Goal: Information Seeking & Learning: Learn about a topic

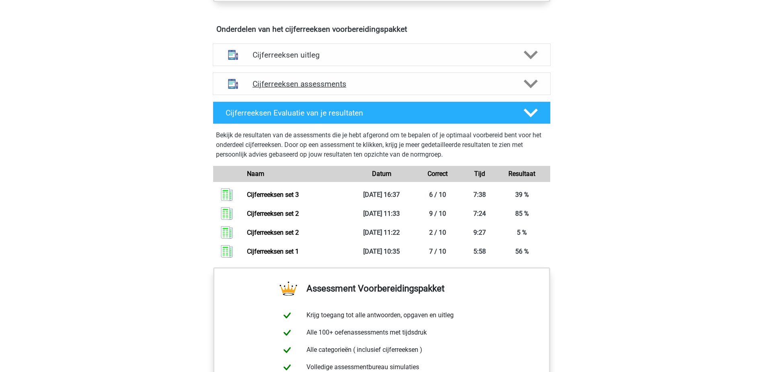
scroll to position [402, 0]
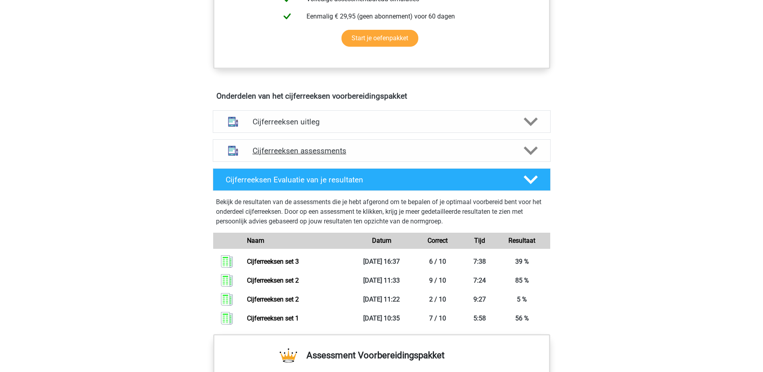
drag, startPoint x: 411, startPoint y: 166, endPoint x: 461, endPoint y: 164, distance: 49.9
click at [411, 162] on div "Cijferreeksen assessments" at bounding box center [382, 150] width 338 height 23
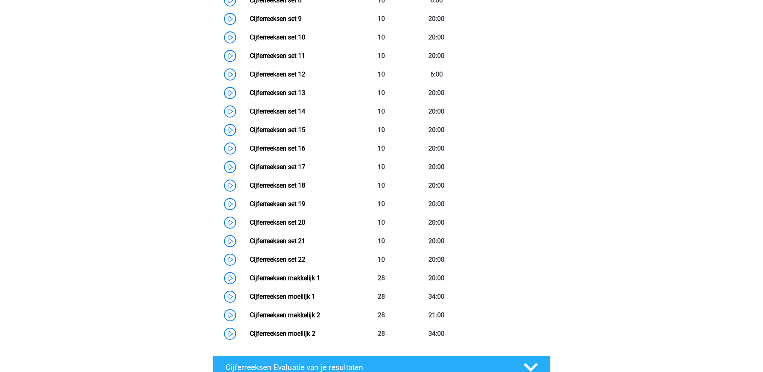
scroll to position [845, 0]
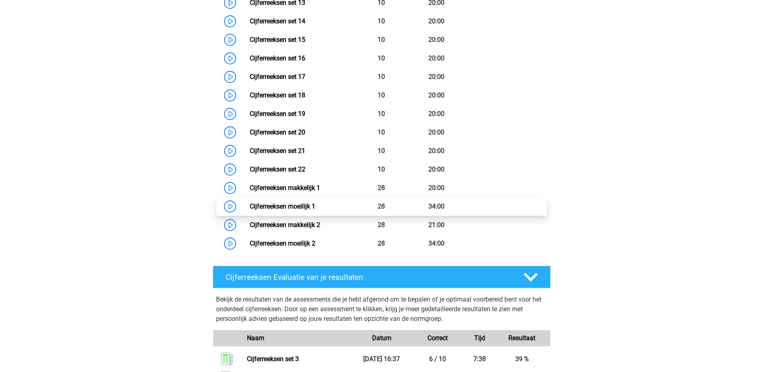
click at [315, 210] on link "Cijferreeksen moeilijk 1" at bounding box center [283, 206] width 66 height 8
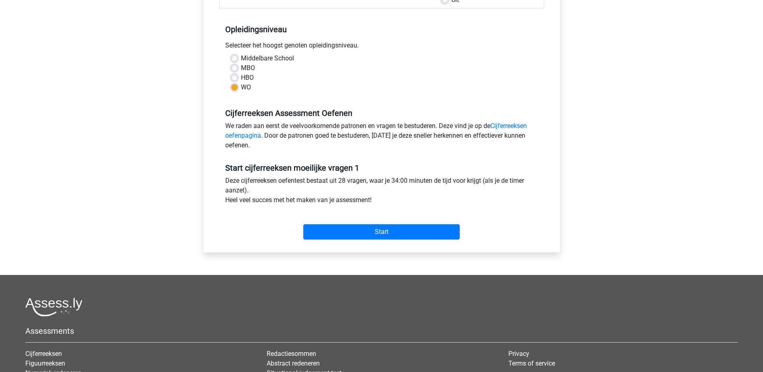
scroll to position [161, 0]
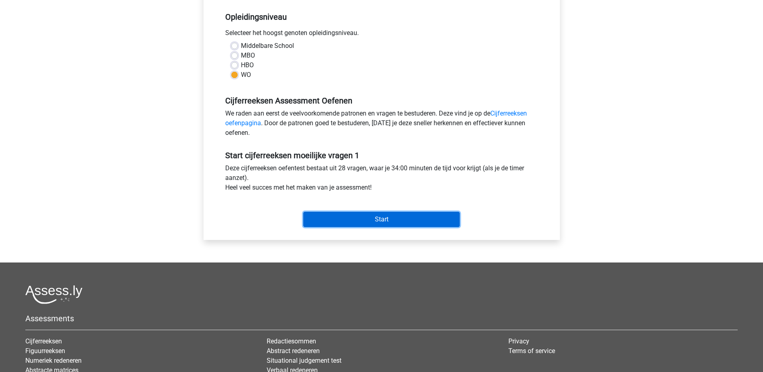
click at [396, 217] on input "Start" at bounding box center [381, 219] width 157 height 15
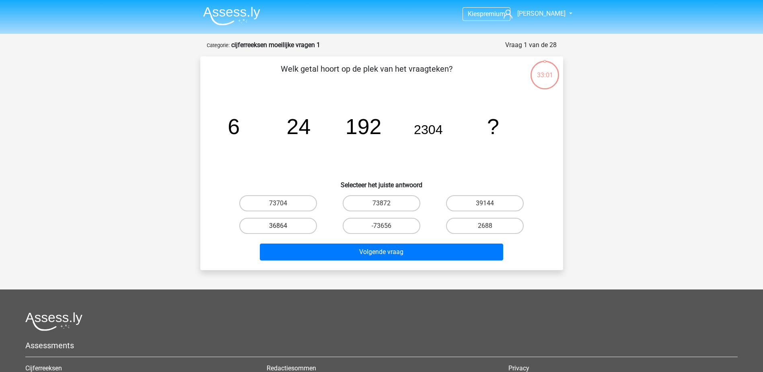
click at [301, 227] on label "36864" at bounding box center [278, 226] width 78 height 16
click at [283, 227] on input "36864" at bounding box center [280, 228] width 5 height 5
radio input "true"
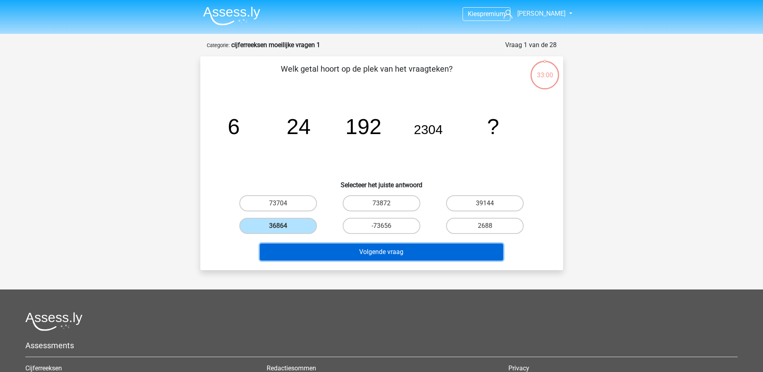
click at [337, 252] on button "Volgende vraag" at bounding box center [381, 251] width 243 height 17
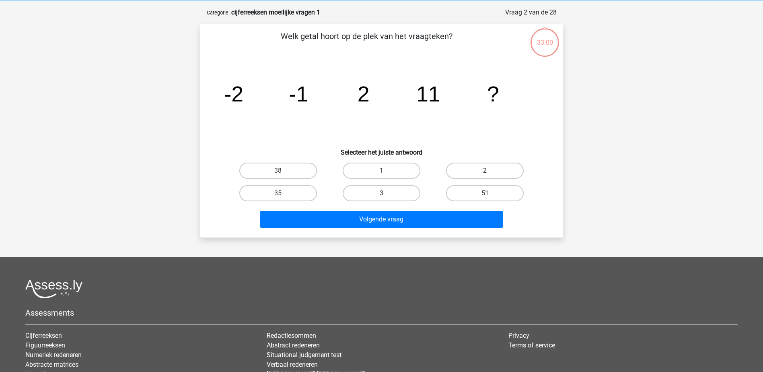
scroll to position [40, 0]
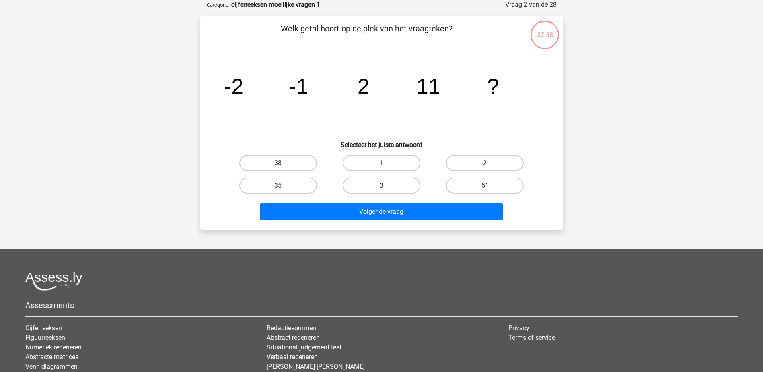
click at [286, 164] on label "38" at bounding box center [278, 163] width 78 height 16
click at [283, 164] on input "38" at bounding box center [280, 165] width 5 height 5
radio input "true"
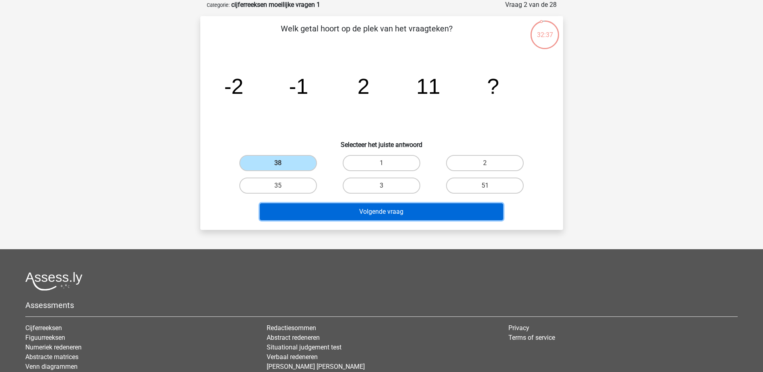
click at [404, 213] on button "Volgende vraag" at bounding box center [381, 211] width 243 height 17
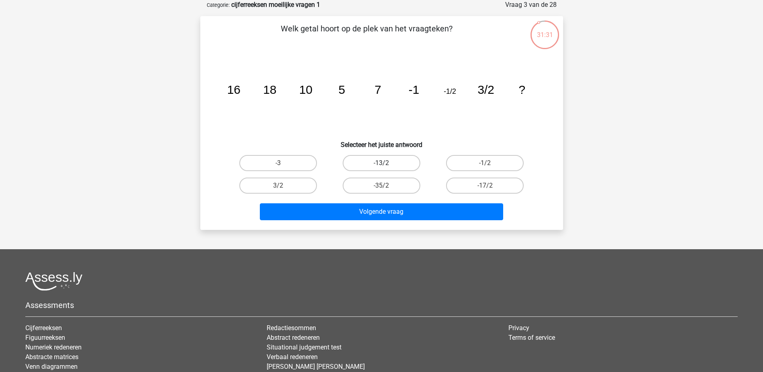
click at [405, 159] on label "-13/2" at bounding box center [382, 163] width 78 height 16
click at [387, 163] on input "-13/2" at bounding box center [383, 165] width 5 height 5
radio input "true"
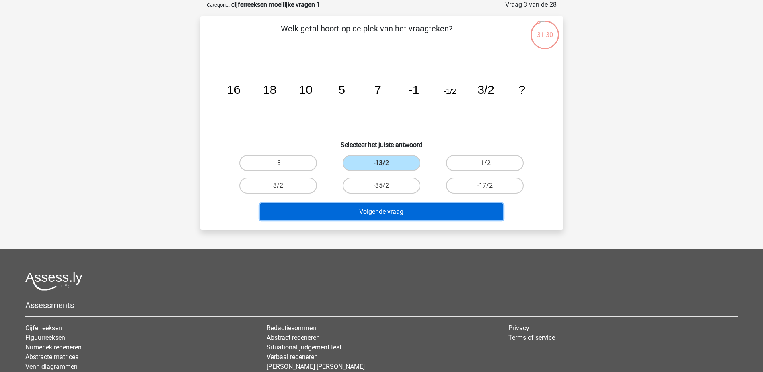
click at [417, 210] on button "Volgende vraag" at bounding box center [381, 211] width 243 height 17
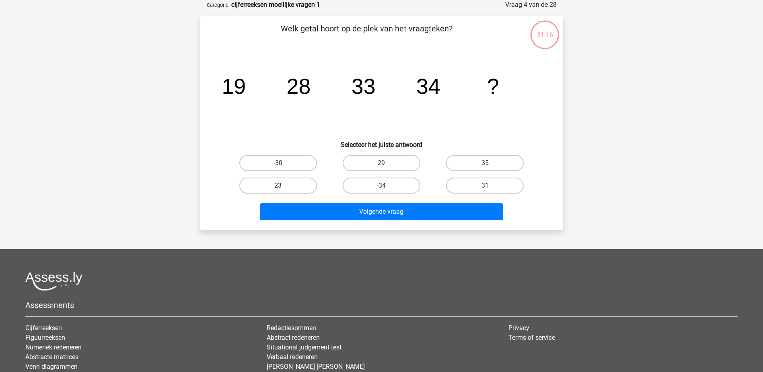
click at [489, 185] on input "31" at bounding box center [487, 187] width 5 height 5
radio input "true"
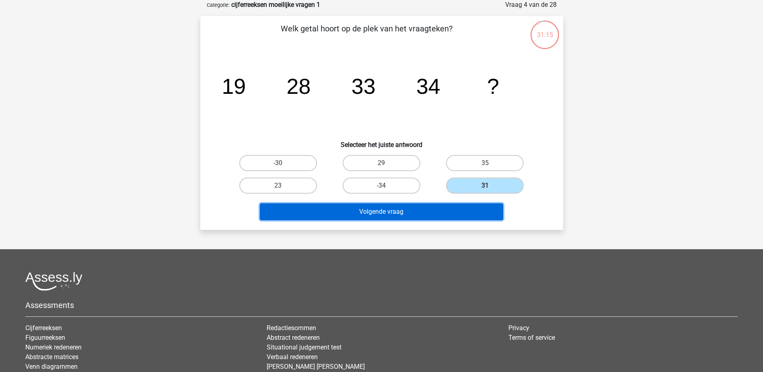
click at [464, 209] on button "Volgende vraag" at bounding box center [381, 211] width 243 height 17
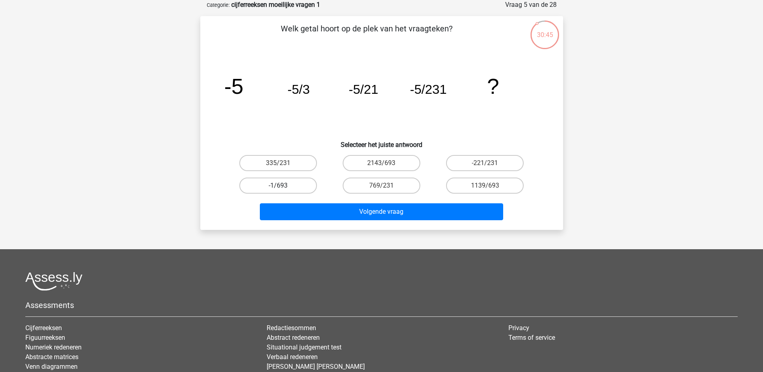
click at [303, 185] on label "-1/693" at bounding box center [278, 185] width 78 height 16
click at [283, 185] on input "-1/693" at bounding box center [280, 187] width 5 height 5
radio input "true"
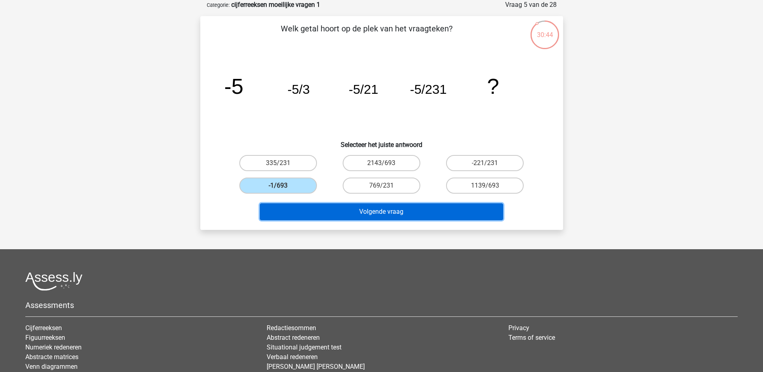
click at [389, 210] on button "Volgende vraag" at bounding box center [381, 211] width 243 height 17
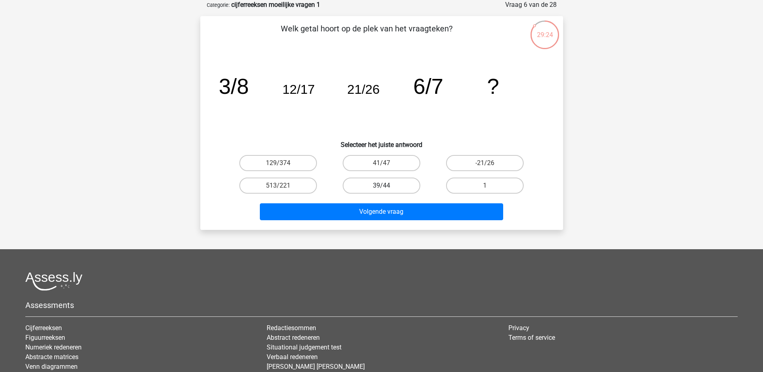
click at [397, 187] on label "39/44" at bounding box center [382, 185] width 78 height 16
click at [387, 187] on input "39/44" at bounding box center [383, 187] width 5 height 5
radio input "true"
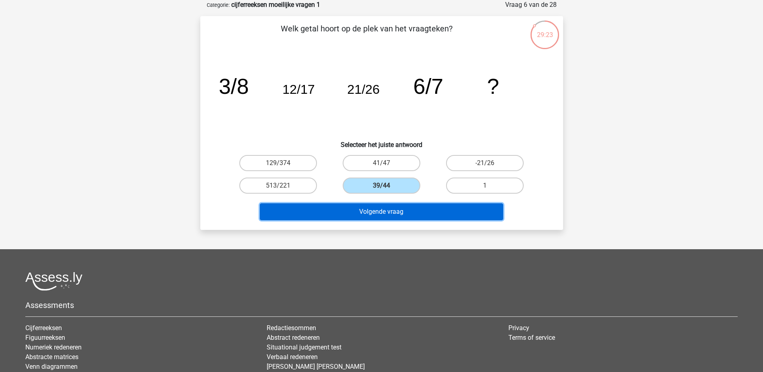
click at [401, 212] on button "Volgende vraag" at bounding box center [381, 211] width 243 height 17
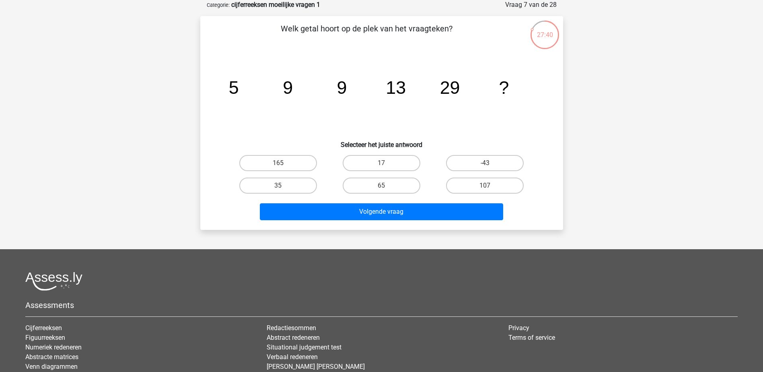
click at [381, 186] on input "65" at bounding box center [383, 187] width 5 height 5
radio input "true"
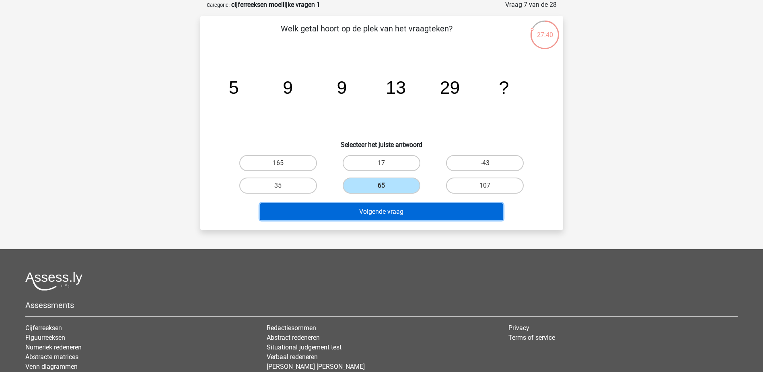
click at [393, 214] on button "Volgende vraag" at bounding box center [381, 211] width 243 height 17
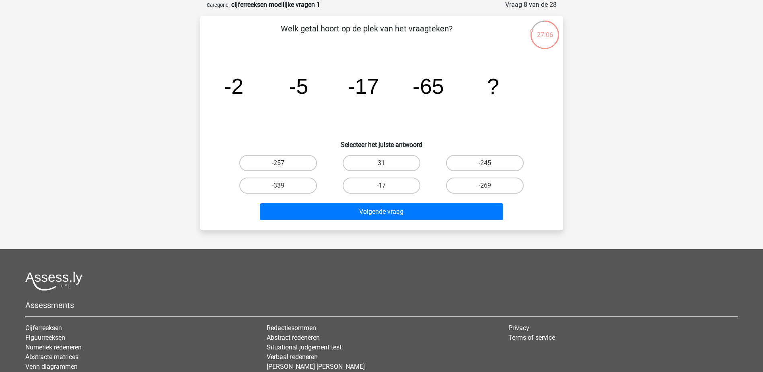
click at [287, 161] on label "-257" at bounding box center [278, 163] width 78 height 16
click at [283, 163] on input "-257" at bounding box center [280, 165] width 5 height 5
radio input "true"
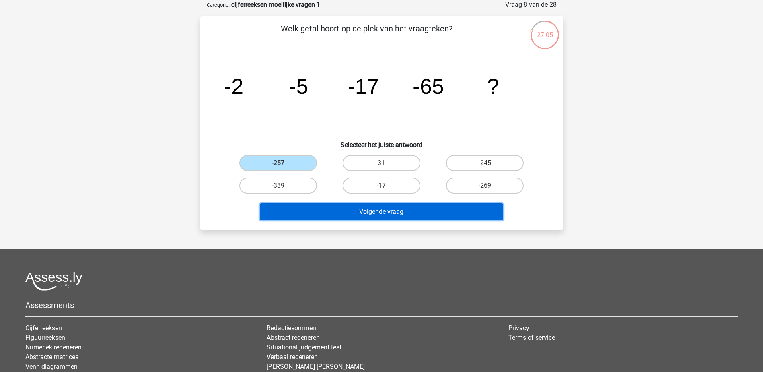
drag, startPoint x: 364, startPoint y: 217, endPoint x: 370, endPoint y: 210, distance: 9.4
click at [363, 217] on button "Volgende vraag" at bounding box center [381, 211] width 243 height 17
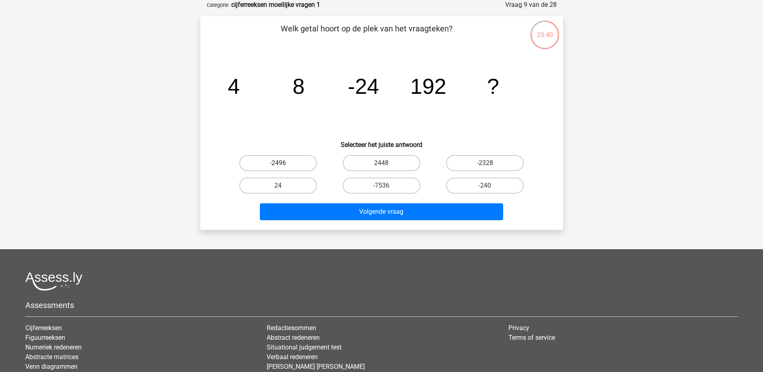
click at [280, 159] on label "-2496" at bounding box center [278, 163] width 78 height 16
click at [280, 163] on input "-2496" at bounding box center [280, 165] width 5 height 5
radio input "true"
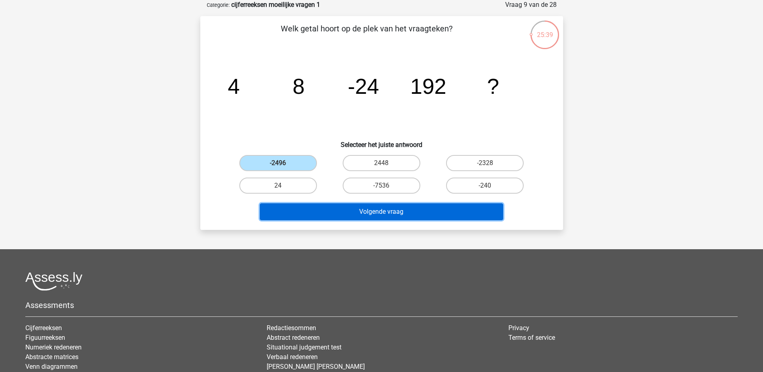
click at [362, 220] on button "Volgende vraag" at bounding box center [381, 211] width 243 height 17
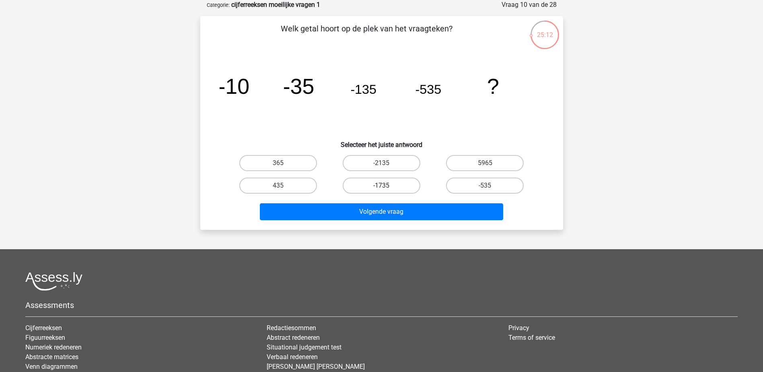
click at [405, 184] on label "-1735" at bounding box center [382, 185] width 78 height 16
click at [387, 185] on input "-1735" at bounding box center [383, 187] width 5 height 5
radio input "true"
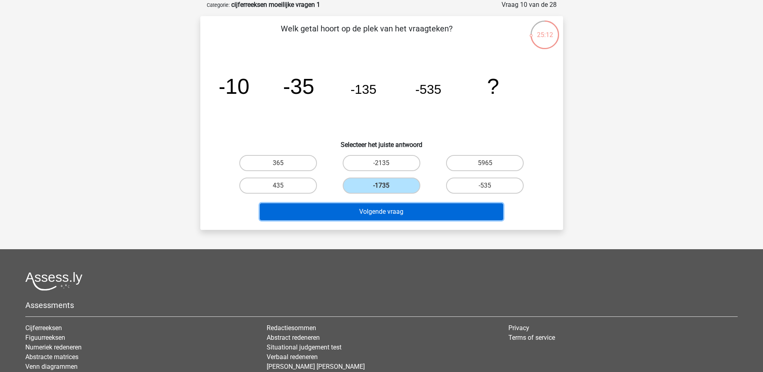
drag, startPoint x: 421, startPoint y: 208, endPoint x: 432, endPoint y: 205, distance: 11.8
click at [421, 208] on button "Volgende vraag" at bounding box center [381, 211] width 243 height 17
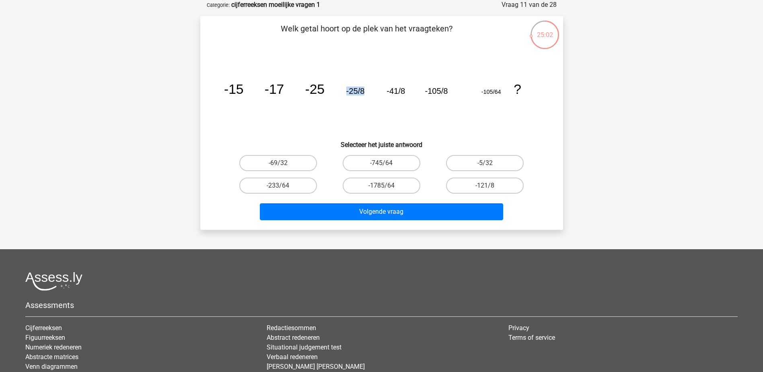
click at [344, 93] on icon "image/svg+xml -15 -17 -25 -25/8 -41/8 -105/8 -105/64 ?" at bounding box center [382, 93] width 324 height 81
drag, startPoint x: 344, startPoint y: 93, endPoint x: 398, endPoint y: 90, distance: 53.6
click at [371, 99] on icon "image/svg+xml -15 -17 -25 -25/8 -41/8 -105/8 -105/64 ?" at bounding box center [382, 93] width 324 height 81
click at [311, 184] on label "-233/64" at bounding box center [278, 185] width 78 height 16
click at [283, 185] on input "-233/64" at bounding box center [280, 187] width 5 height 5
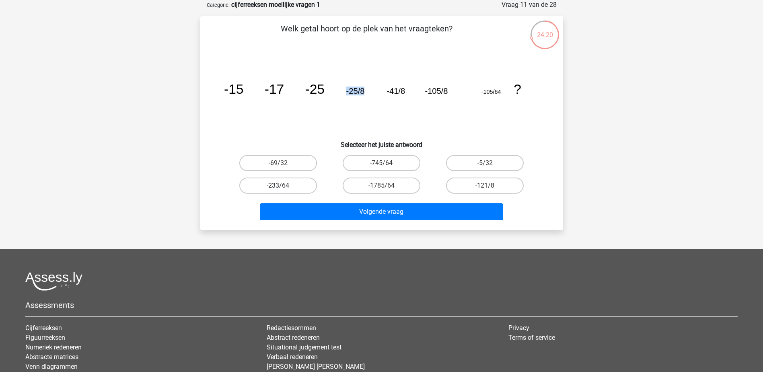
radio input "true"
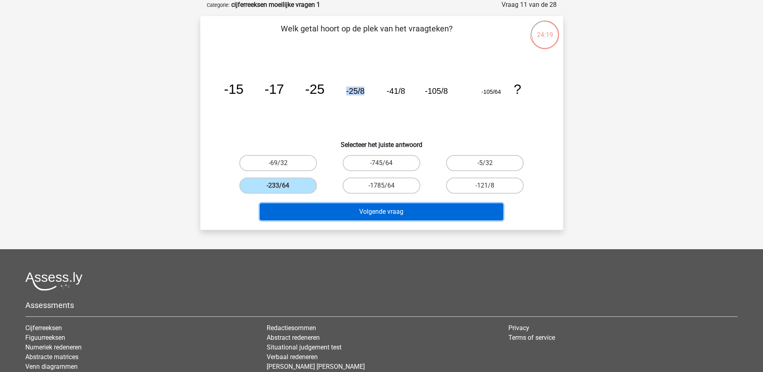
drag, startPoint x: 358, startPoint y: 209, endPoint x: 364, endPoint y: 209, distance: 6.0
click at [359, 210] on button "Volgende vraag" at bounding box center [381, 211] width 243 height 17
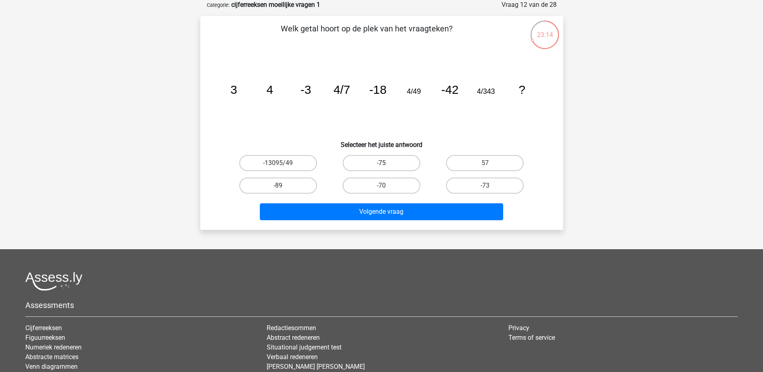
click at [388, 164] on label "-75" at bounding box center [382, 163] width 78 height 16
click at [387, 164] on input "-75" at bounding box center [383, 165] width 5 height 5
radio input "true"
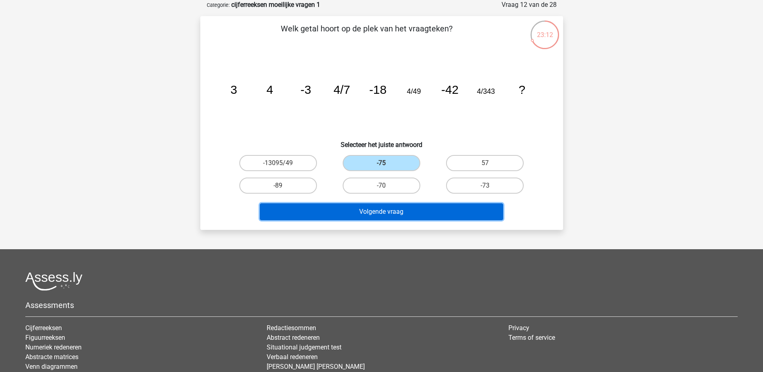
click at [406, 210] on button "Volgende vraag" at bounding box center [381, 211] width 243 height 17
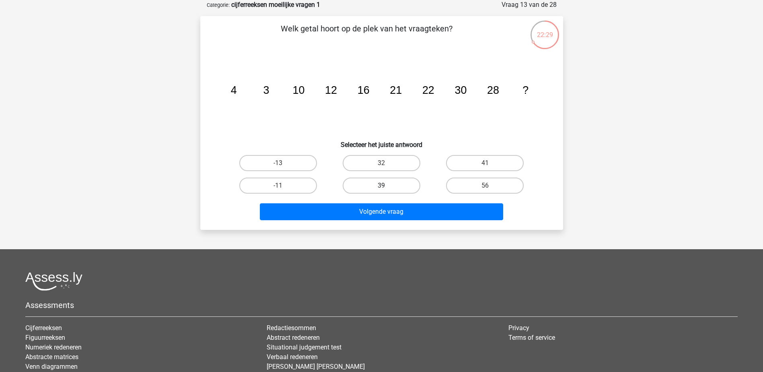
drag, startPoint x: 370, startPoint y: 178, endPoint x: 367, endPoint y: 190, distance: 11.6
click at [370, 177] on label "39" at bounding box center [382, 185] width 78 height 16
click at [381, 185] on input "39" at bounding box center [383, 187] width 5 height 5
radio input "true"
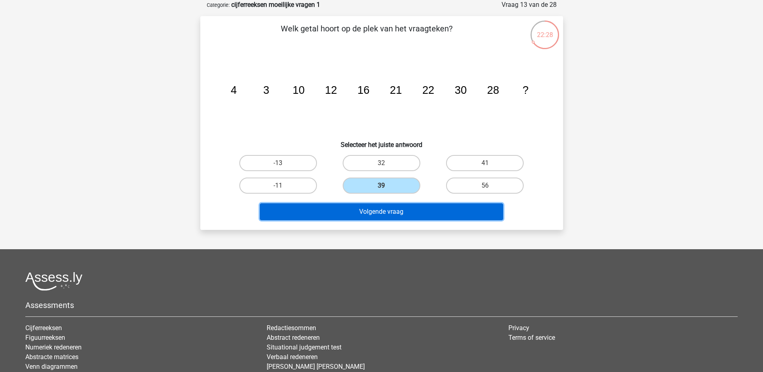
click at [366, 208] on button "Volgende vraag" at bounding box center [381, 211] width 243 height 17
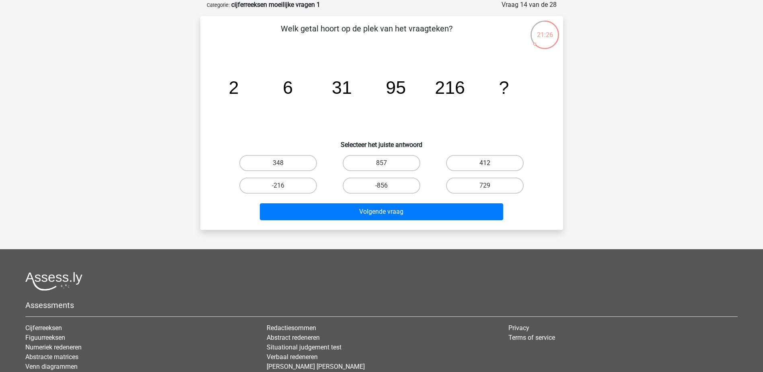
click at [499, 160] on label "412" at bounding box center [485, 163] width 78 height 16
click at [490, 163] on input "412" at bounding box center [487, 165] width 5 height 5
radio input "true"
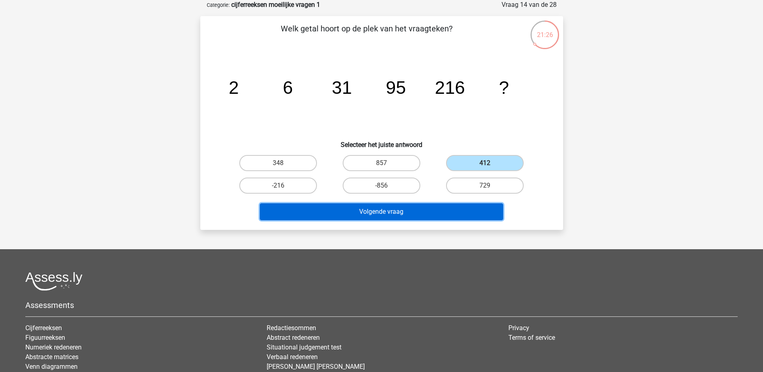
click at [421, 206] on button "Volgende vraag" at bounding box center [381, 211] width 243 height 17
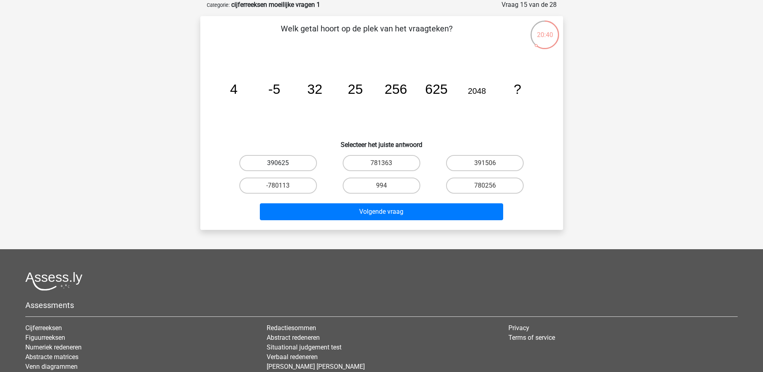
click at [288, 165] on label "390625" at bounding box center [278, 163] width 78 height 16
click at [283, 165] on input "390625" at bounding box center [280, 165] width 5 height 5
radio input "true"
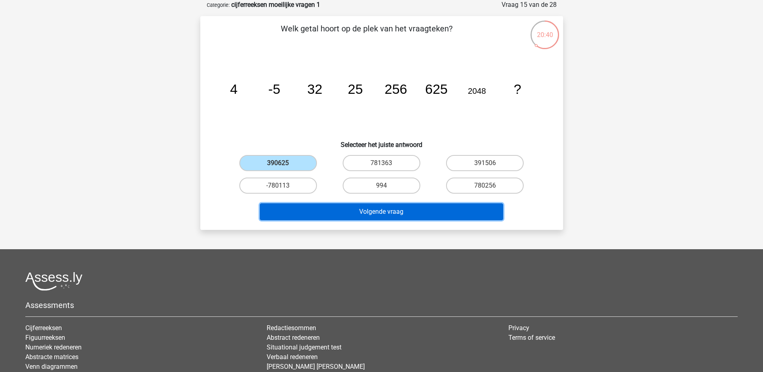
click at [354, 213] on button "Volgende vraag" at bounding box center [381, 211] width 243 height 17
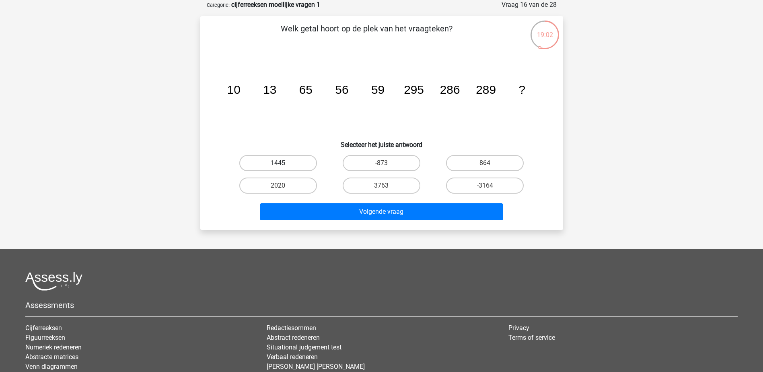
click at [289, 161] on label "1445" at bounding box center [278, 163] width 78 height 16
click at [283, 163] on input "1445" at bounding box center [280, 165] width 5 height 5
radio input "true"
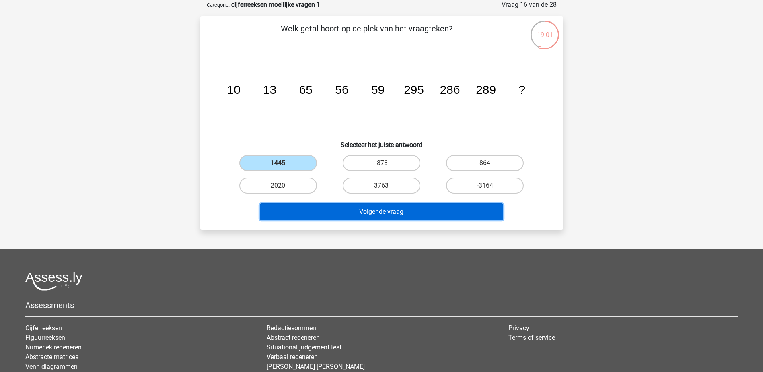
click at [408, 210] on button "Volgende vraag" at bounding box center [381, 211] width 243 height 17
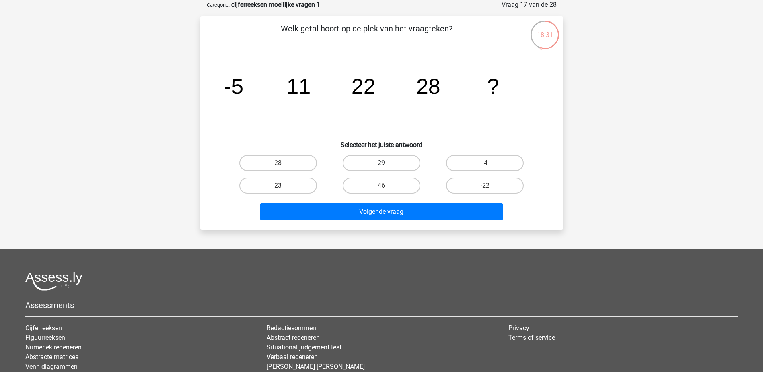
click at [384, 159] on label "29" at bounding box center [382, 163] width 78 height 16
click at [384, 163] on input "29" at bounding box center [383, 165] width 5 height 5
radio input "true"
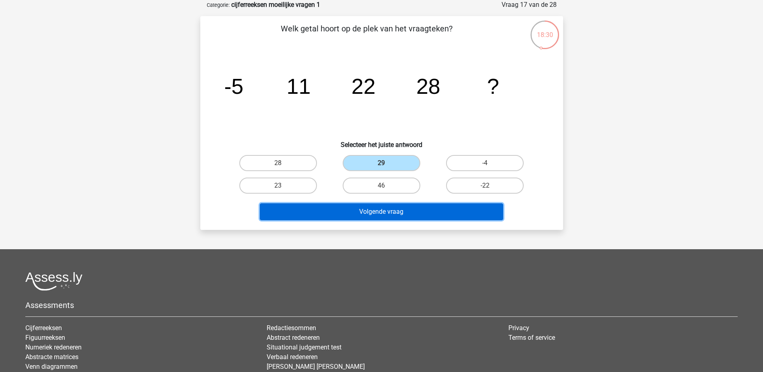
click at [408, 211] on button "Volgende vraag" at bounding box center [381, 211] width 243 height 17
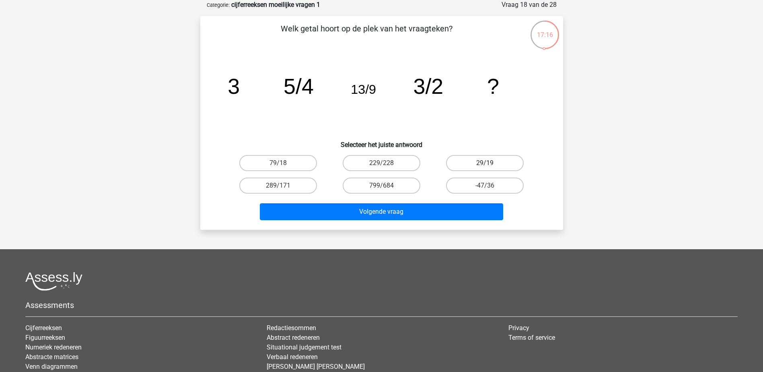
click at [497, 166] on label "29/19" at bounding box center [485, 163] width 78 height 16
click at [490, 166] on input "29/19" at bounding box center [487, 165] width 5 height 5
radio input "true"
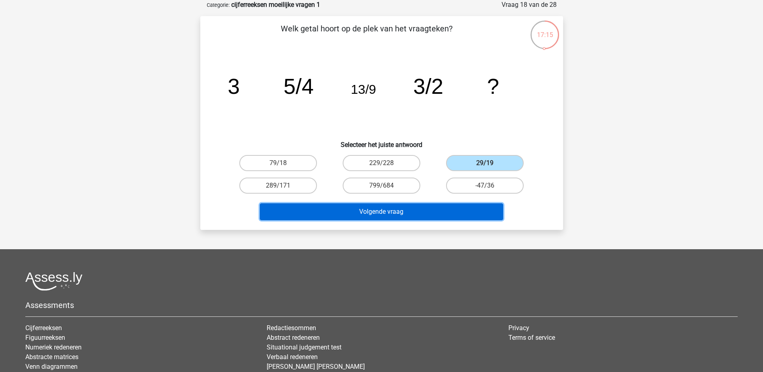
click at [429, 210] on button "Volgende vraag" at bounding box center [381, 211] width 243 height 17
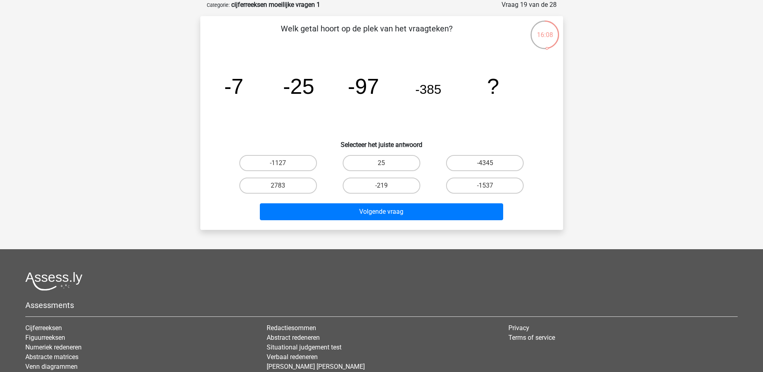
drag, startPoint x: 482, startPoint y: 191, endPoint x: 482, endPoint y: 197, distance: 6.5
click at [482, 191] on label "-1537" at bounding box center [485, 185] width 78 height 16
click at [485, 191] on input "-1537" at bounding box center [487, 187] width 5 height 5
radio input "true"
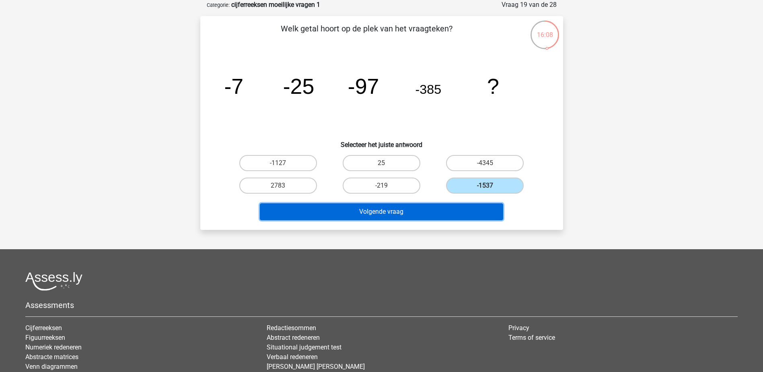
click at [478, 204] on button "Volgende vraag" at bounding box center [381, 211] width 243 height 17
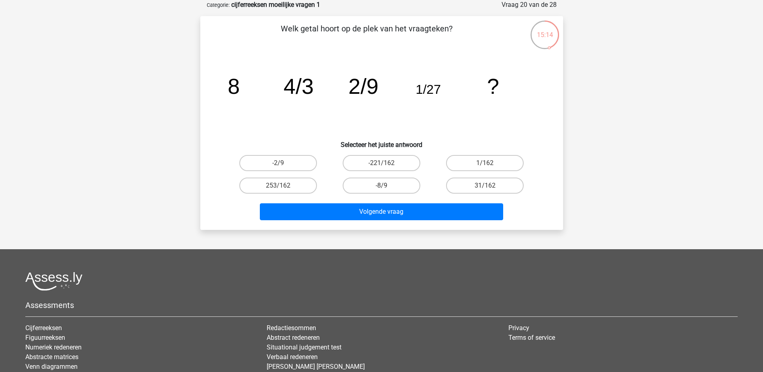
scroll to position [0, 0]
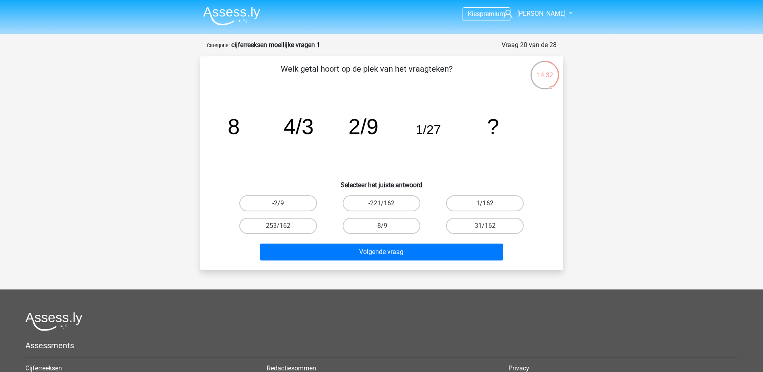
click at [495, 206] on label "1/162" at bounding box center [485, 203] width 78 height 16
click at [490, 206] on input "1/162" at bounding box center [487, 205] width 5 height 5
radio input "true"
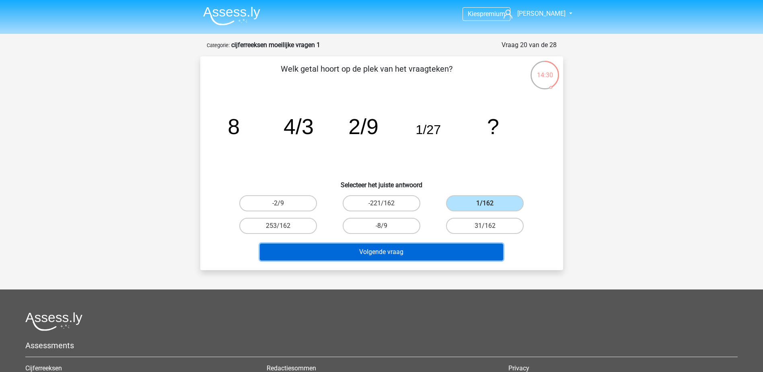
click at [443, 250] on button "Volgende vraag" at bounding box center [381, 251] width 243 height 17
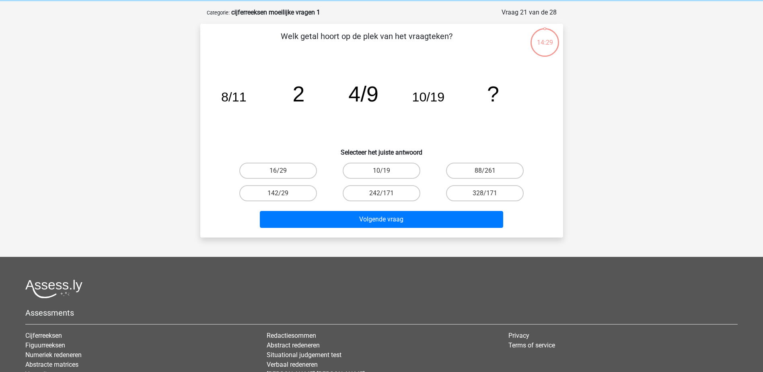
scroll to position [40, 0]
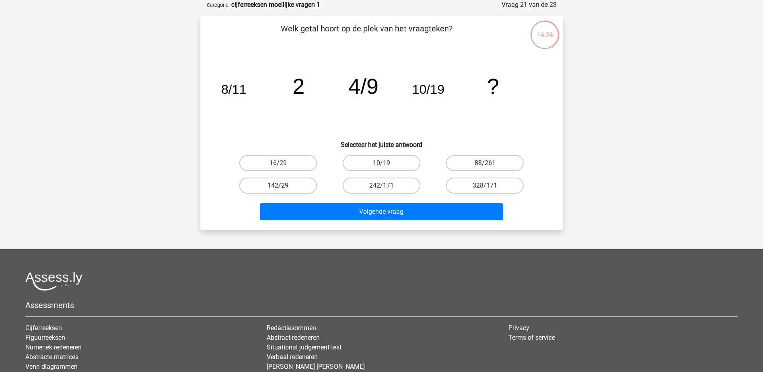
drag, startPoint x: 377, startPoint y: 84, endPoint x: 412, endPoint y: 92, distance: 36.7
click at [377, 83] on tspan "4/9" at bounding box center [363, 86] width 30 height 24
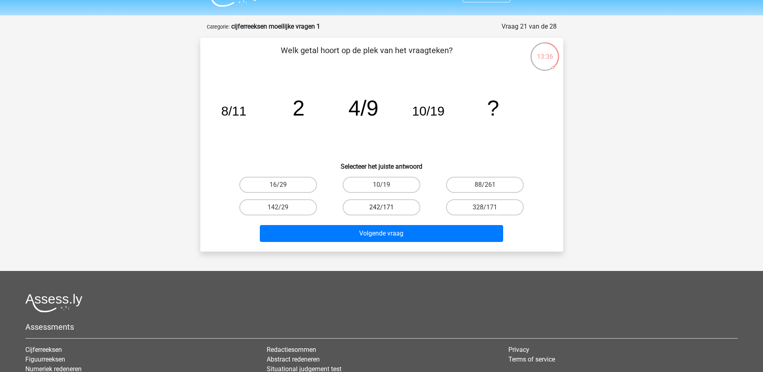
scroll to position [0, 0]
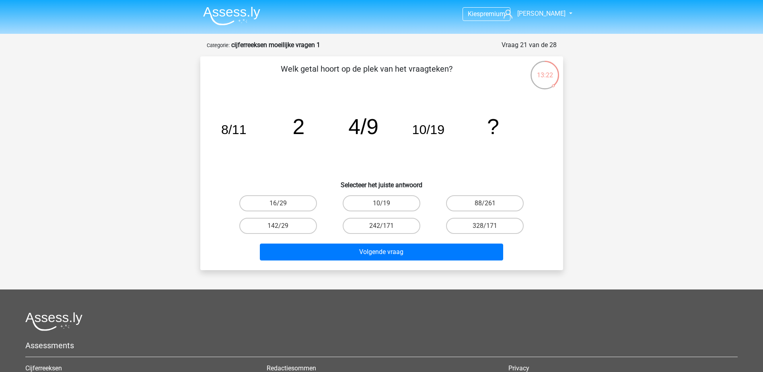
drag, startPoint x: 278, startPoint y: 204, endPoint x: 352, endPoint y: 245, distance: 84.8
click at [278, 204] on div "16/29" at bounding box center [278, 203] width 97 height 16
click at [273, 200] on label "16/29" at bounding box center [278, 203] width 78 height 16
click at [278, 203] on input "16/29" at bounding box center [280, 205] width 5 height 5
radio input "true"
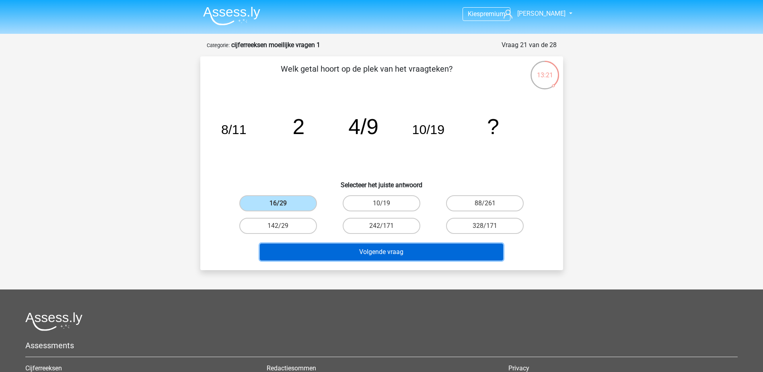
drag, startPoint x: 348, startPoint y: 252, endPoint x: 661, endPoint y: 193, distance: 318.2
click at [348, 251] on button "Volgende vraag" at bounding box center [381, 251] width 243 height 17
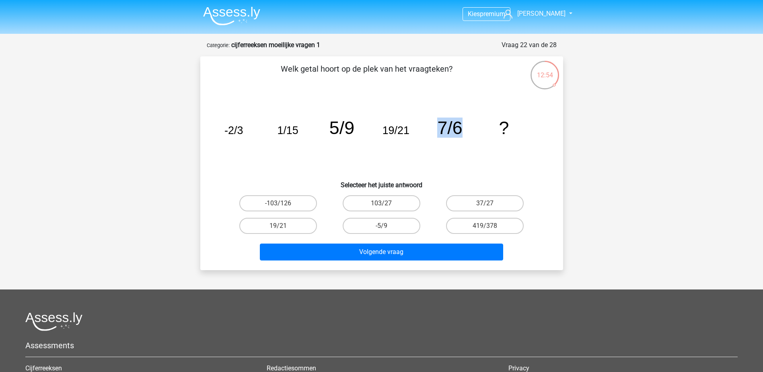
drag, startPoint x: 438, startPoint y: 126, endPoint x: 472, endPoint y: 127, distance: 33.8
click at [472, 127] on icon "image/svg+xml -2/3 1/15 5/9 19/21 7/6 ?" at bounding box center [382, 133] width 324 height 81
click at [472, 128] on icon "image/svg+xml -2/3 1/15 5/9 19/21 7/6 ?" at bounding box center [382, 133] width 324 height 81
drag, startPoint x: 506, startPoint y: 204, endPoint x: 500, endPoint y: 206, distance: 6.7
click at [506, 204] on label "37/27" at bounding box center [485, 203] width 78 height 16
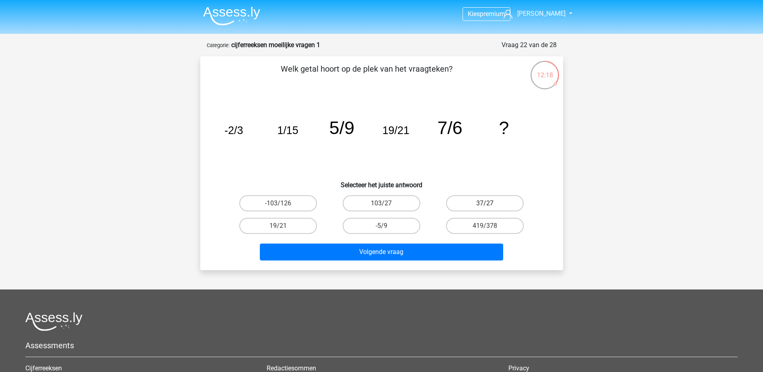
click at [490, 204] on input "37/27" at bounding box center [487, 205] width 5 height 5
radio input "true"
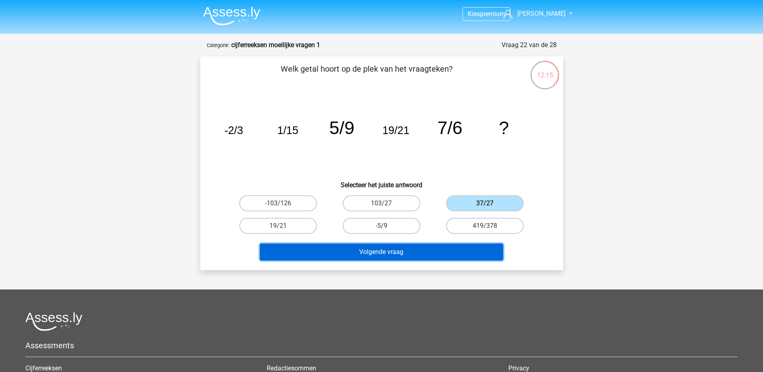
click at [439, 249] on button "Volgende vraag" at bounding box center [381, 251] width 243 height 17
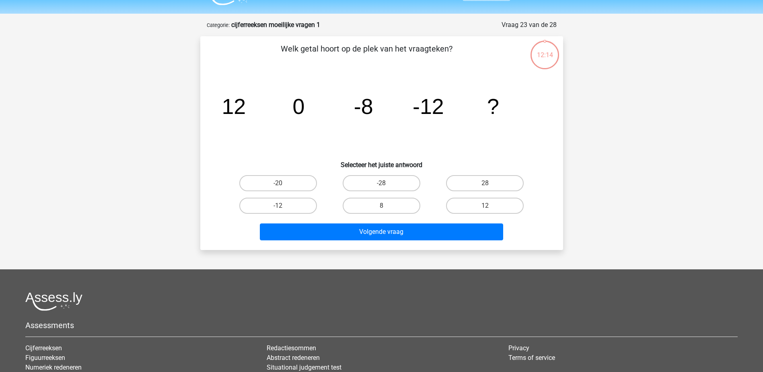
scroll to position [40, 0]
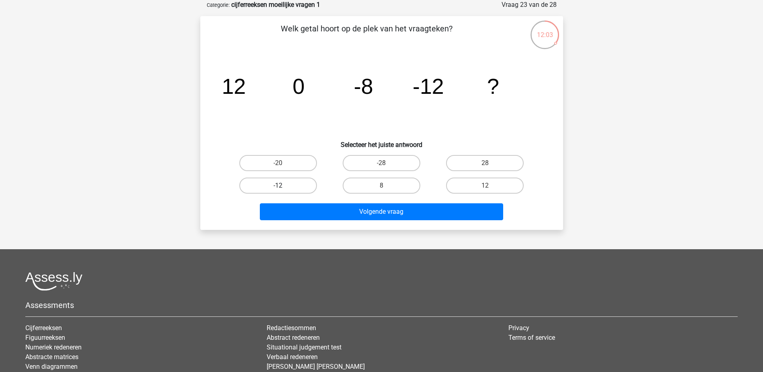
click at [276, 184] on label "-12" at bounding box center [278, 185] width 78 height 16
click at [278, 185] on input "-12" at bounding box center [280, 187] width 5 height 5
radio input "true"
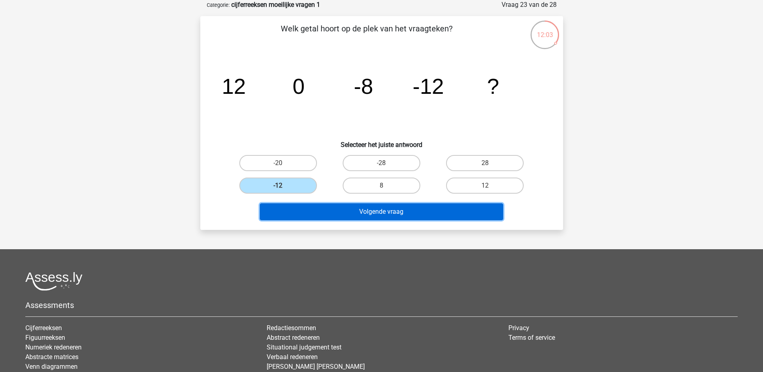
click at [322, 212] on button "Volgende vraag" at bounding box center [381, 211] width 243 height 17
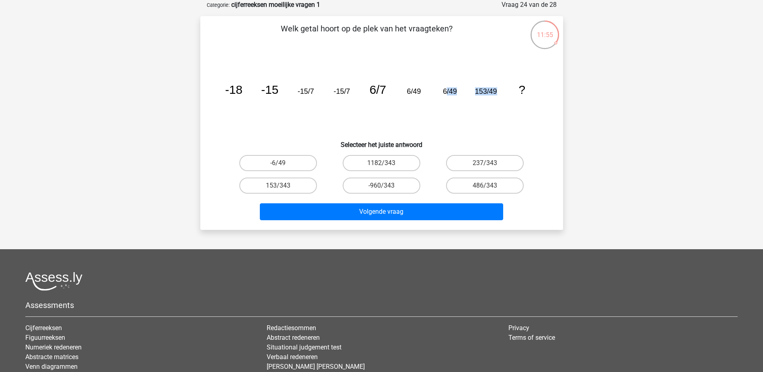
drag, startPoint x: 505, startPoint y: 92, endPoint x: 447, endPoint y: 98, distance: 58.7
click at [447, 98] on icon "image/svg+xml -18 -15 -15/7 -15/7 6/7 6/49 6/49 153/49 ?" at bounding box center [382, 93] width 324 height 81
drag, startPoint x: 447, startPoint y: 98, endPoint x: 498, endPoint y: 98, distance: 51.5
click at [498, 98] on icon "image/svg+xml -18 -15 -15/7 -15/7 6/7 6/49 6/49 153/49 ?" at bounding box center [382, 93] width 324 height 81
drag, startPoint x: 237, startPoint y: 91, endPoint x: 260, endPoint y: 91, distance: 23.7
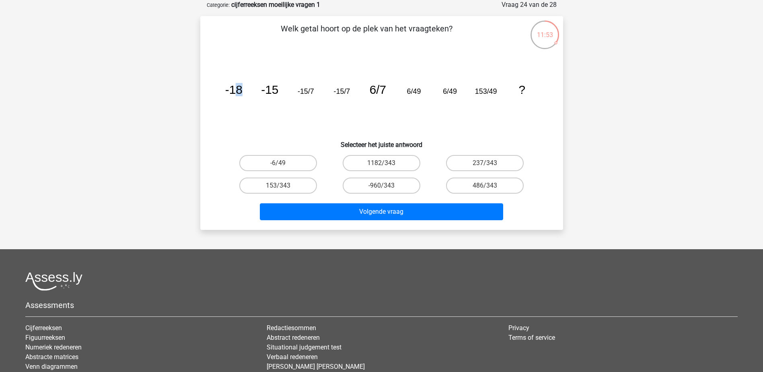
click at [260, 91] on icon "image/svg+xml -18 -15 -15/7 -15/7 6/7 6/49 6/49 153/49 ?" at bounding box center [382, 93] width 324 height 81
drag, startPoint x: 260, startPoint y: 91, endPoint x: 299, endPoint y: 99, distance: 39.8
click at [290, 99] on icon "image/svg+xml -18 -15 -15/7 -15/7 6/7 6/49 6/49 153/49 ?" at bounding box center [382, 93] width 324 height 81
click at [502, 190] on label "486/343" at bounding box center [485, 185] width 78 height 16
click at [490, 190] on input "486/343" at bounding box center [487, 187] width 5 height 5
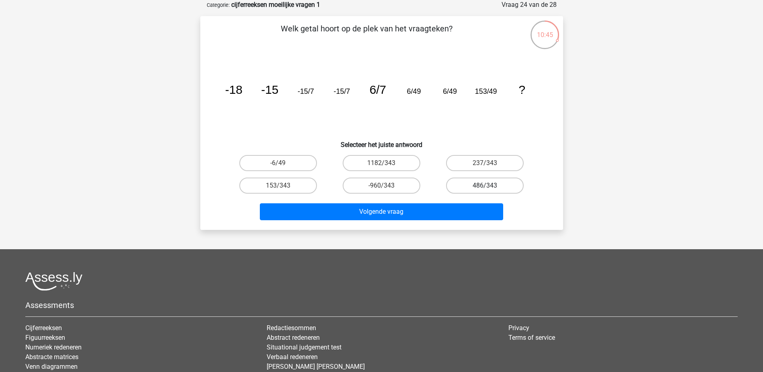
radio input "true"
click at [408, 165] on label "1182/343" at bounding box center [382, 163] width 78 height 16
click at [387, 165] on input "1182/343" at bounding box center [383, 165] width 5 height 5
radio input "true"
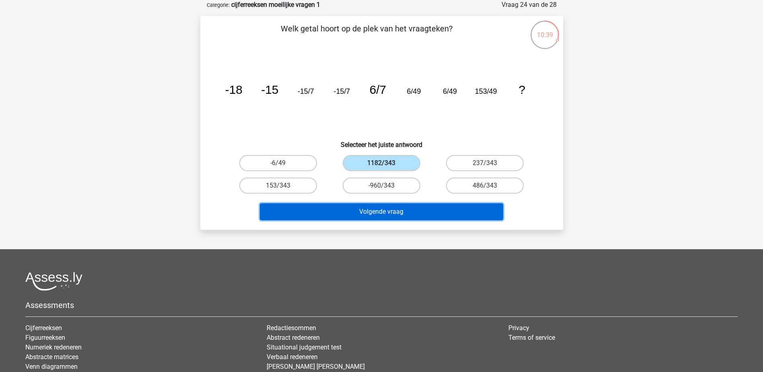
click at [393, 208] on button "Volgende vraag" at bounding box center [381, 211] width 243 height 17
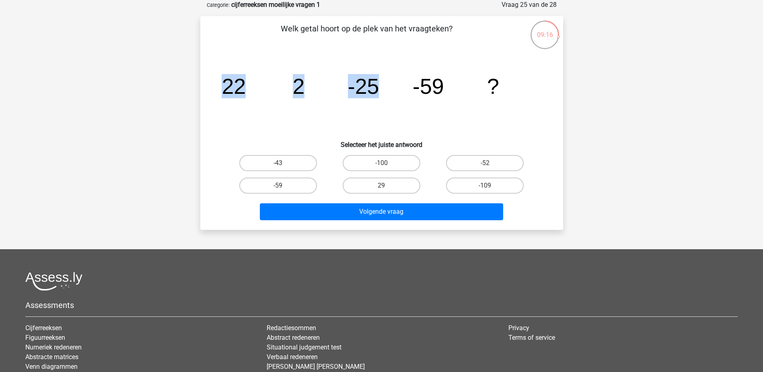
drag, startPoint x: 222, startPoint y: 92, endPoint x: 377, endPoint y: 93, distance: 154.9
click at [377, 93] on g "22 2 -25 -59 ?" at bounding box center [361, 86] width 278 height 24
drag, startPoint x: 509, startPoint y: 78, endPoint x: 516, endPoint y: 84, distance: 9.2
click at [509, 79] on icon "image/svg+xml 22 2 -25 -59 ?" at bounding box center [382, 93] width 324 height 81
click at [400, 167] on label "-100" at bounding box center [382, 163] width 78 height 16
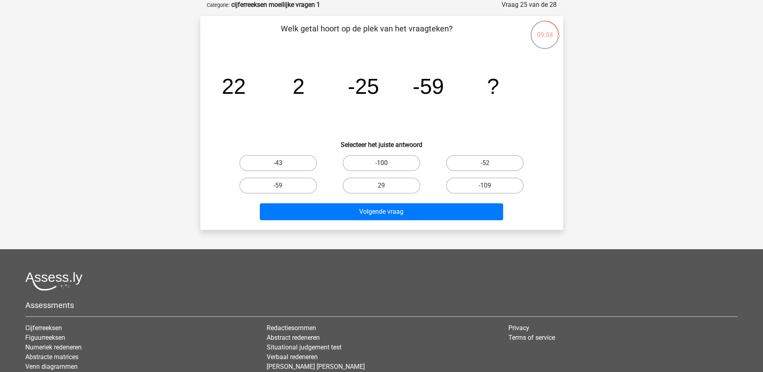
click at [387, 167] on input "-100" at bounding box center [383, 165] width 5 height 5
radio input "true"
click at [408, 223] on div "Welk getal hoort op de plek van het vraagteken? image/svg+xml 22 2 -25 -59 ? Se…" at bounding box center [381, 123] width 363 height 214
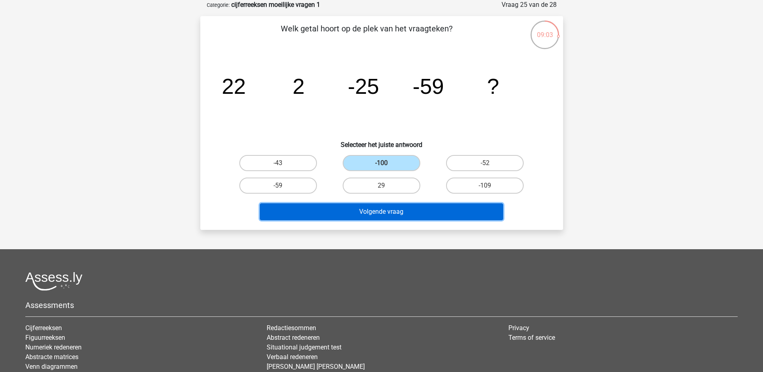
click at [407, 210] on button "Volgende vraag" at bounding box center [381, 211] width 243 height 17
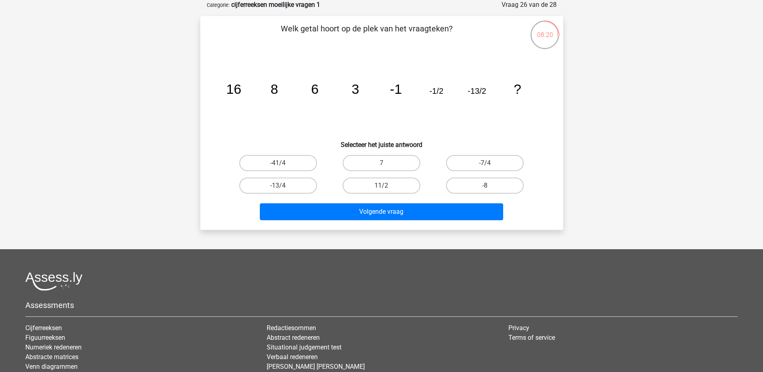
drag, startPoint x: 293, startPoint y: 161, endPoint x: 316, endPoint y: 177, distance: 28.0
click at [293, 161] on label "-41/4" at bounding box center [278, 163] width 78 height 16
click at [283, 163] on input "-41/4" at bounding box center [280, 165] width 5 height 5
radio input "true"
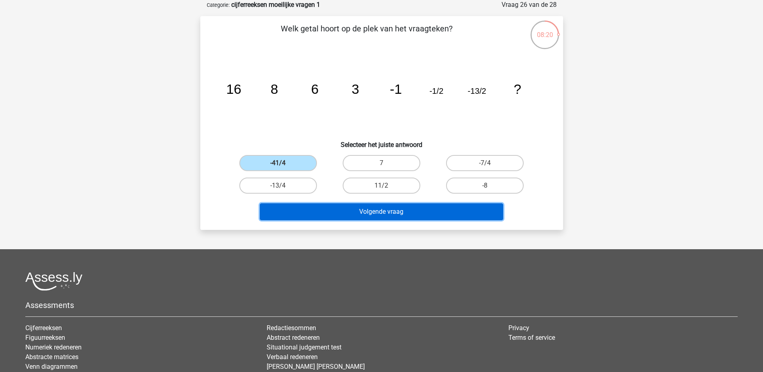
click at [381, 212] on button "Volgende vraag" at bounding box center [381, 211] width 243 height 17
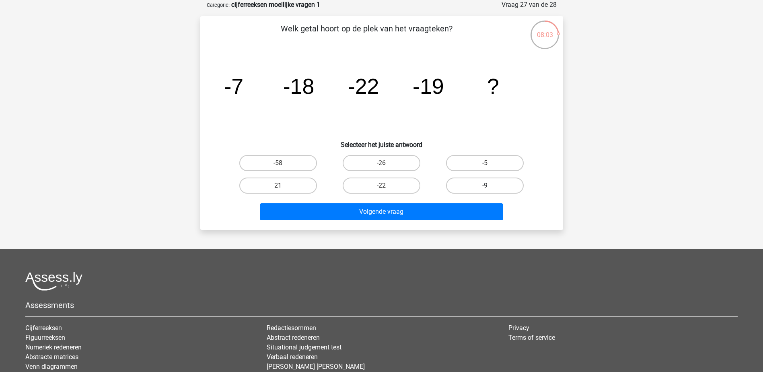
click at [515, 192] on label "-9" at bounding box center [485, 185] width 78 height 16
click at [490, 191] on input "-9" at bounding box center [487, 187] width 5 height 5
radio input "true"
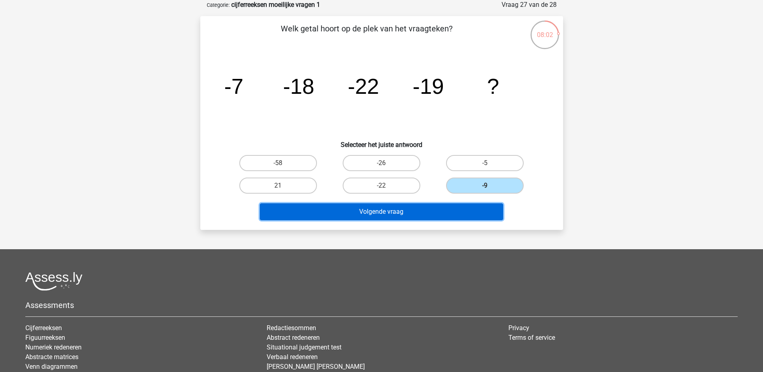
drag, startPoint x: 486, startPoint y: 216, endPoint x: 488, endPoint y: 212, distance: 4.4
click at [486, 216] on button "Volgende vraag" at bounding box center [381, 211] width 243 height 17
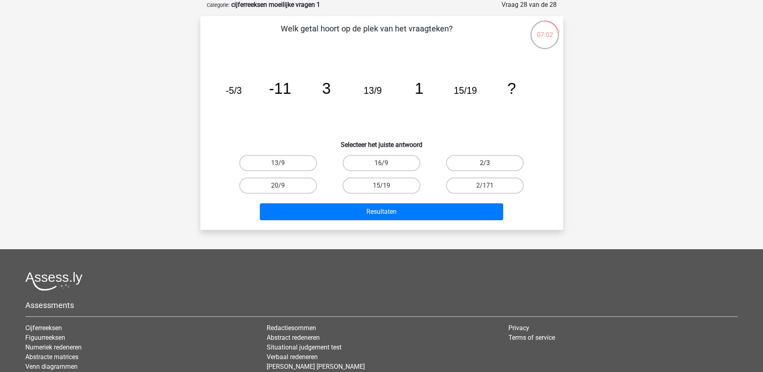
click at [510, 164] on label "2/3" at bounding box center [485, 163] width 78 height 16
click at [490, 164] on input "2/3" at bounding box center [487, 165] width 5 height 5
radio input "true"
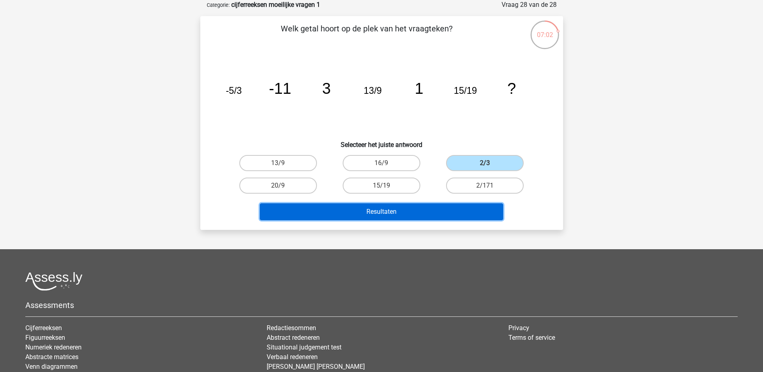
click at [441, 219] on button "Resultaten" at bounding box center [381, 211] width 243 height 17
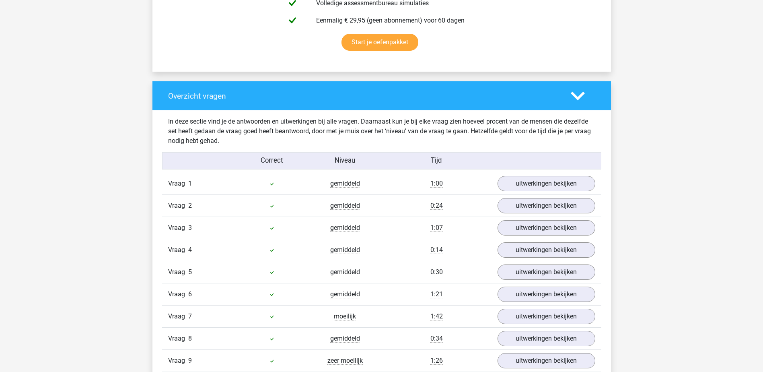
scroll to position [684, 0]
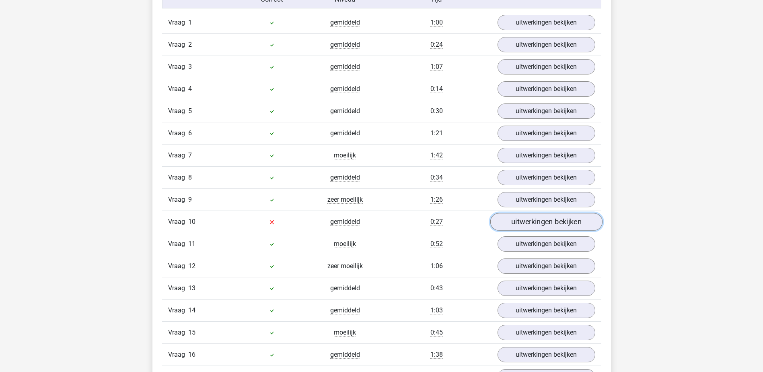
click at [553, 217] on link "uitwerkingen bekijken" at bounding box center [546, 222] width 112 height 18
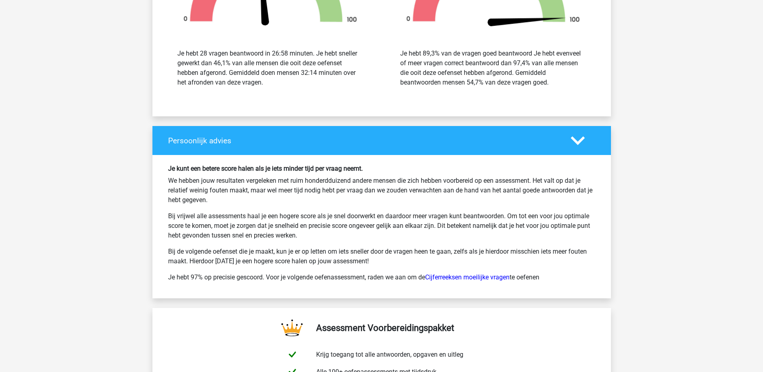
scroll to position [2025, 0]
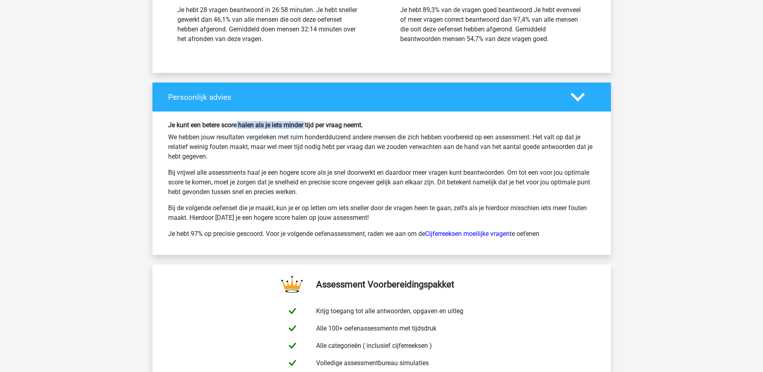
drag, startPoint x: 237, startPoint y: 122, endPoint x: 308, endPoint y: 122, distance: 70.4
click at [308, 122] on h6 "Je kunt een betere score halen als je iets minder tijd per vraag neemt." at bounding box center [381, 125] width 427 height 8
drag, startPoint x: 308, startPoint y: 122, endPoint x: 340, endPoint y: 123, distance: 32.6
click at [327, 123] on h6 "Je kunt een betere score halen als je iets minder tijd per vraag neemt." at bounding box center [381, 125] width 427 height 8
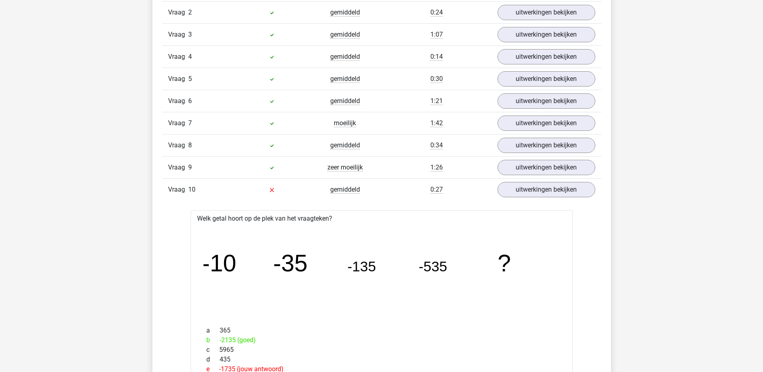
scroll to position [707, 0]
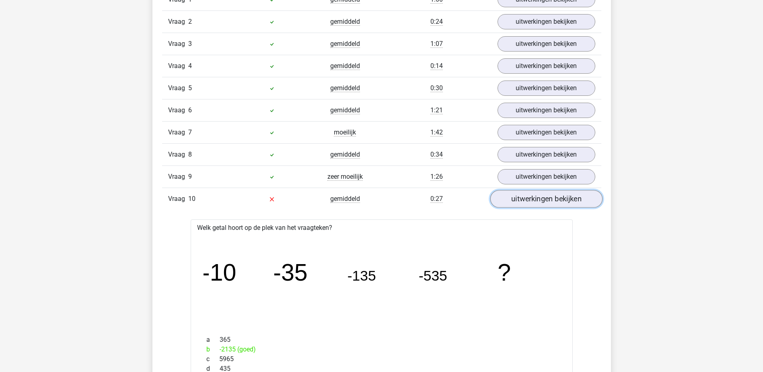
click at [536, 197] on link "uitwerkingen bekijken" at bounding box center [546, 199] width 112 height 18
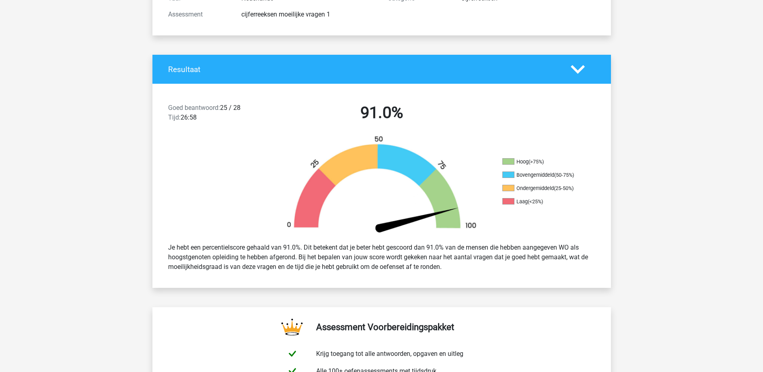
scroll to position [0, 0]
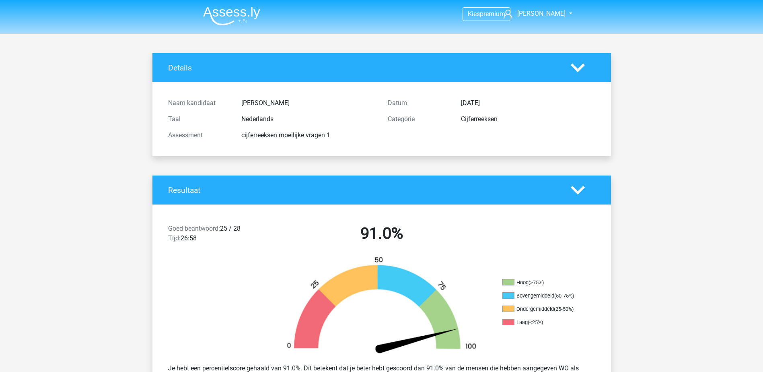
click at [235, 13] on img at bounding box center [231, 15] width 57 height 19
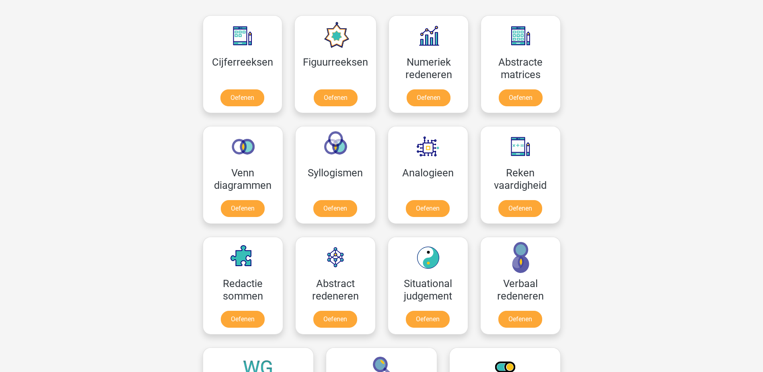
scroll to position [241, 0]
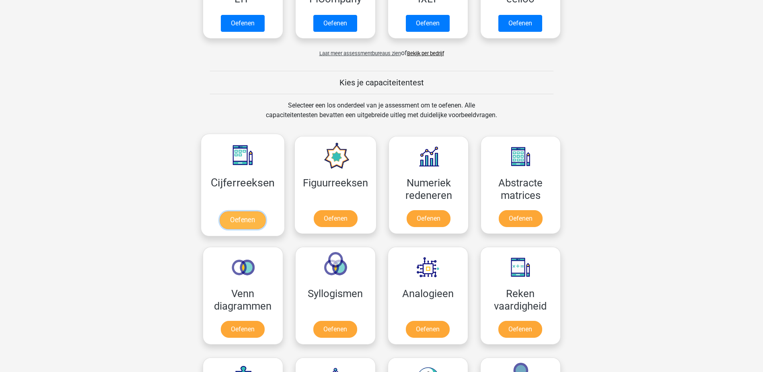
click at [257, 211] on link "Oefenen" at bounding box center [243, 220] width 46 height 18
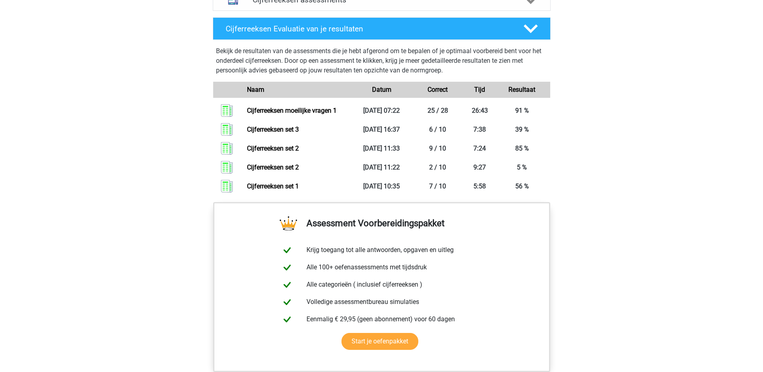
scroll to position [392, 0]
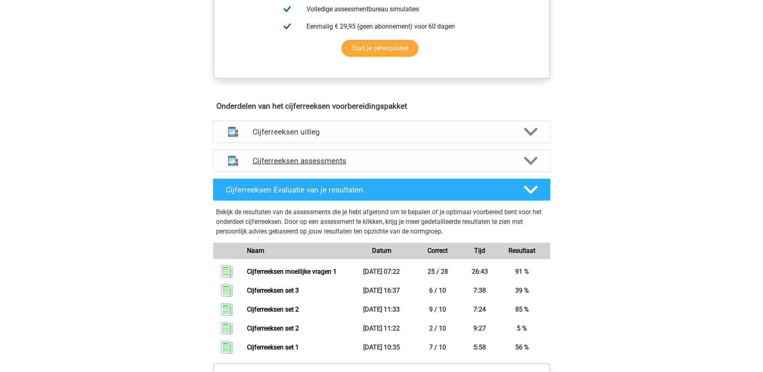
click at [546, 172] on div "Cijferreeksen assessments" at bounding box center [382, 160] width 338 height 23
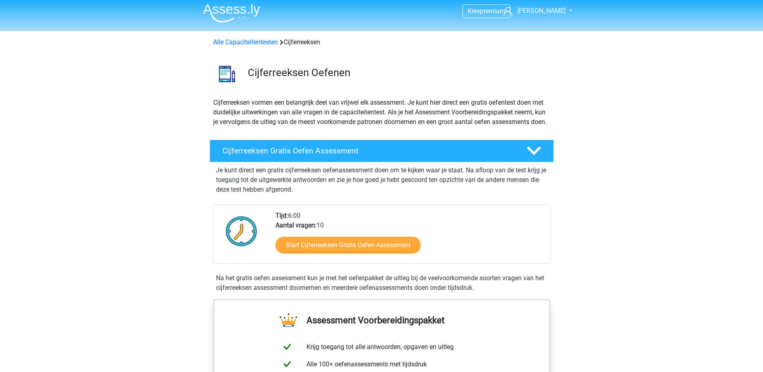
scroll to position [0, 0]
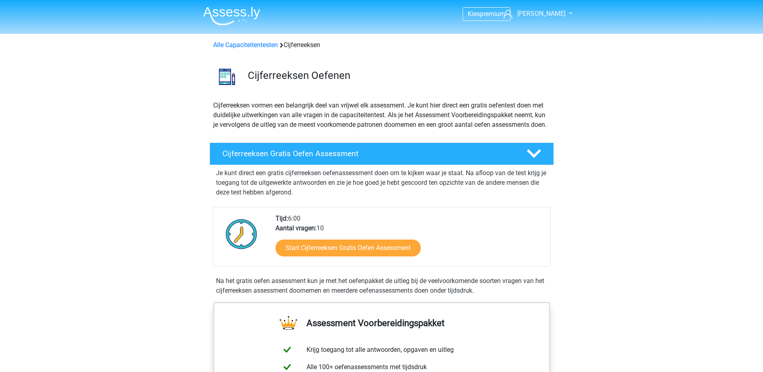
click at [239, 12] on img at bounding box center [231, 15] width 57 height 19
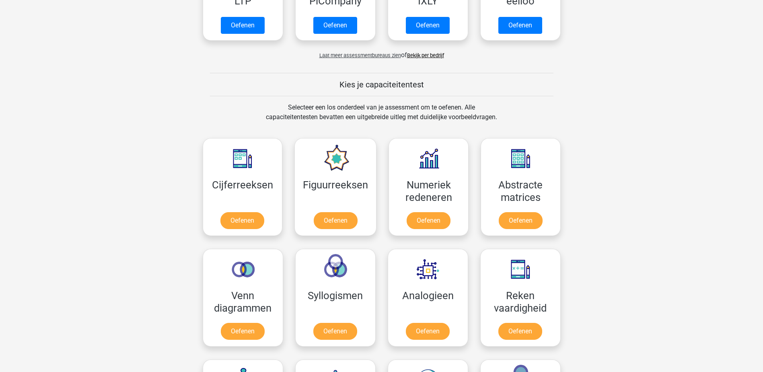
scroll to position [282, 0]
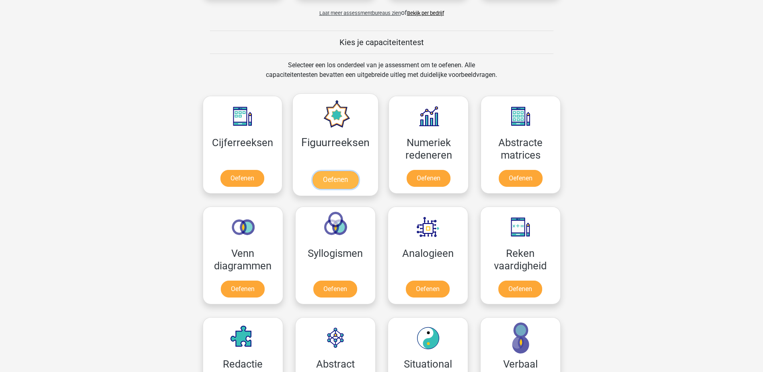
click at [358, 171] on link "Oefenen" at bounding box center [336, 180] width 46 height 18
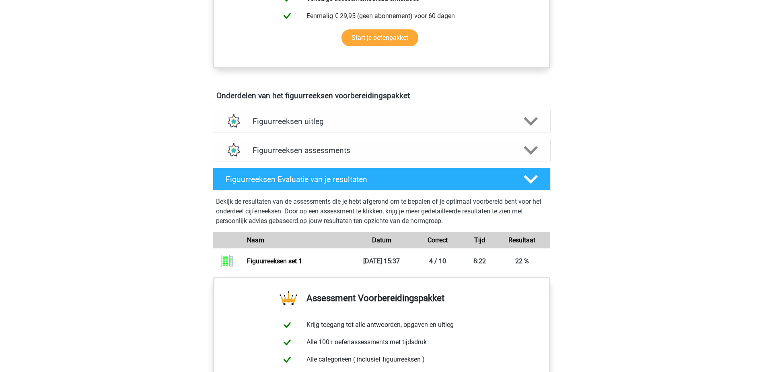
scroll to position [402, 0]
click at [532, 152] on polygon at bounding box center [531, 150] width 14 height 9
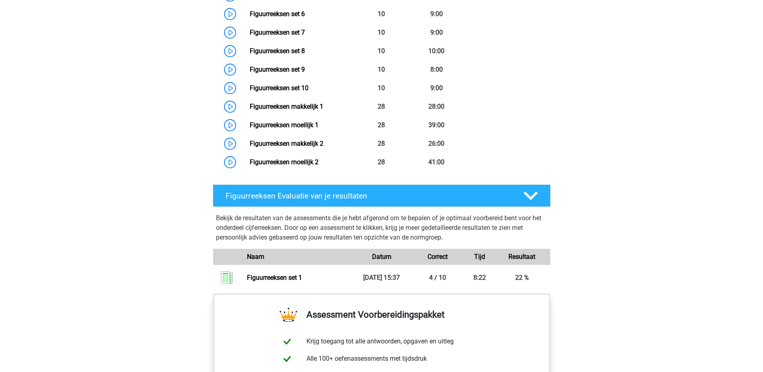
scroll to position [724, 0]
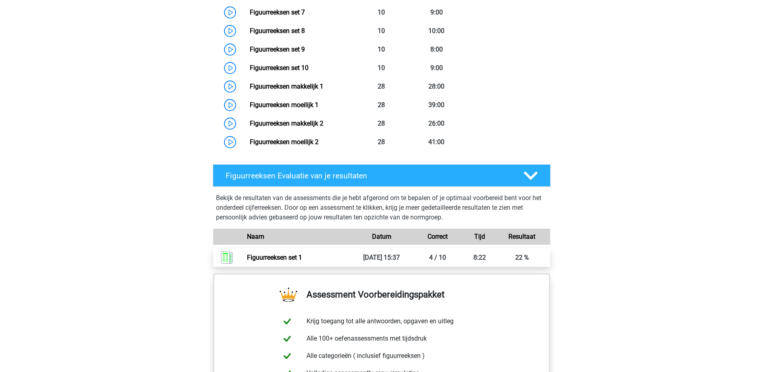
click at [302, 260] on link "Figuurreeksen set 1" at bounding box center [274, 257] width 55 height 8
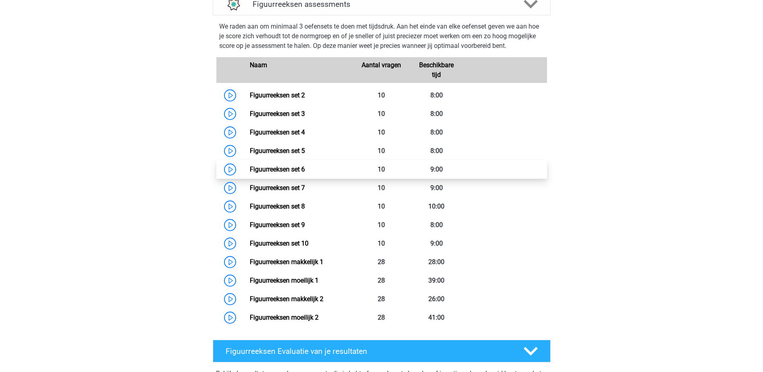
scroll to position [563, 0]
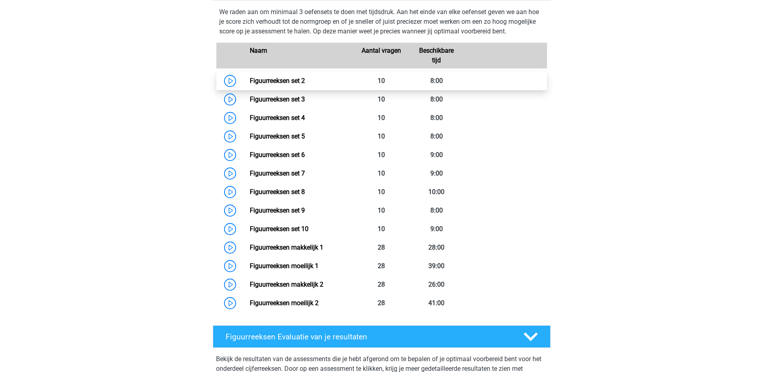
click at [250, 82] on link "Figuurreeksen set 2" at bounding box center [277, 81] width 55 height 8
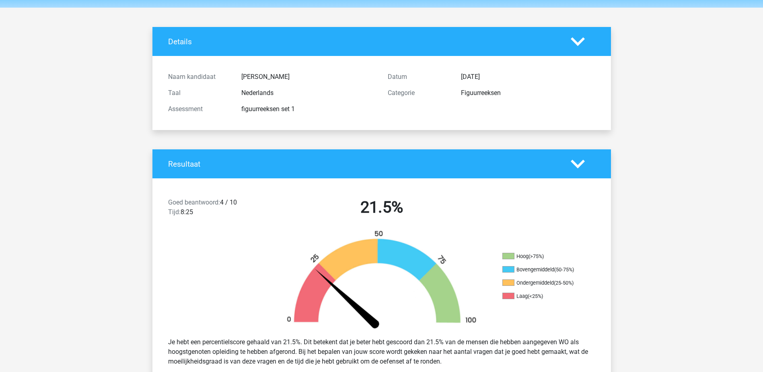
scroll to position [40, 0]
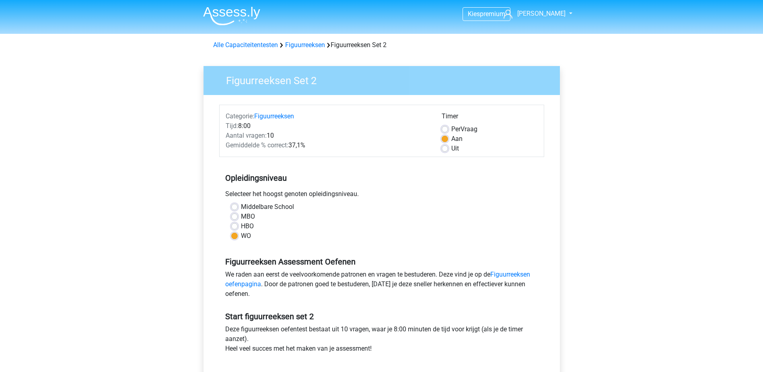
scroll to position [201, 0]
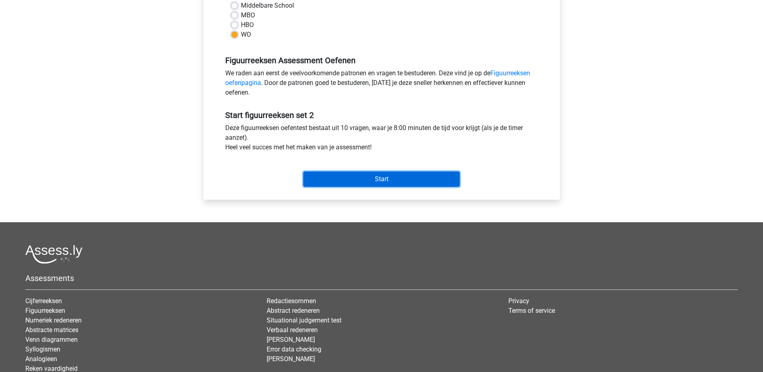
click at [401, 178] on input "Start" at bounding box center [381, 178] width 157 height 15
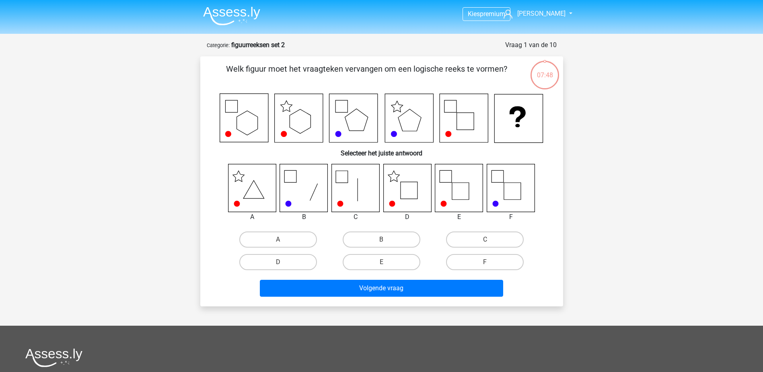
click at [415, 192] on icon at bounding box center [407, 188] width 48 height 48
click at [289, 262] on label "D" at bounding box center [278, 262] width 78 height 16
click at [283, 262] on input "D" at bounding box center [280, 264] width 5 height 5
radio input "true"
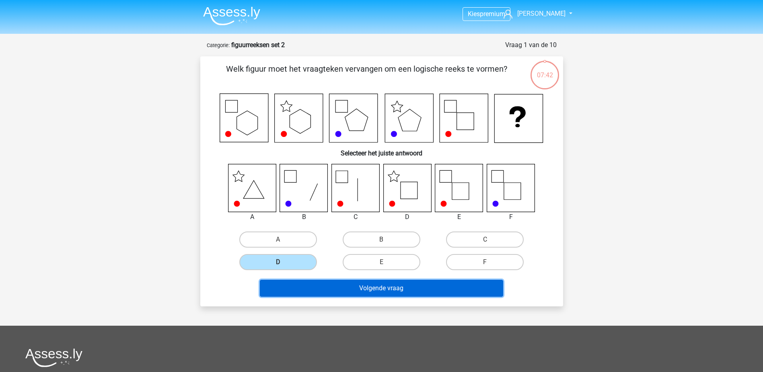
click at [338, 286] on button "Volgende vraag" at bounding box center [381, 288] width 243 height 17
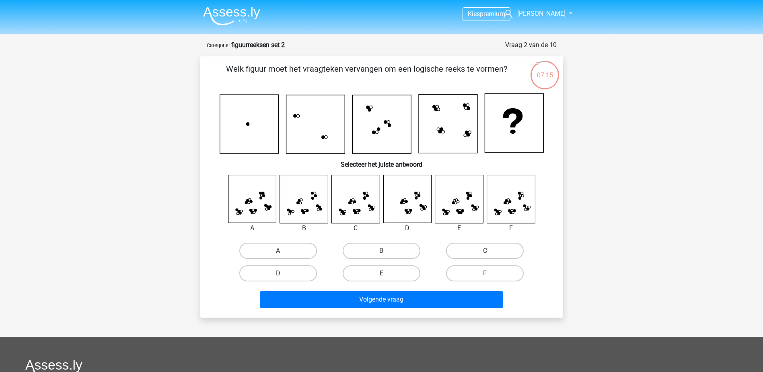
click at [371, 206] on icon at bounding box center [369, 205] width 2 height 2
click at [471, 246] on label "C" at bounding box center [485, 251] width 78 height 16
click at [485, 251] on input "C" at bounding box center [487, 253] width 5 height 5
radio input "true"
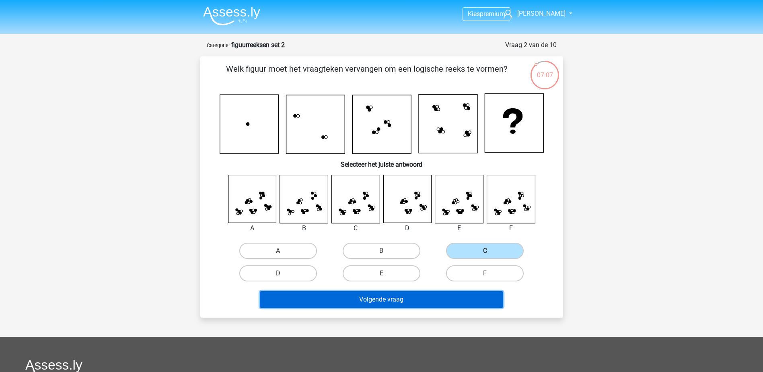
click at [424, 298] on button "Volgende vraag" at bounding box center [381, 299] width 243 height 17
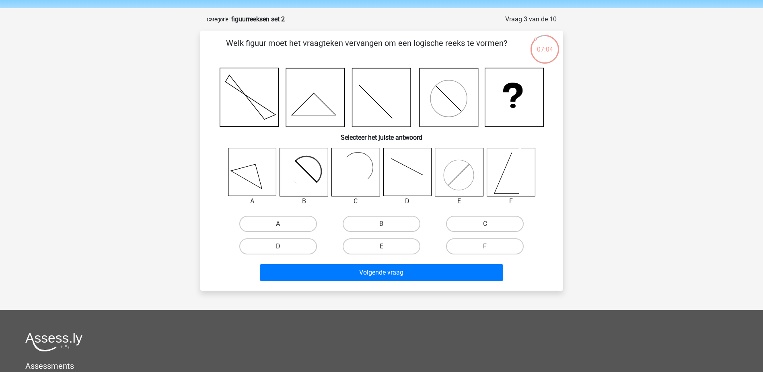
scroll to position [40, 0]
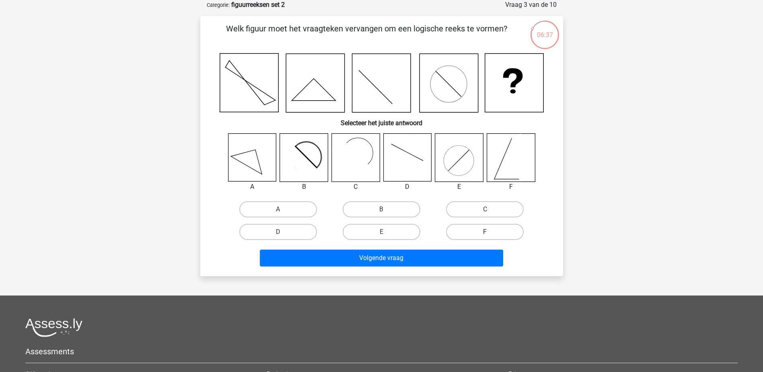
click at [484, 227] on label "F" at bounding box center [485, 232] width 78 height 16
click at [485, 232] on input "F" at bounding box center [487, 234] width 5 height 5
radio input "true"
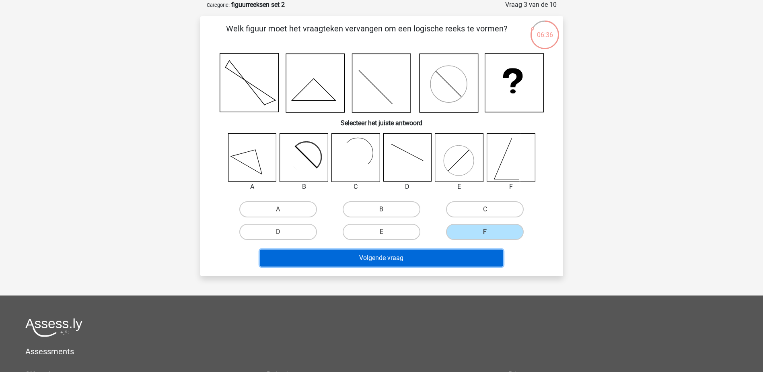
click at [455, 260] on button "Volgende vraag" at bounding box center [381, 257] width 243 height 17
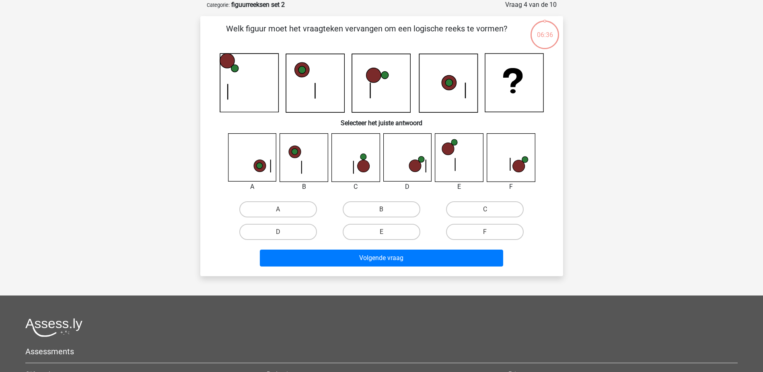
scroll to position [0, 0]
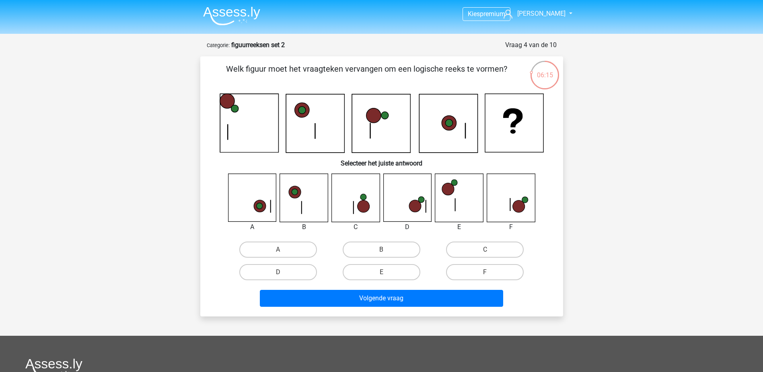
click at [227, 103] on icon at bounding box center [227, 101] width 14 height 14
click at [510, 202] on icon at bounding box center [510, 204] width 0 height 12
click at [510, 202] on icon at bounding box center [511, 197] width 49 height 49
click at [512, 202] on icon at bounding box center [511, 198] width 48 height 48
click at [496, 273] on label "F" at bounding box center [485, 272] width 78 height 16
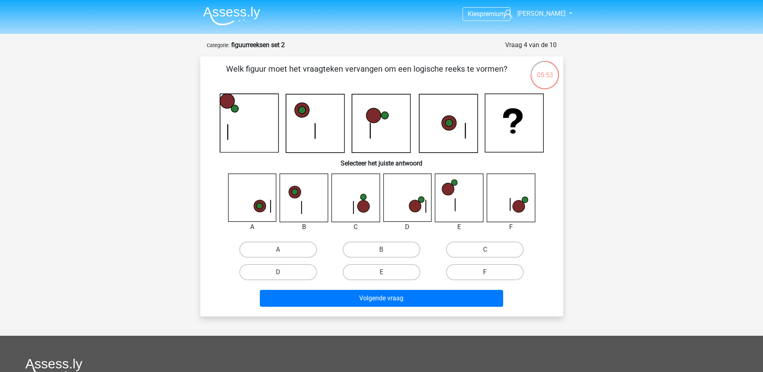
click at [490, 273] on input "F" at bounding box center [487, 274] width 5 height 5
radio input "true"
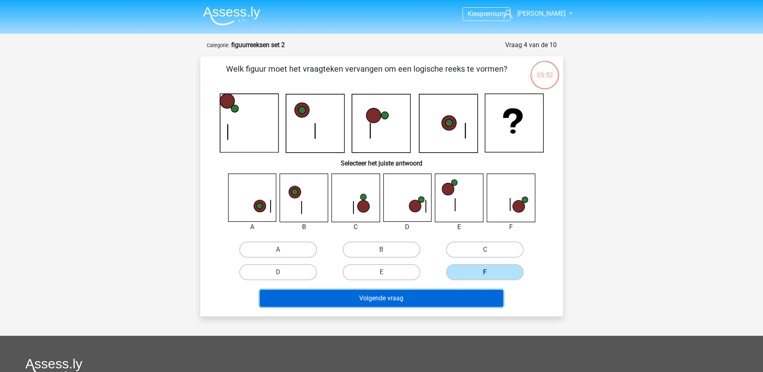
click at [459, 304] on button "Volgende vraag" at bounding box center [381, 298] width 243 height 17
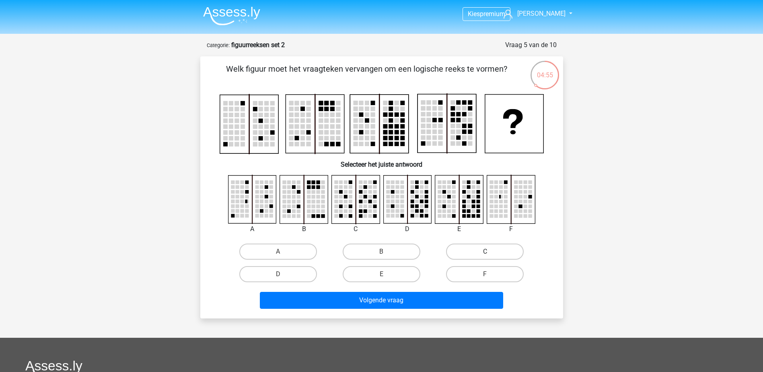
click at [467, 250] on label "C" at bounding box center [485, 251] width 78 height 16
click at [485, 251] on input "C" at bounding box center [487, 253] width 5 height 5
radio input "true"
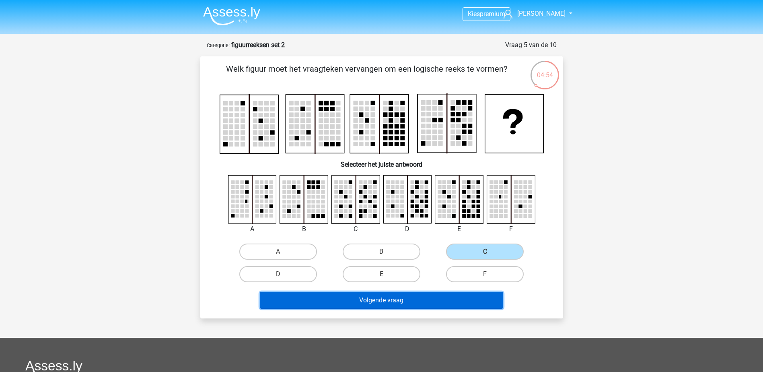
drag, startPoint x: 435, startPoint y: 301, endPoint x: 575, endPoint y: 232, distance: 155.6
click at [435, 299] on button "Volgende vraag" at bounding box center [381, 300] width 243 height 17
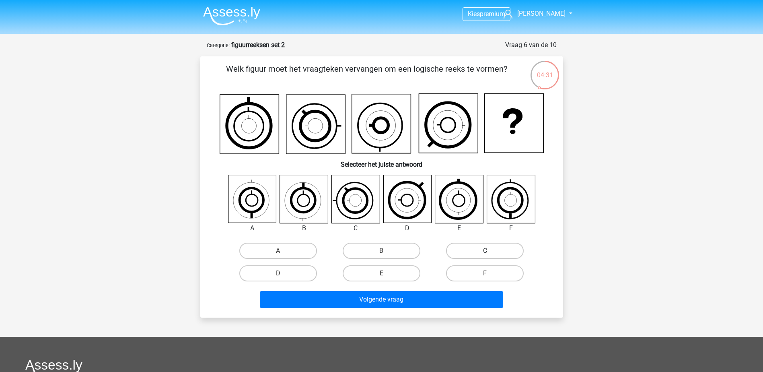
click at [471, 250] on label "C" at bounding box center [485, 251] width 78 height 16
click at [485, 251] on input "C" at bounding box center [487, 253] width 5 height 5
radio input "true"
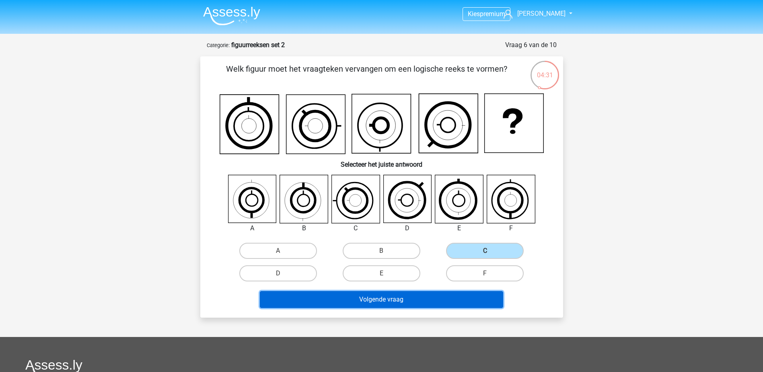
drag, startPoint x: 414, startPoint y: 297, endPoint x: 418, endPoint y: 291, distance: 7.0
click at [414, 297] on button "Volgende vraag" at bounding box center [381, 299] width 243 height 17
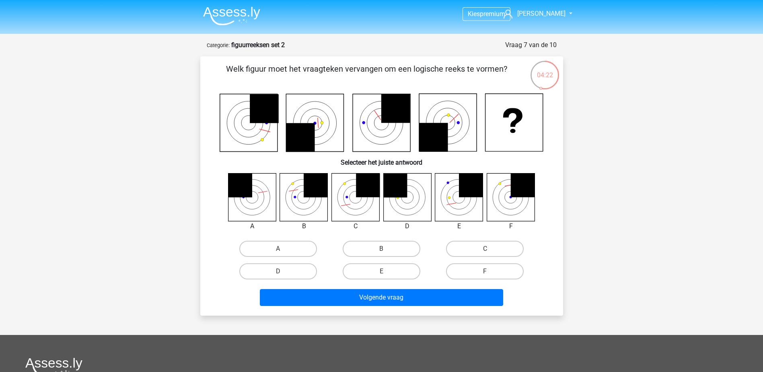
click at [318, 192] on icon at bounding box center [316, 185] width 24 height 24
click at [550, 163] on h6 "Selecteer het juiste antwoord" at bounding box center [381, 159] width 337 height 14
drag, startPoint x: 365, startPoint y: 244, endPoint x: 372, endPoint y: 280, distance: 36.2
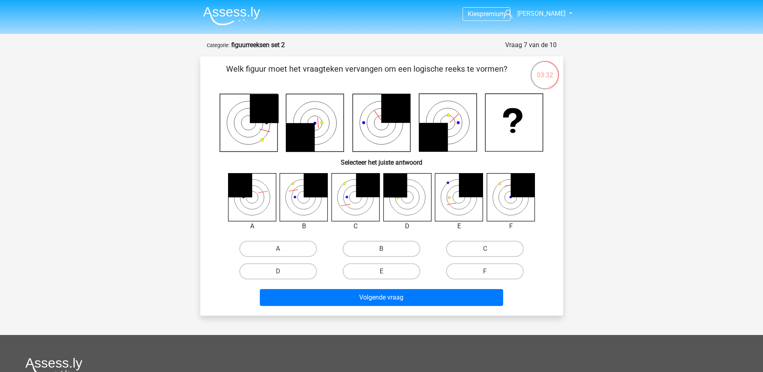
click at [365, 244] on label "B" at bounding box center [382, 249] width 78 height 16
click at [381, 249] on input "B" at bounding box center [383, 251] width 5 height 5
radio input "true"
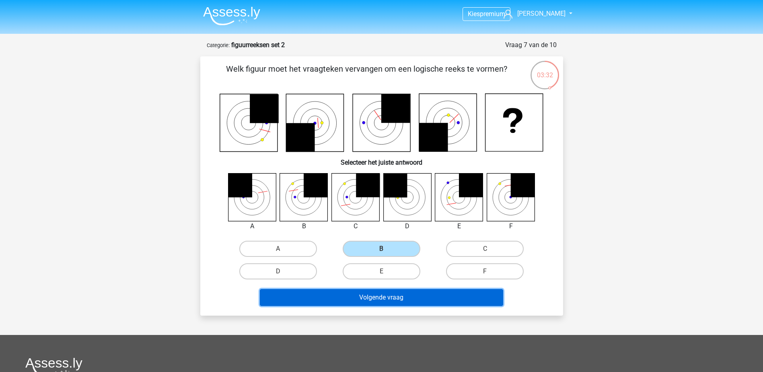
drag, startPoint x: 381, startPoint y: 300, endPoint x: 693, endPoint y: 245, distance: 316.6
click at [382, 299] on button "Volgende vraag" at bounding box center [381, 297] width 243 height 17
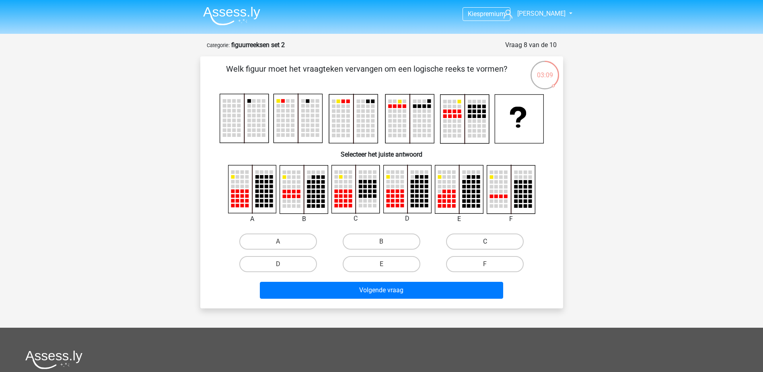
click at [496, 240] on label "C" at bounding box center [485, 241] width 78 height 16
click at [490, 241] on input "C" at bounding box center [487, 243] width 5 height 5
radio input "true"
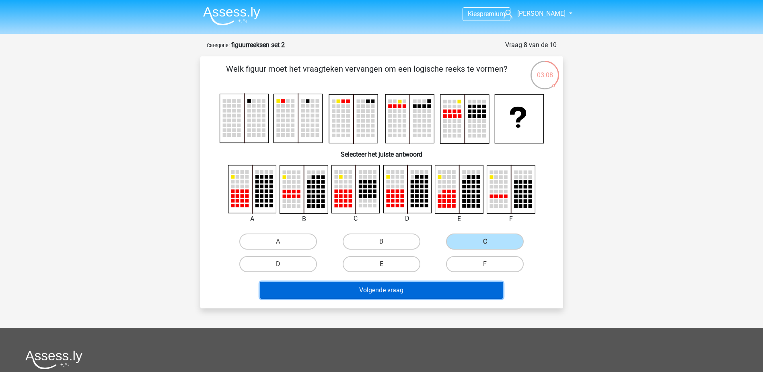
click at [433, 287] on button "Volgende vraag" at bounding box center [381, 290] width 243 height 17
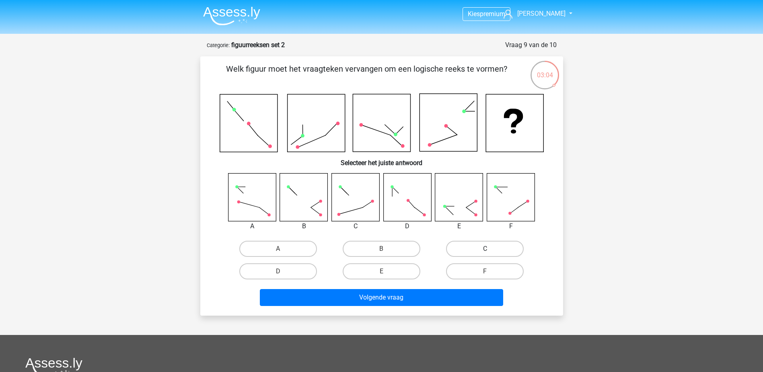
click at [495, 247] on label "C" at bounding box center [485, 249] width 78 height 16
click at [490, 249] on input "C" at bounding box center [487, 251] width 5 height 5
radio input "true"
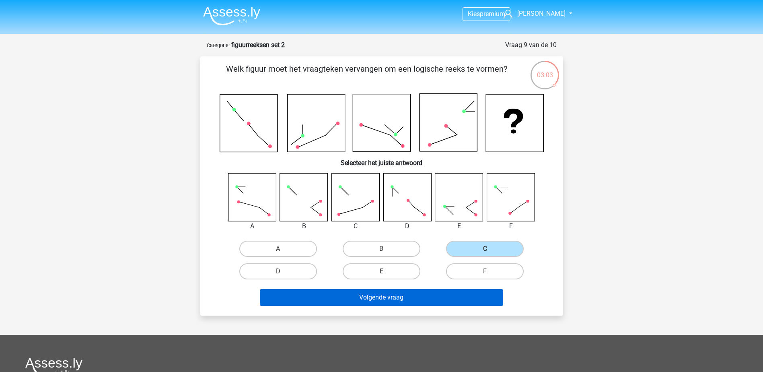
click at [494, 287] on div "Volgende vraag" at bounding box center [381, 295] width 337 height 27
click at [488, 296] on button "Volgende vraag" at bounding box center [381, 297] width 243 height 17
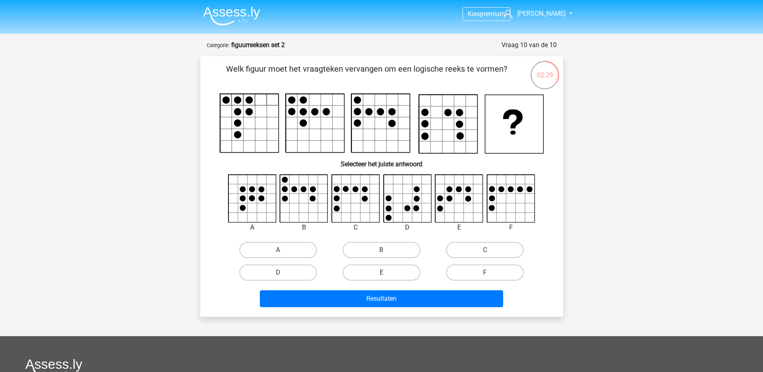
click at [404, 273] on label "E" at bounding box center [382, 272] width 78 height 16
click at [387, 273] on input "E" at bounding box center [383, 274] width 5 height 5
radio input "true"
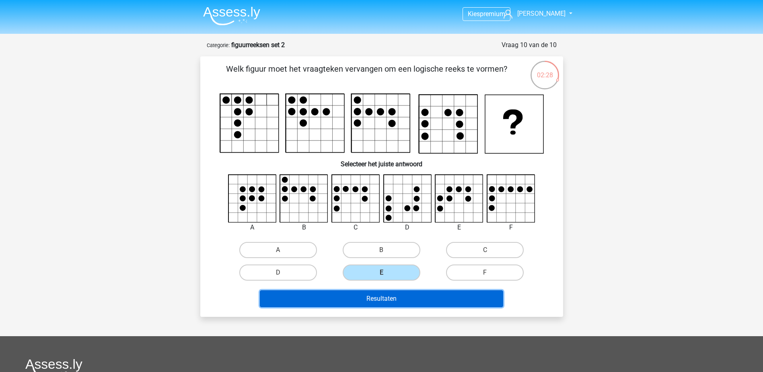
click at [404, 303] on button "Resultaten" at bounding box center [381, 298] width 243 height 17
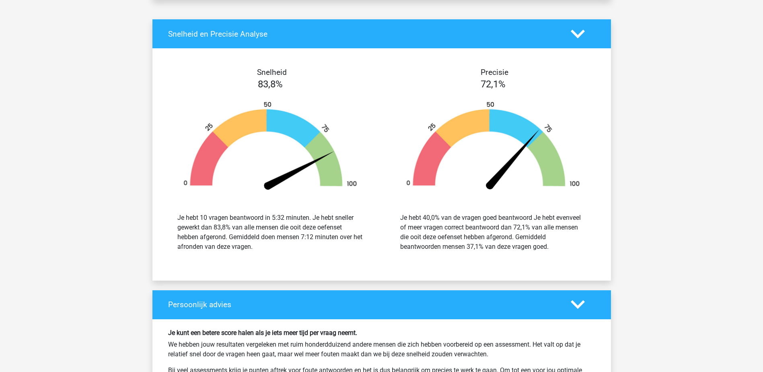
scroll to position [925, 0]
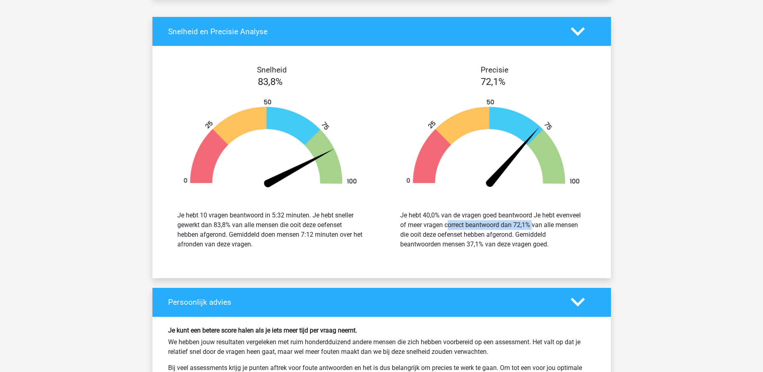
drag, startPoint x: 529, startPoint y: 224, endPoint x: 404, endPoint y: 224, distance: 125.1
click at [404, 224] on div "Je hebt 40,0% van de vragen goed beantwoord Je hebt evenveel of meer vragen cor…" at bounding box center [493, 229] width 186 height 39
drag, startPoint x: 404, startPoint y: 224, endPoint x: 402, endPoint y: 216, distance: 7.9
click at [402, 216] on div "Je hebt 40,0% van de vragen goed beantwoord Je hebt evenveel of meer vragen cor…" at bounding box center [493, 229] width 186 height 39
drag, startPoint x: 401, startPoint y: 213, endPoint x: 529, endPoint y: 224, distance: 128.0
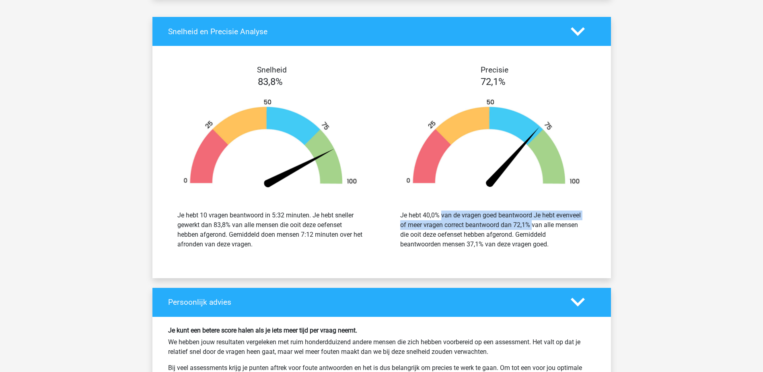
click at [529, 224] on div "Je hebt 40,0% van de vragen goed beantwoord Je hebt evenveel of meer vragen cor…" at bounding box center [493, 229] width 186 height 39
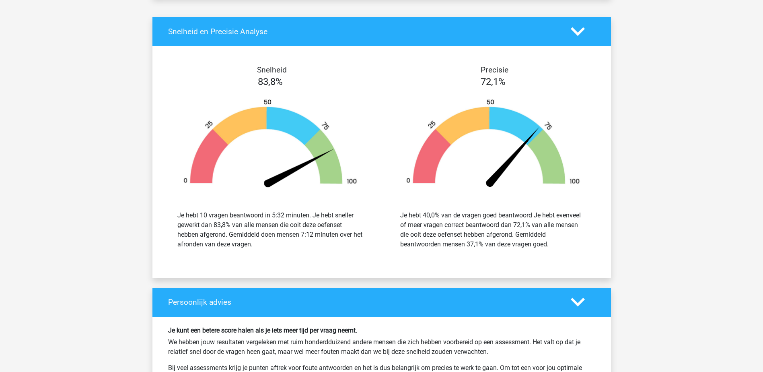
drag, startPoint x: 529, startPoint y: 224, endPoint x: 523, endPoint y: 236, distance: 13.3
click at [565, 238] on div "Je hebt 40,0% van de vragen goed beantwoord Je hebt evenveel of meer vragen cor…" at bounding box center [493, 229] width 186 height 39
drag, startPoint x: 430, startPoint y: 236, endPoint x: 529, endPoint y: 241, distance: 99.5
click at [529, 241] on div "Je hebt 40,0% van de vragen goed beantwoord Je hebt evenveel of meer vragen cor…" at bounding box center [493, 229] width 186 height 39
drag, startPoint x: 529, startPoint y: 241, endPoint x: 552, endPoint y: 251, distance: 24.7
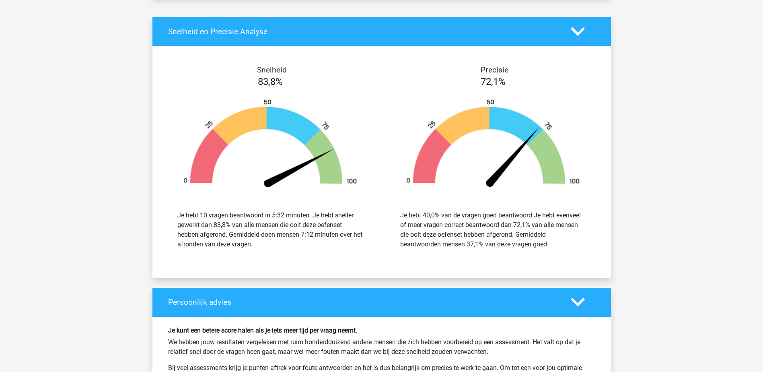
click at [556, 254] on div "Je hebt 40,0% van de vragen goed beantwoord Je hebt evenveel of meer vragen cor…" at bounding box center [493, 230] width 211 height 58
drag, startPoint x: 557, startPoint y: 244, endPoint x: 397, endPoint y: 214, distance: 162.5
click at [397, 214] on div "Je hebt 40,0% van de vragen goed beantwoord Je hebt evenveel of meer vragen cor…" at bounding box center [493, 229] width 198 height 39
drag, startPoint x: 397, startPoint y: 214, endPoint x: 504, endPoint y: 255, distance: 114.2
click at [519, 258] on div "Je hebt 40,0% van de vragen goed beantwoord Je hebt evenveel of meer vragen cor…" at bounding box center [493, 230] width 211 height 58
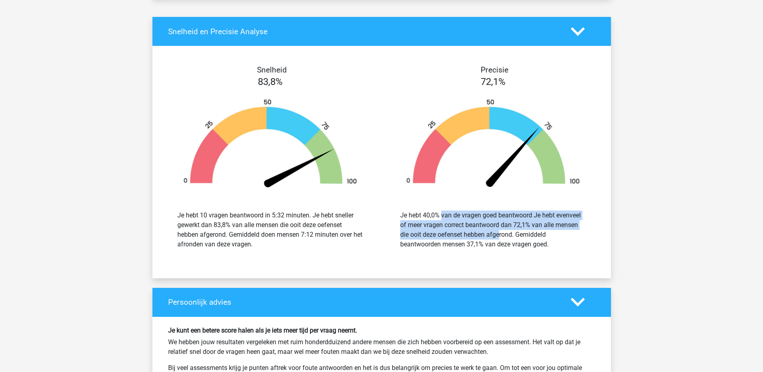
drag, startPoint x: 404, startPoint y: 212, endPoint x: 456, endPoint y: 230, distance: 54.6
click at [456, 230] on div "Je hebt 40,0% van de vragen goed beantwoord Je hebt evenveel of meer vragen cor…" at bounding box center [493, 229] width 186 height 39
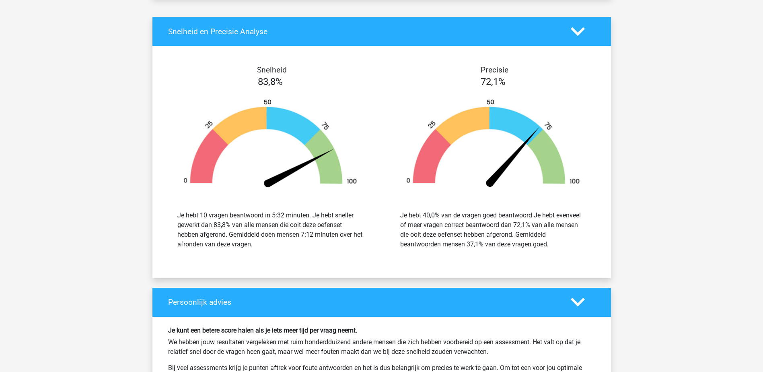
drag, startPoint x: 456, startPoint y: 230, endPoint x: 503, endPoint y: 240, distance: 48.5
click at [499, 240] on div "Je hebt 40,0% van de vragen goed beantwoord Je hebt evenveel of meer vragen cor…" at bounding box center [493, 229] width 186 height 39
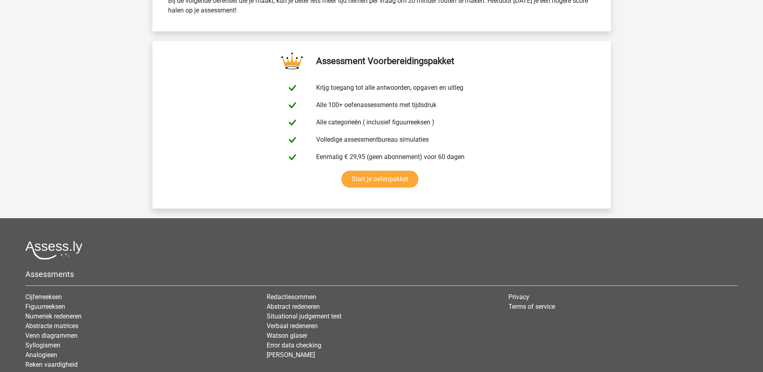
scroll to position [0, 0]
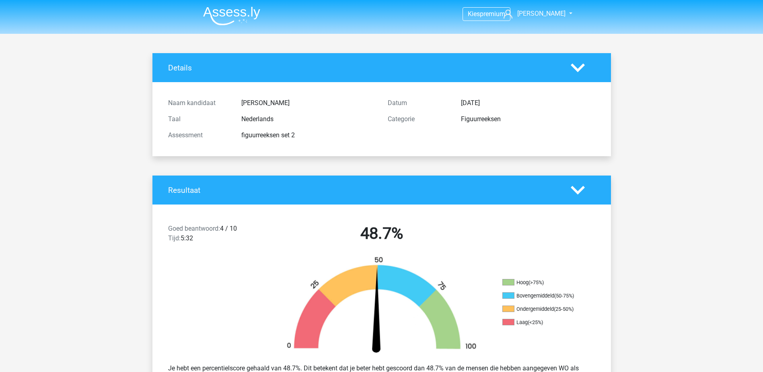
click at [232, 14] on img at bounding box center [231, 15] width 57 height 19
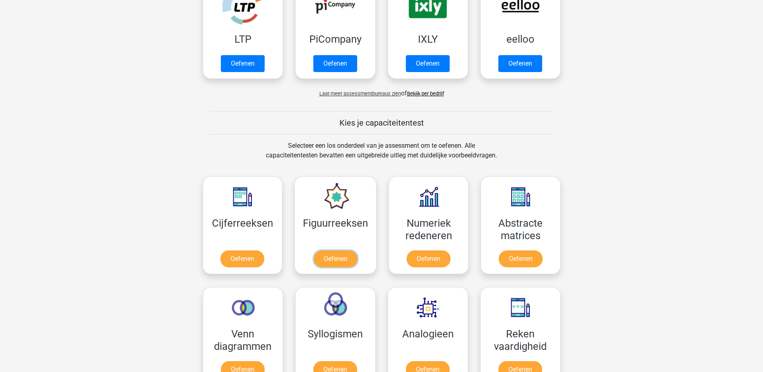
scroll to position [402, 0]
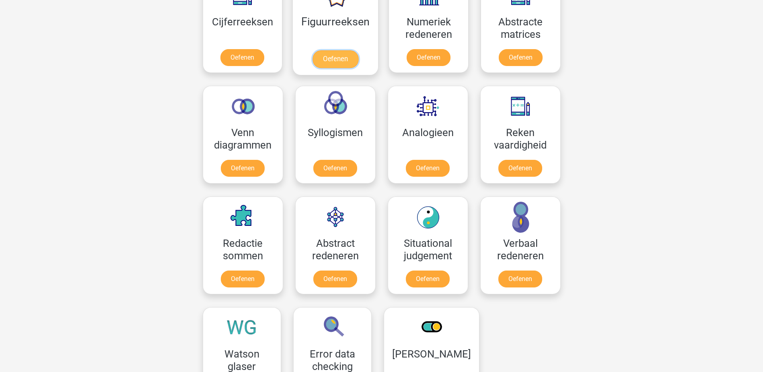
click at [344, 50] on link "Oefenen" at bounding box center [336, 59] width 46 height 18
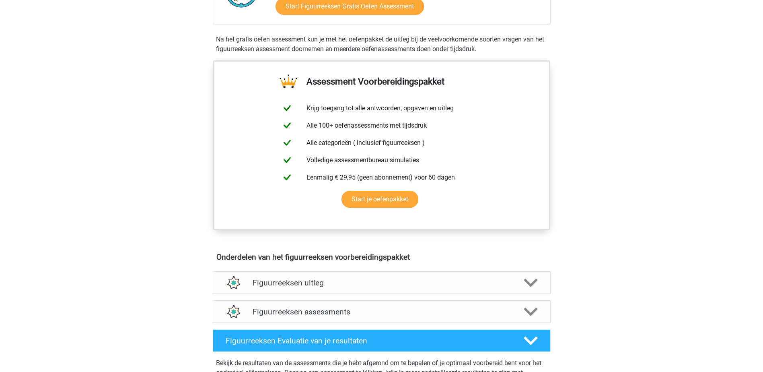
scroll to position [443, 0]
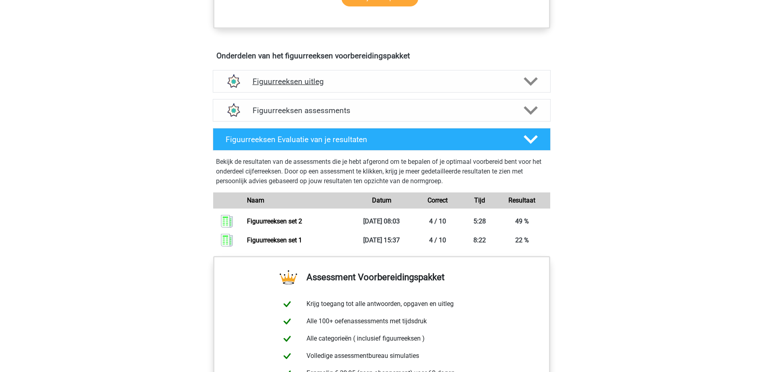
click at [330, 82] on h4 "Figuurreeksen uitleg" at bounding box center [382, 81] width 258 height 9
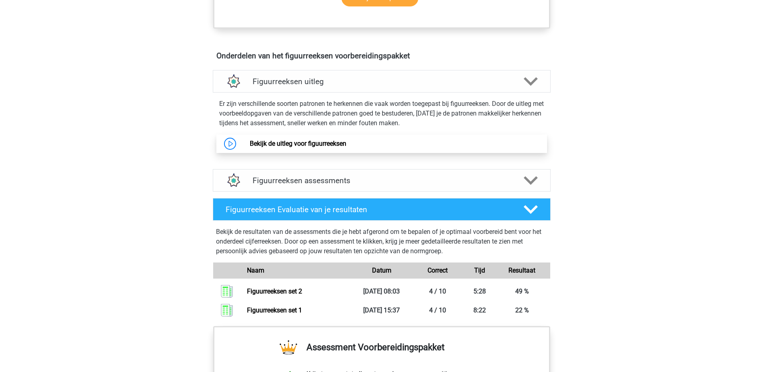
click at [250, 142] on link "Bekijk de uitleg voor figuurreeksen" at bounding box center [298, 144] width 97 height 8
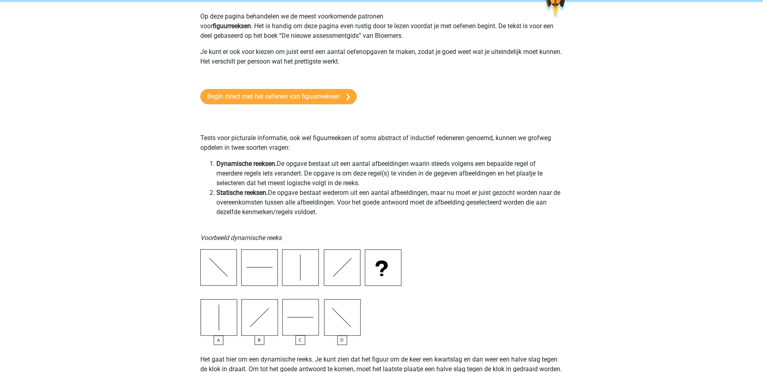
scroll to position [40, 0]
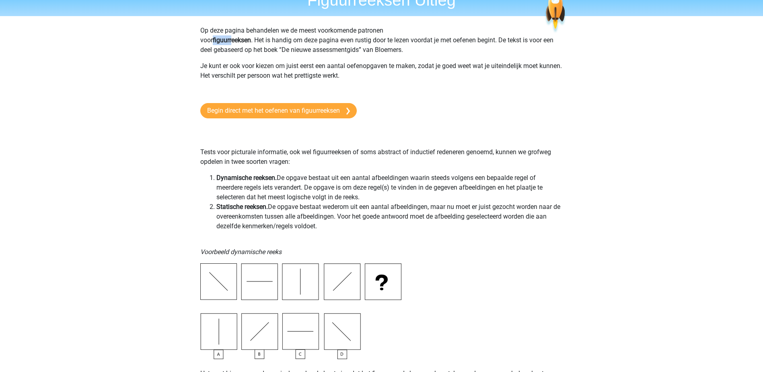
drag, startPoint x: 350, startPoint y: 28, endPoint x: 216, endPoint y: 40, distance: 134.5
click at [216, 40] on p "Op deze pagina behandelen we de meest voorkomende patronen voor figuurreeksen .…" at bounding box center [381, 40] width 363 height 29
drag, startPoint x: 216, startPoint y: 40, endPoint x: 280, endPoint y: 46, distance: 64.3
click at [265, 46] on p "Op deze pagina behandelen we de meest voorkomende patronen voor figuurreeksen .…" at bounding box center [381, 40] width 363 height 29
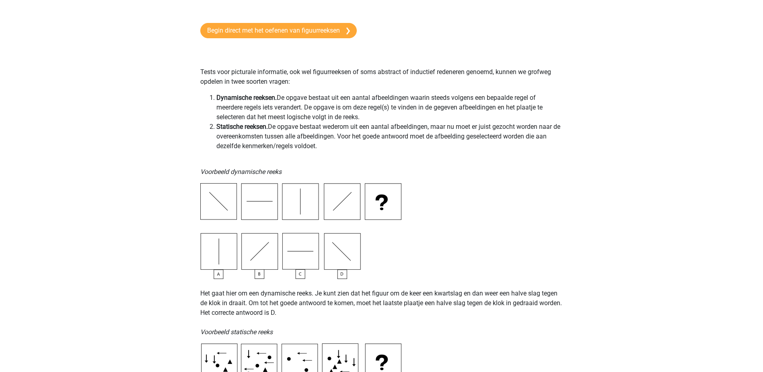
scroll to position [121, 0]
drag, startPoint x: 362, startPoint y: 114, endPoint x: 307, endPoint y: 105, distance: 55.8
click at [307, 105] on li "Dynamische reeksen. De opgave bestaat uit een aantal afbeeldingen waarin steeds…" at bounding box center [389, 107] width 347 height 29
drag, startPoint x: 307, startPoint y: 105, endPoint x: 365, endPoint y: 115, distance: 59.1
click at [357, 114] on li "Dynamische reeksen. De opgave bestaat uit een aantal afbeeldingen waarin steeds…" at bounding box center [389, 107] width 347 height 29
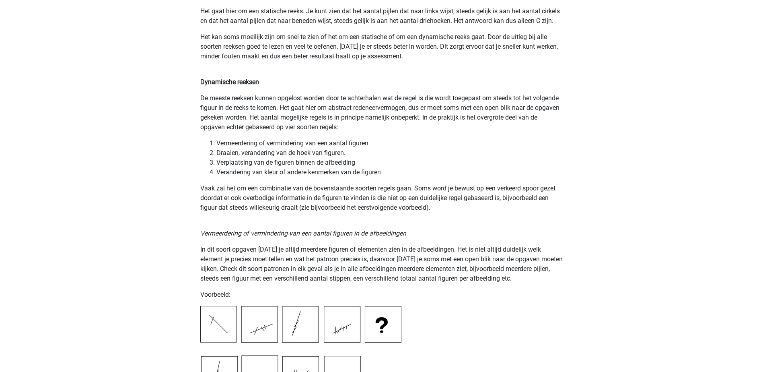
scroll to position [604, 0]
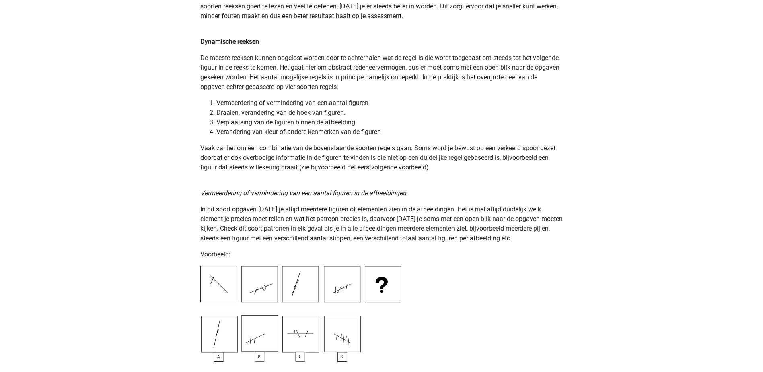
click at [228, 57] on p "De meeste reeksen kunnen opgelost worden door te achterhalen wat de regel is di…" at bounding box center [381, 72] width 363 height 39
click at [286, 57] on p "De meeste reeksen kunnen opgelost worden door te achterhalen wat de regel is di…" at bounding box center [381, 72] width 363 height 39
drag, startPoint x: 404, startPoint y: 54, endPoint x: 448, endPoint y: 54, distance: 44.3
click at [448, 54] on p "De meeste reeksen kunnen opgelost worden door te achterhalen wat de regel is di…" at bounding box center [381, 72] width 363 height 39
drag, startPoint x: 448, startPoint y: 54, endPoint x: 457, endPoint y: 56, distance: 9.4
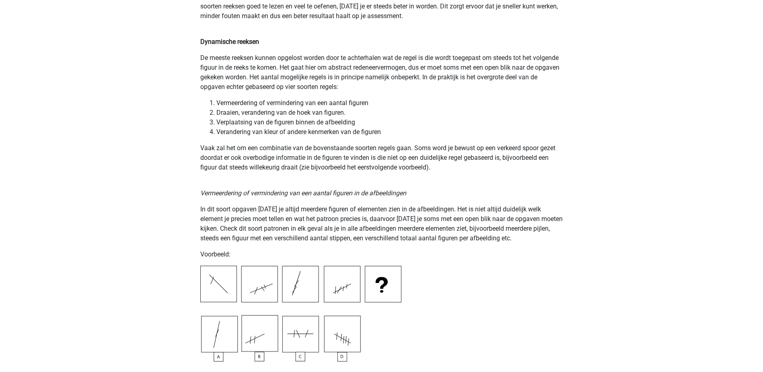
click at [451, 55] on p "De meeste reeksen kunnen opgelost worden door te achterhalen wat de regel is di…" at bounding box center [381, 72] width 363 height 39
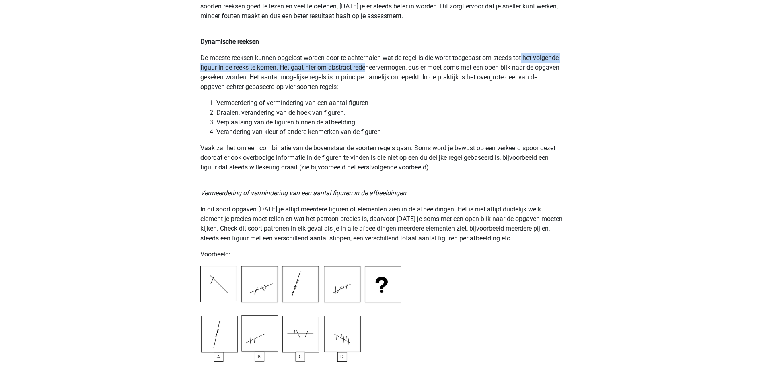
drag, startPoint x: 527, startPoint y: 57, endPoint x: 396, endPoint y: 64, distance: 130.9
click at [396, 64] on p "De meeste reeksen kunnen opgelost worden door te achterhalen wat de regel is di…" at bounding box center [381, 72] width 363 height 39
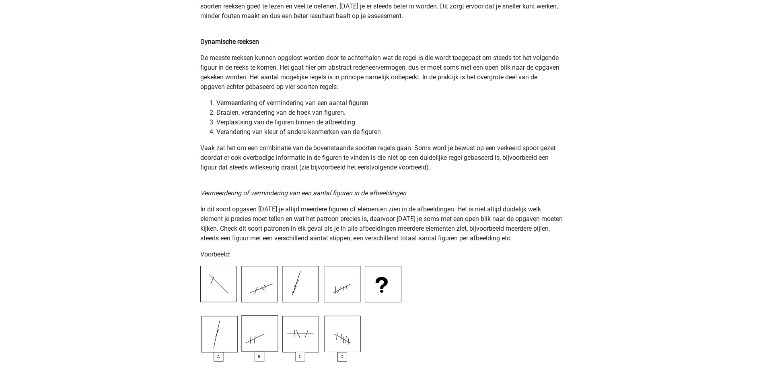
drag, startPoint x: 396, startPoint y: 64, endPoint x: 517, endPoint y: 73, distance: 121.1
click at [515, 78] on p "De meeste reeksen kunnen opgelost worden door te achterhalen wat de regel is di…" at bounding box center [381, 72] width 363 height 39
click at [206, 68] on p "De meeste reeksen kunnen opgelost worden door te achterhalen wat de regel is di…" at bounding box center [381, 72] width 363 height 39
drag, startPoint x: 206, startPoint y: 68, endPoint x: 328, endPoint y: 83, distance: 122.4
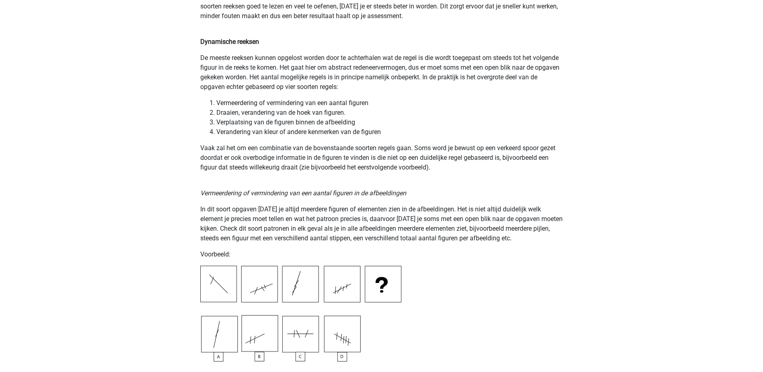
click at [308, 83] on p "De meeste reeksen kunnen opgelost worden door te achterhalen wat de regel is di…" at bounding box center [381, 72] width 363 height 39
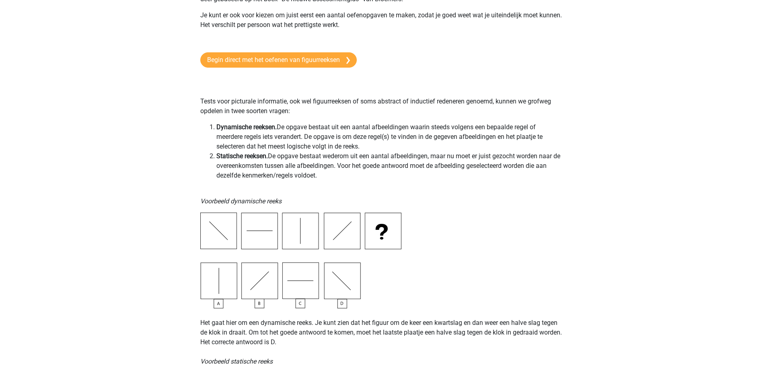
scroll to position [91, 0]
drag, startPoint x: 237, startPoint y: 105, endPoint x: 276, endPoint y: 104, distance: 39.4
click at [276, 104] on p "Tests voor picturale informatie, ook wel figuurreeksen of soms abstract of indu…" at bounding box center [381, 96] width 363 height 39
drag, startPoint x: 276, startPoint y: 104, endPoint x: 288, endPoint y: 114, distance: 15.4
click at [288, 114] on p "Tests voor picturale informatie, ook wel figuurreeksen of soms abstract of indu…" at bounding box center [381, 96] width 363 height 39
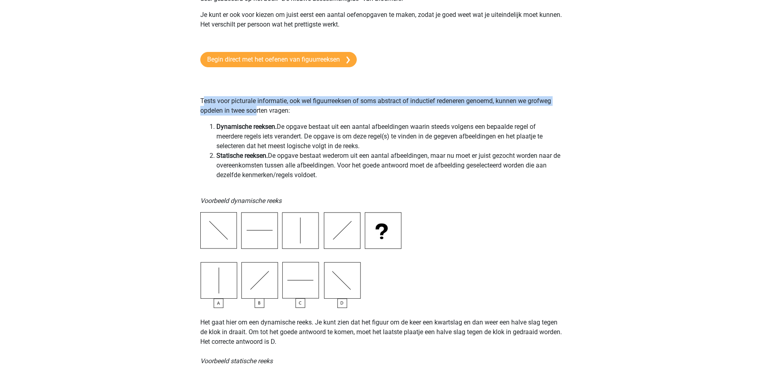
drag, startPoint x: 203, startPoint y: 100, endPoint x: 256, endPoint y: 106, distance: 53.1
click at [256, 106] on p "Tests voor picturale informatie, ook wel figuurreeksen of soms abstract of indu…" at bounding box center [381, 96] width 363 height 39
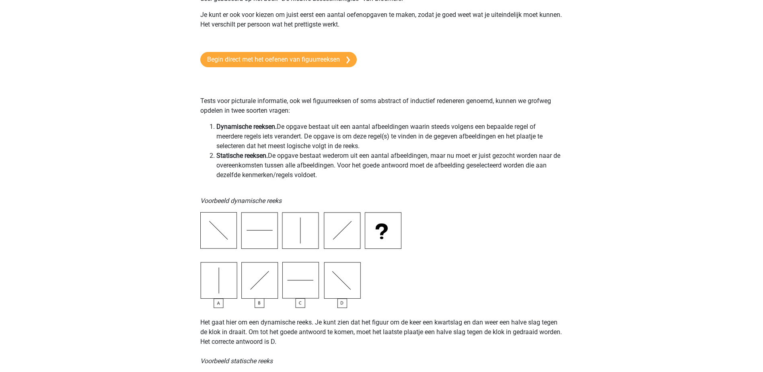
drag, startPoint x: 256, startPoint y: 106, endPoint x: 293, endPoint y: 114, distance: 38.3
click at [293, 114] on p "Tests voor picturale informatie, ook wel figuurreeksen of soms abstract of indu…" at bounding box center [381, 96] width 363 height 39
drag, startPoint x: 292, startPoint y: 109, endPoint x: 197, endPoint y: 108, distance: 95.4
drag, startPoint x: 197, startPoint y: 108, endPoint x: 218, endPoint y: 114, distance: 21.8
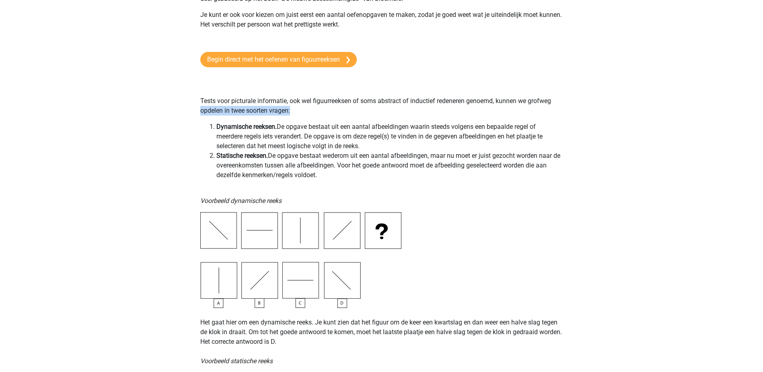
click at [218, 114] on p "Tests voor picturale informatie, ook wel figuurreeksen of soms abstract of indu…" at bounding box center [381, 96] width 363 height 39
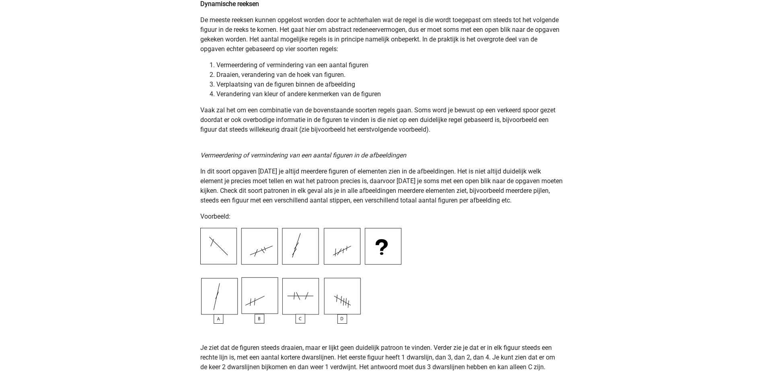
scroll to position [655, 0]
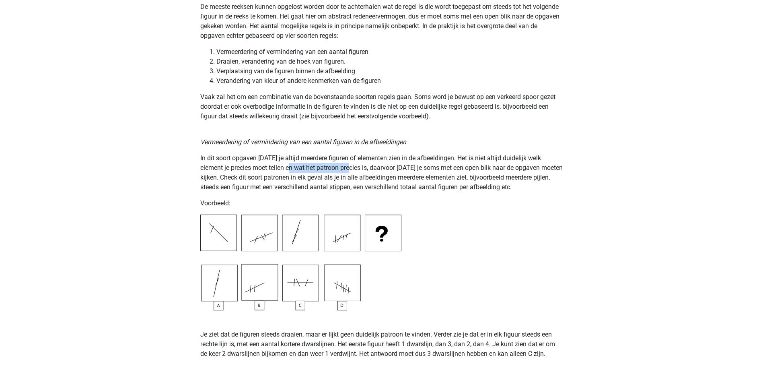
drag, startPoint x: 276, startPoint y: 172, endPoint x: 337, endPoint y: 172, distance: 60.8
click at [337, 172] on p "In dit soort opgaven [DATE] je altijd meerdere figuren of elementen zien in de …" at bounding box center [381, 172] width 363 height 39
drag, startPoint x: 337, startPoint y: 172, endPoint x: 357, endPoint y: 187, distance: 25.1
click at [357, 187] on p "In dit soort opgaven [DATE] je altijd meerdere figuren of elementen zien in de …" at bounding box center [381, 172] width 363 height 39
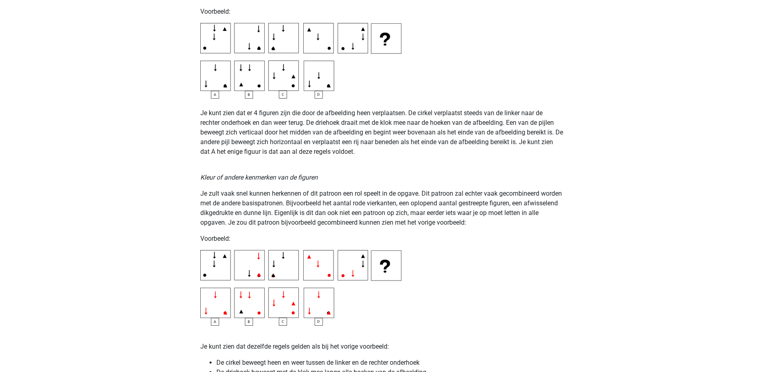
scroll to position [1258, 0]
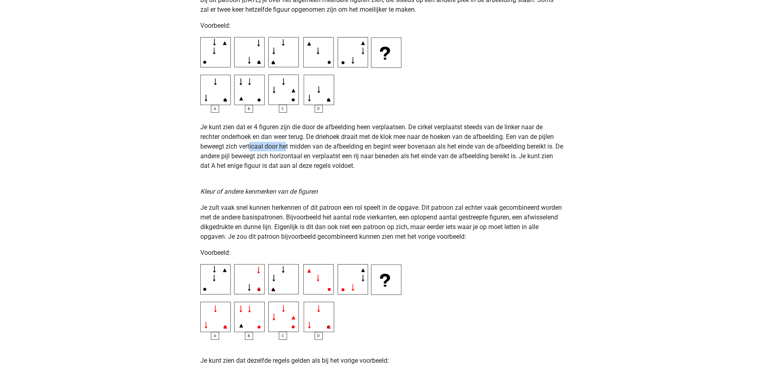
drag, startPoint x: 251, startPoint y: 146, endPoint x: 286, endPoint y: 146, distance: 35.8
click at [286, 146] on p "Je kunt zien dat er 4 figuren zijn die door de afbeelding heen verplaatsen. De …" at bounding box center [381, 142] width 363 height 58
click at [287, 146] on p "Je kunt zien dat er 4 figuren zijn die door de afbeelding heen verplaatsen. De …" at bounding box center [381, 142] width 363 height 58
click at [215, 82] on img at bounding box center [300, 75] width 201 height 76
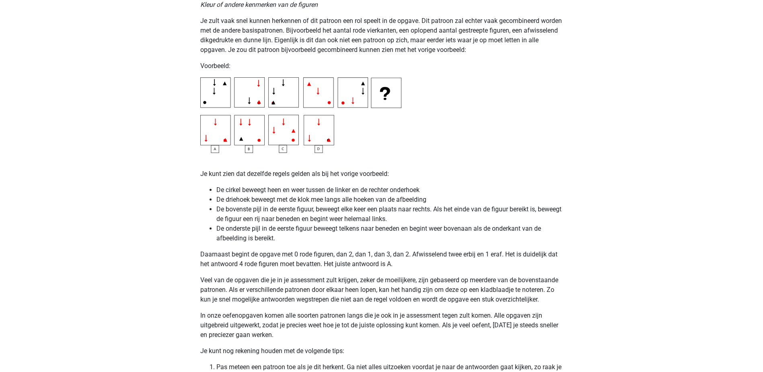
scroll to position [1459, 0]
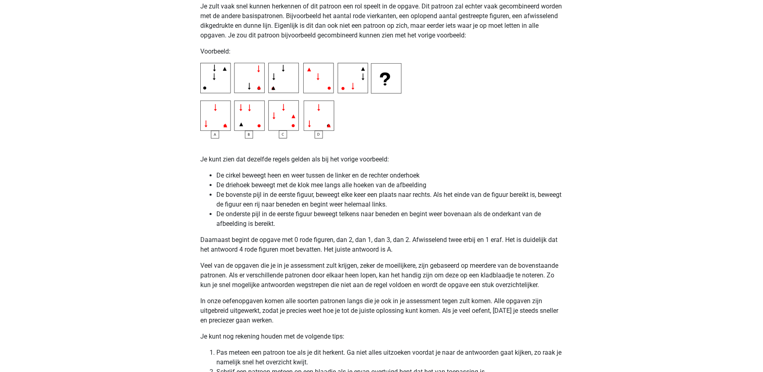
click at [227, 126] on img at bounding box center [300, 101] width 201 height 76
click at [200, 126] on img at bounding box center [300, 101] width 201 height 76
click at [209, 87] on img at bounding box center [300, 101] width 201 height 76
click at [232, 88] on img at bounding box center [300, 101] width 201 height 76
click at [202, 88] on img at bounding box center [300, 101] width 201 height 76
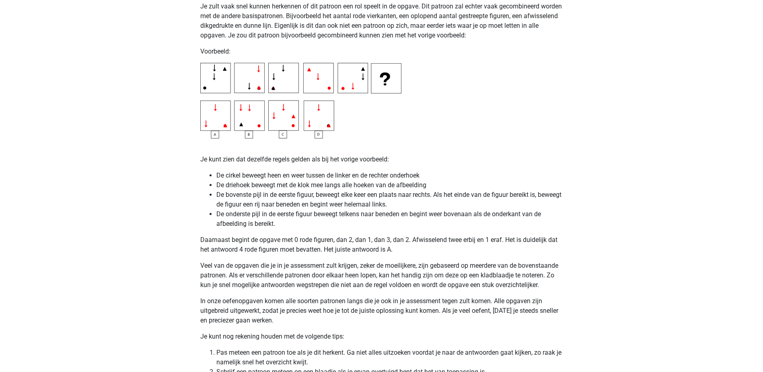
click at [227, 89] on img at bounding box center [300, 101] width 201 height 76
click at [205, 89] on img at bounding box center [300, 101] width 201 height 76
click at [222, 90] on img at bounding box center [300, 101] width 201 height 76
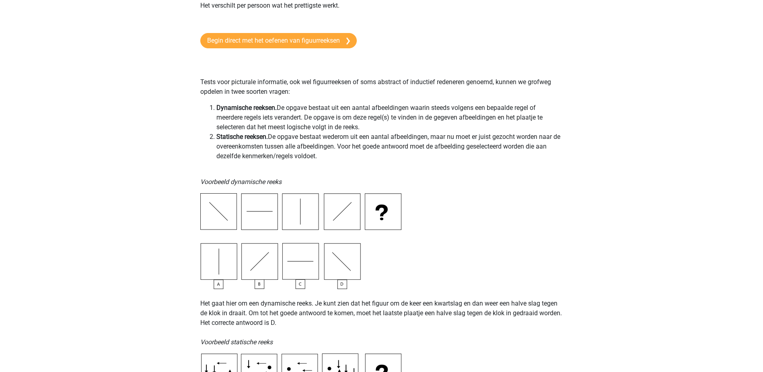
scroll to position [0, 0]
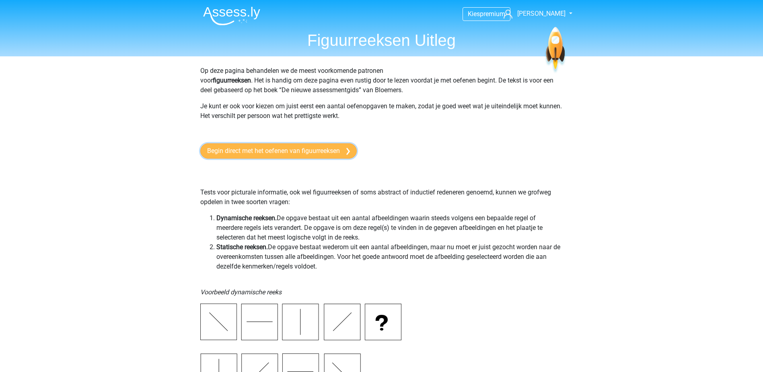
click at [272, 151] on link "Begin direct met het oefenen van figuurreeksen" at bounding box center [278, 150] width 157 height 15
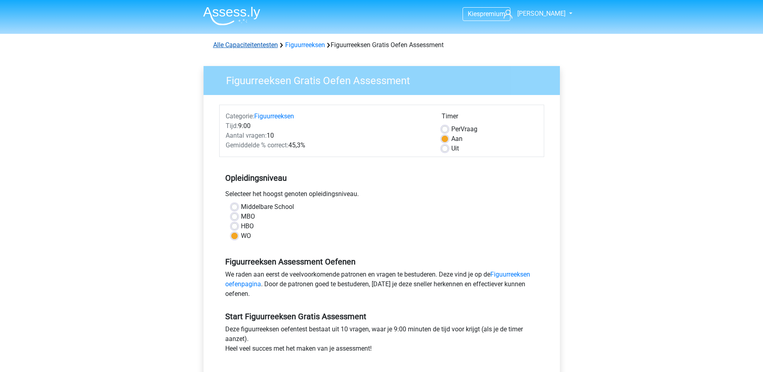
click at [258, 42] on link "Alle Capaciteitentesten" at bounding box center [245, 45] width 65 height 8
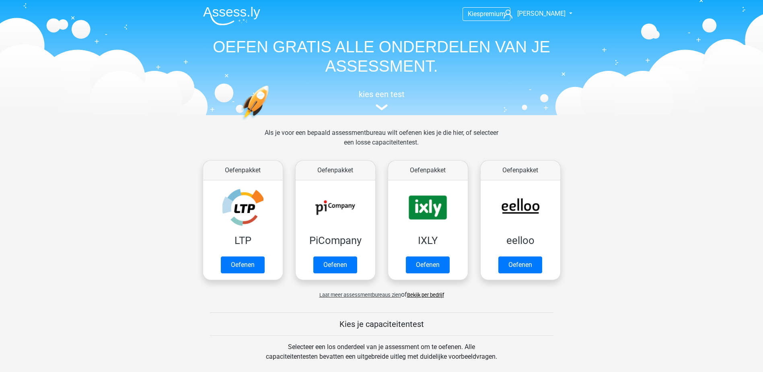
scroll to position [342, 0]
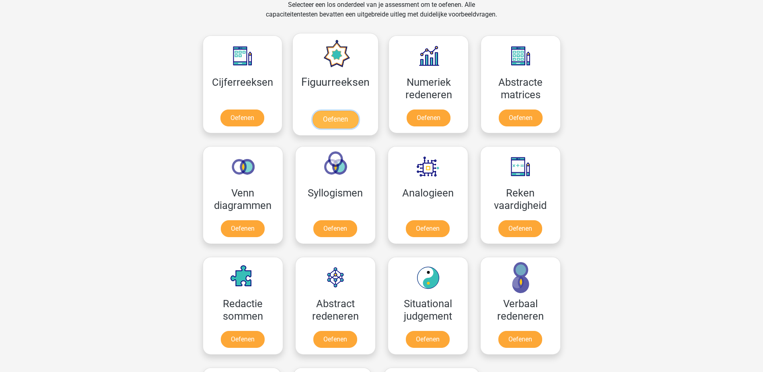
click at [351, 111] on link "Oefenen" at bounding box center [336, 120] width 46 height 18
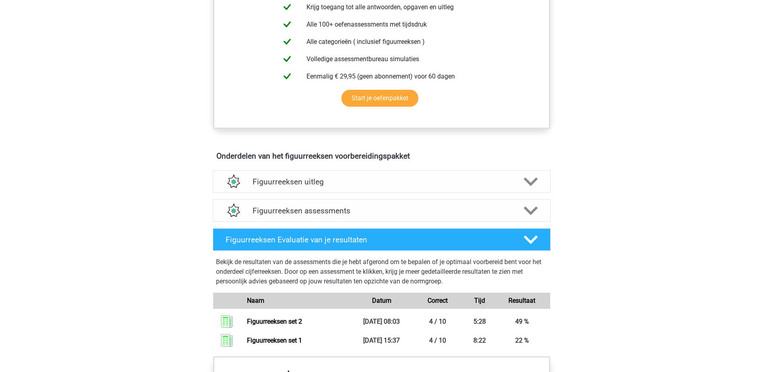
scroll to position [282, 0]
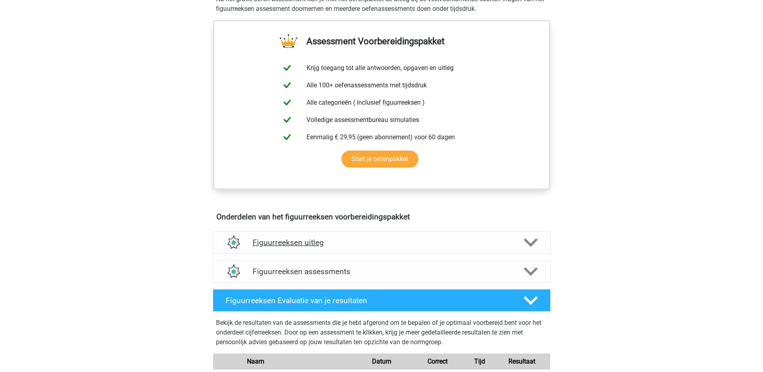
click at [529, 247] on icon at bounding box center [531, 242] width 14 height 14
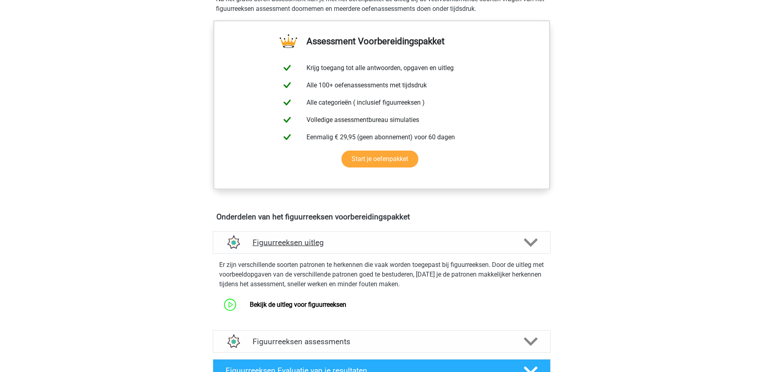
click at [532, 246] on icon at bounding box center [531, 242] width 14 height 14
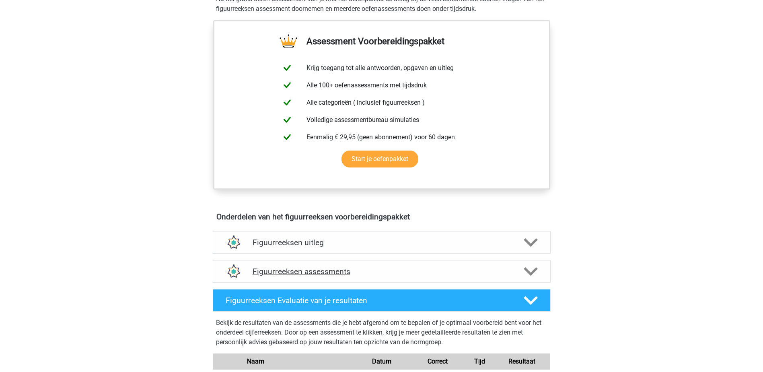
click at [533, 271] on polygon at bounding box center [531, 271] width 14 height 9
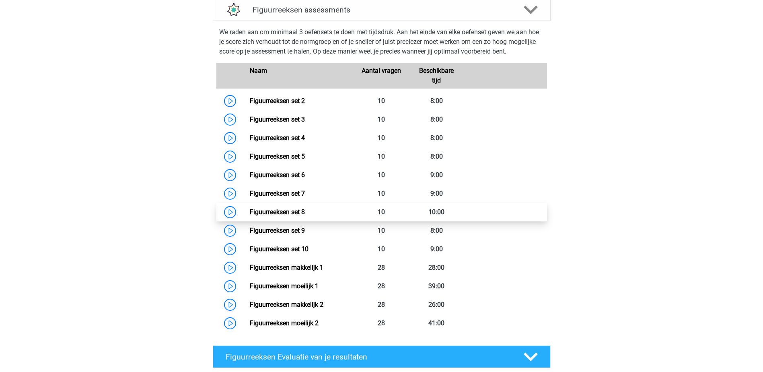
scroll to position [523, 0]
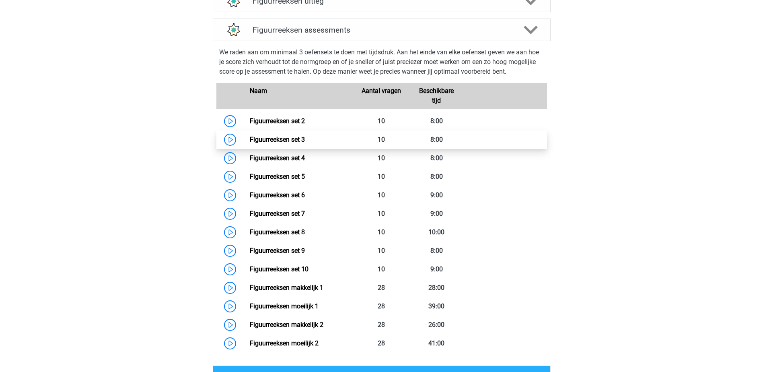
click at [293, 141] on link "Figuurreeksen set 3" at bounding box center [277, 140] width 55 height 8
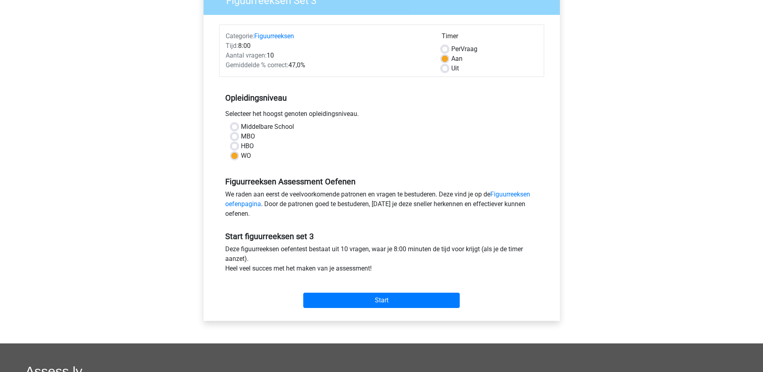
scroll to position [80, 0]
click at [423, 311] on div "Categorie: Figuurreeksen Tijd: 8:00 Aantal vragen: 10 Gemiddelde % correct: 47,…" at bounding box center [382, 167] width 344 height 306
click at [421, 301] on input "Start" at bounding box center [381, 299] width 157 height 15
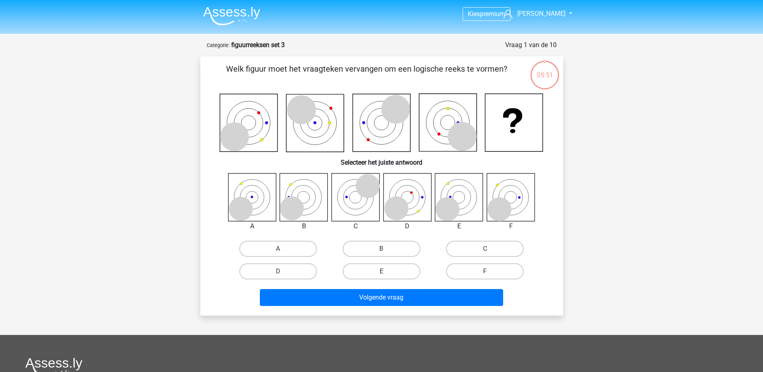
click at [381, 273] on label "E" at bounding box center [382, 271] width 78 height 16
click at [381, 273] on input "E" at bounding box center [383, 273] width 5 height 5
radio input "true"
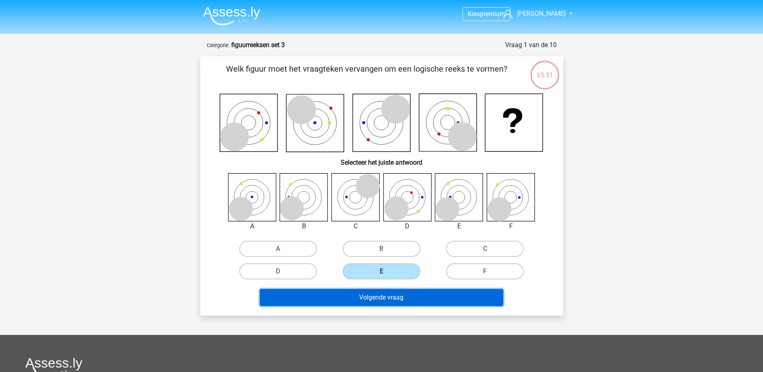
click at [385, 300] on button "Volgende vraag" at bounding box center [381, 297] width 243 height 17
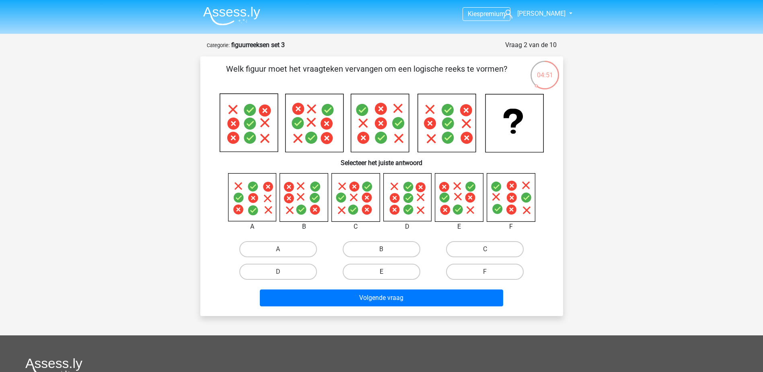
click at [385, 270] on label "E" at bounding box center [382, 272] width 78 height 16
click at [385, 272] on input "E" at bounding box center [383, 274] width 5 height 5
radio input "true"
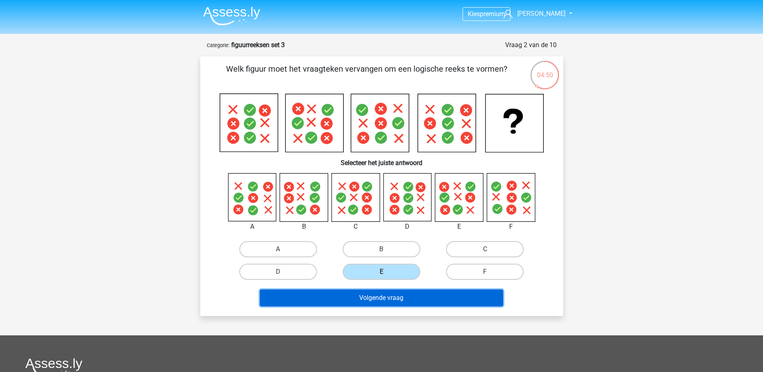
drag, startPoint x: 391, startPoint y: 297, endPoint x: 578, endPoint y: 244, distance: 194.2
click at [391, 297] on button "Volgende vraag" at bounding box center [381, 297] width 243 height 17
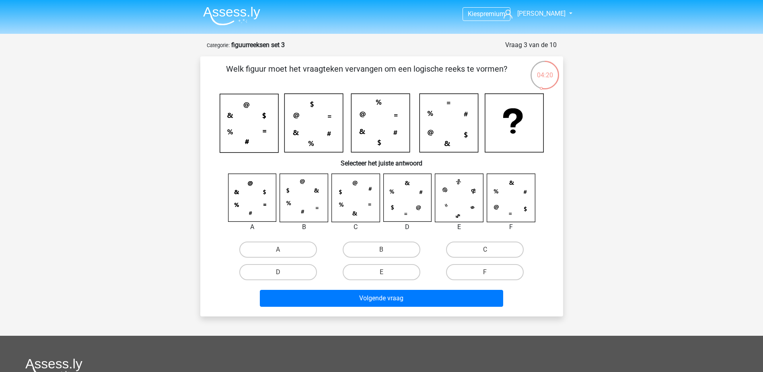
click at [374, 133] on icon at bounding box center [380, 123] width 58 height 58
click at [490, 271] on label "F" at bounding box center [485, 272] width 78 height 16
click at [490, 272] on input "F" at bounding box center [487, 274] width 5 height 5
radio input "true"
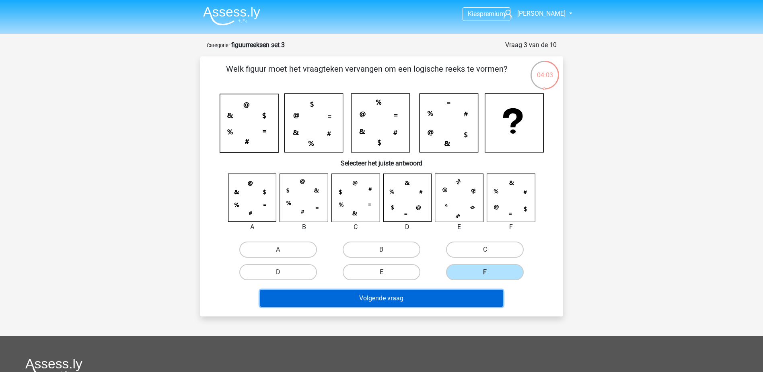
click at [445, 303] on button "Volgende vraag" at bounding box center [381, 298] width 243 height 17
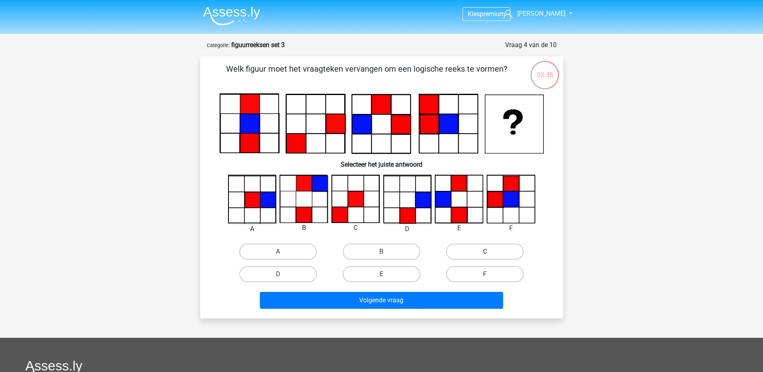
drag, startPoint x: 466, startPoint y: 254, endPoint x: 412, endPoint y: 303, distance: 72.6
click at [466, 254] on label "C" at bounding box center [485, 251] width 78 height 16
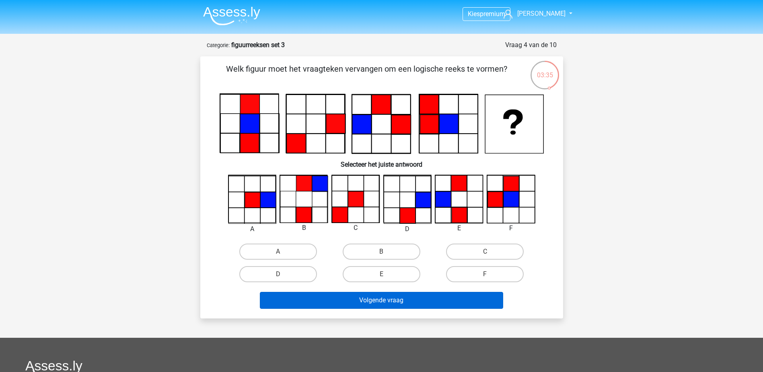
click at [485, 254] on input "C" at bounding box center [487, 253] width 5 height 5
radio input "true"
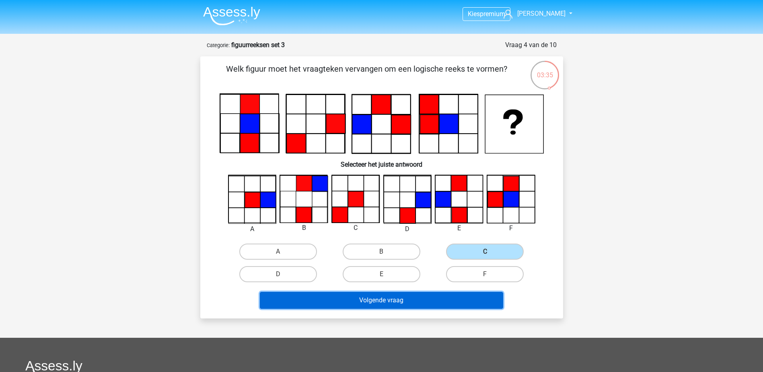
click at [404, 306] on button "Volgende vraag" at bounding box center [381, 300] width 243 height 17
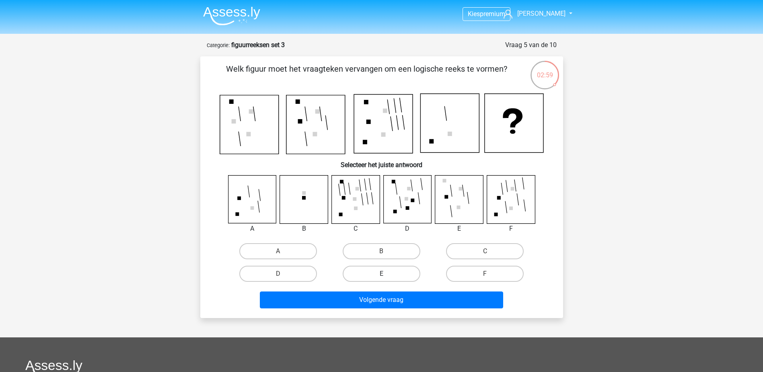
click at [371, 274] on label "E" at bounding box center [382, 274] width 78 height 16
click at [381, 274] on input "E" at bounding box center [383, 276] width 5 height 5
radio input "true"
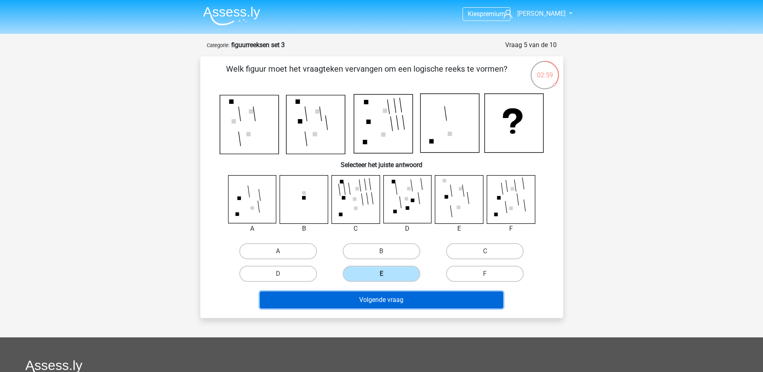
drag, startPoint x: 373, startPoint y: 295, endPoint x: 385, endPoint y: 280, distance: 19.7
click at [374, 296] on button "Volgende vraag" at bounding box center [381, 299] width 243 height 17
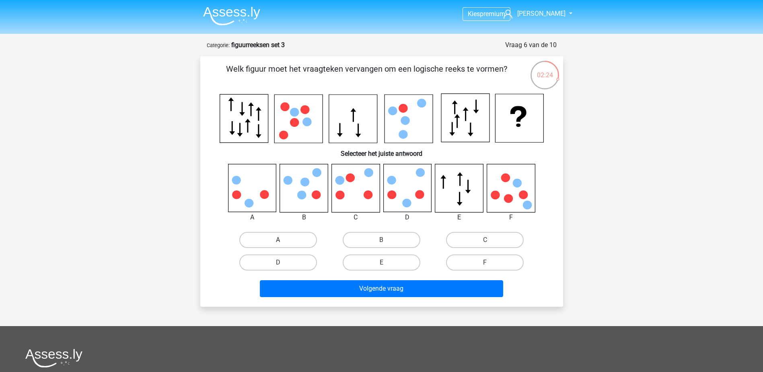
click at [269, 241] on label "A" at bounding box center [278, 240] width 78 height 16
click at [278, 241] on input "A" at bounding box center [280, 242] width 5 height 5
radio input "true"
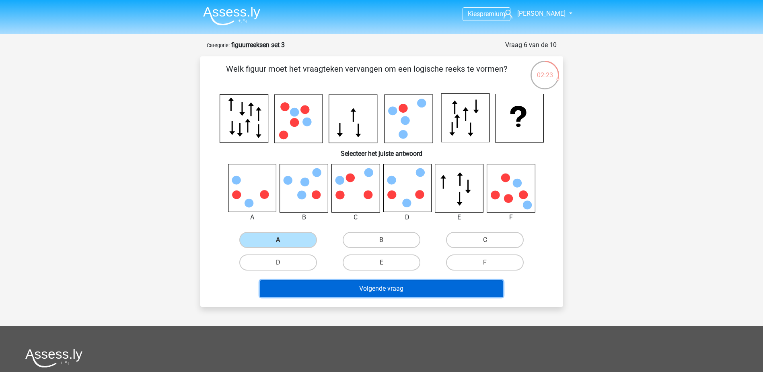
click at [323, 284] on button "Volgende vraag" at bounding box center [381, 288] width 243 height 17
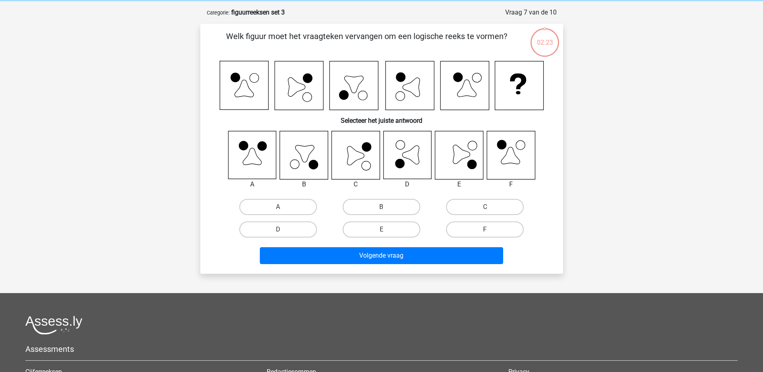
scroll to position [40, 0]
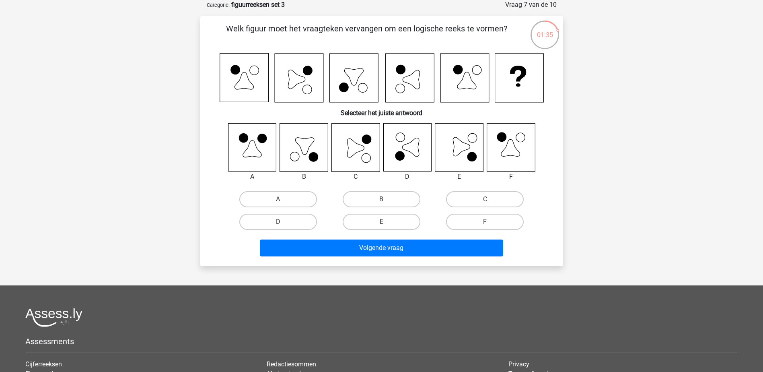
click at [364, 148] on icon at bounding box center [355, 147] width 17 height 19
click at [459, 200] on label "C" at bounding box center [485, 199] width 78 height 16
click at [485, 200] on input "C" at bounding box center [487, 201] width 5 height 5
radio input "true"
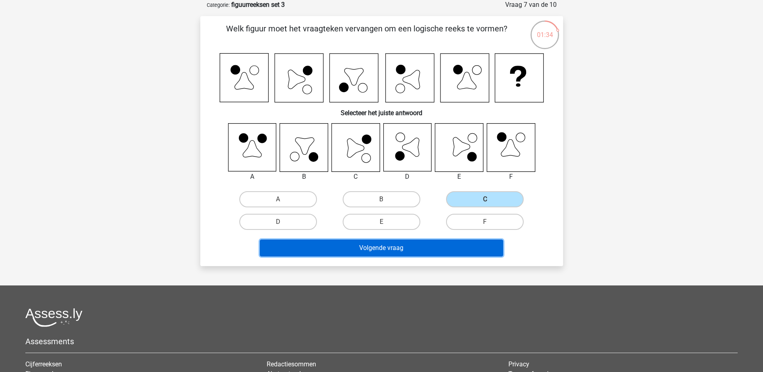
drag, startPoint x: 389, startPoint y: 242, endPoint x: 396, endPoint y: 237, distance: 8.4
click at [389, 242] on button "Volgende vraag" at bounding box center [381, 247] width 243 height 17
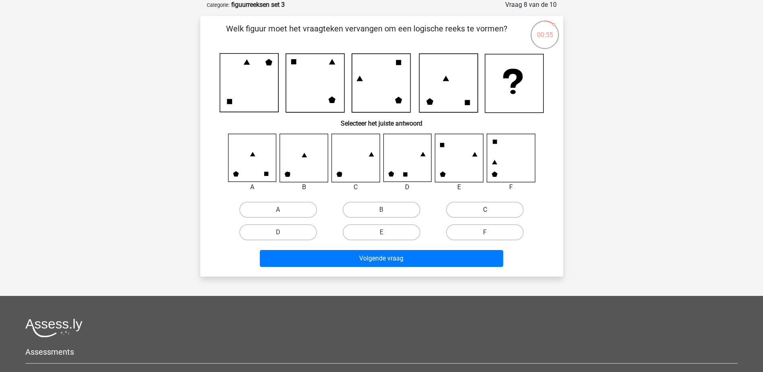
click at [482, 205] on label "C" at bounding box center [485, 210] width 78 height 16
click at [485, 210] on input "C" at bounding box center [487, 212] width 5 height 5
radio input "true"
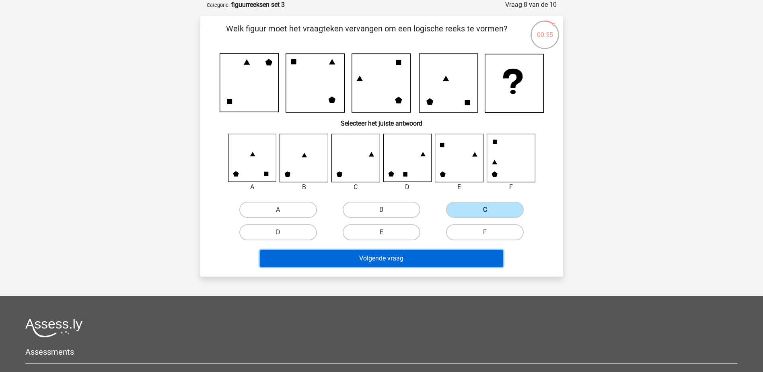
click at [431, 258] on button "Volgende vraag" at bounding box center [381, 258] width 243 height 17
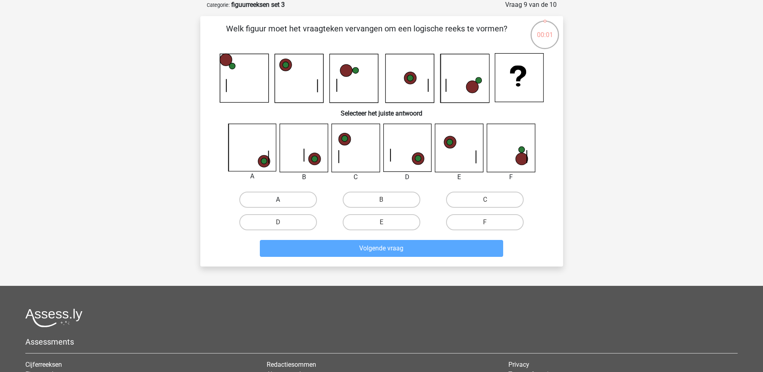
click at [289, 204] on label "A" at bounding box center [278, 200] width 78 height 16
click at [283, 204] on input "A" at bounding box center [280, 202] width 5 height 5
radio input "true"
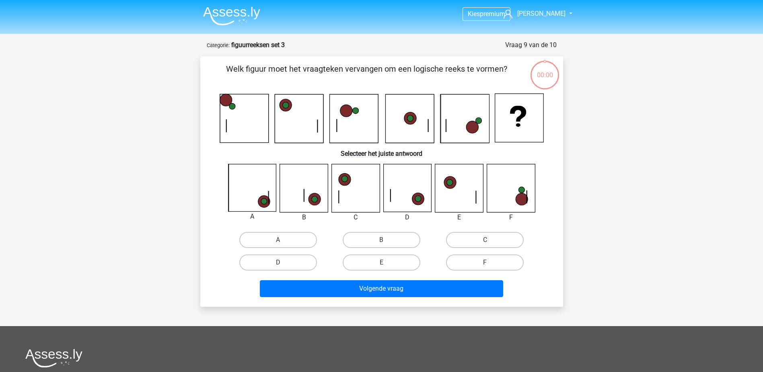
scroll to position [40, 0]
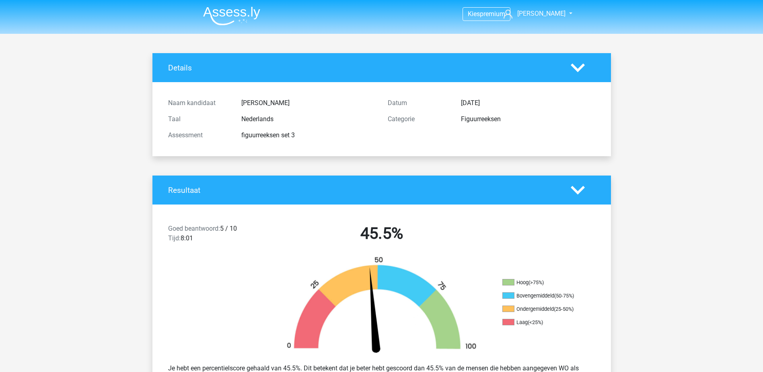
click at [218, 11] on img at bounding box center [231, 15] width 57 height 19
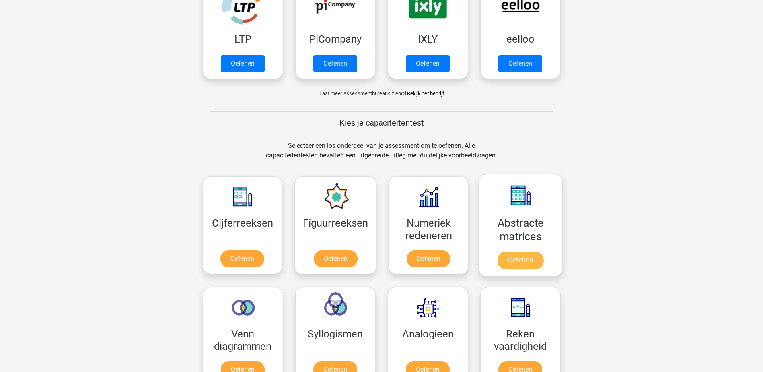
scroll to position [362, 0]
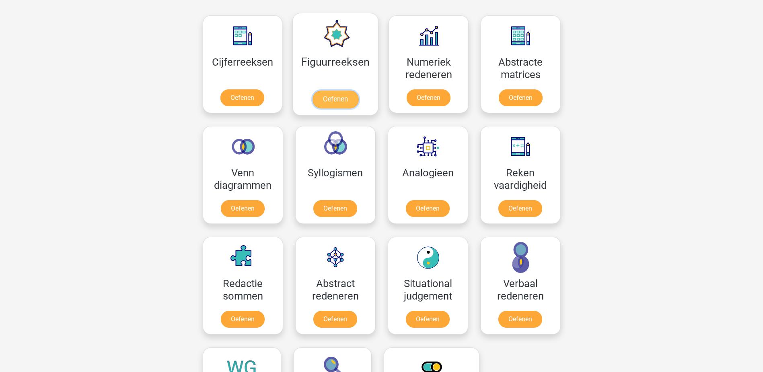
click at [317, 91] on link "Oefenen" at bounding box center [336, 100] width 46 height 18
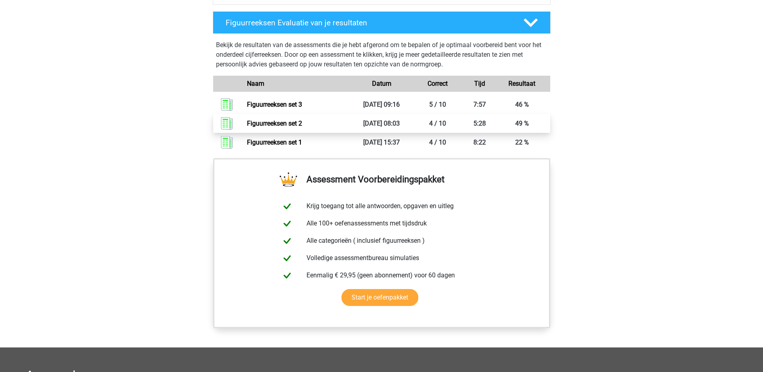
scroll to position [483, 0]
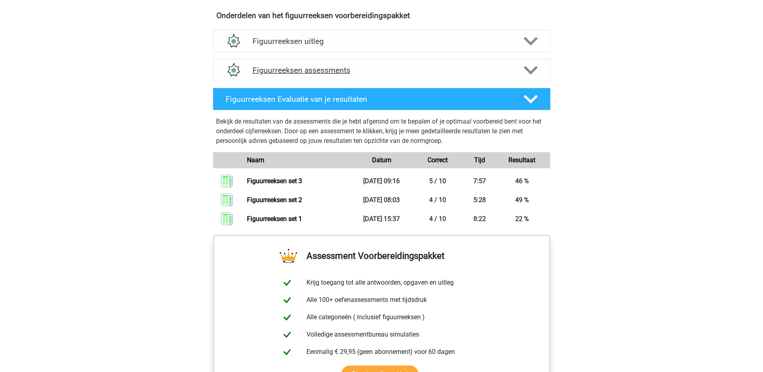
click at [531, 64] on icon at bounding box center [531, 70] width 14 height 14
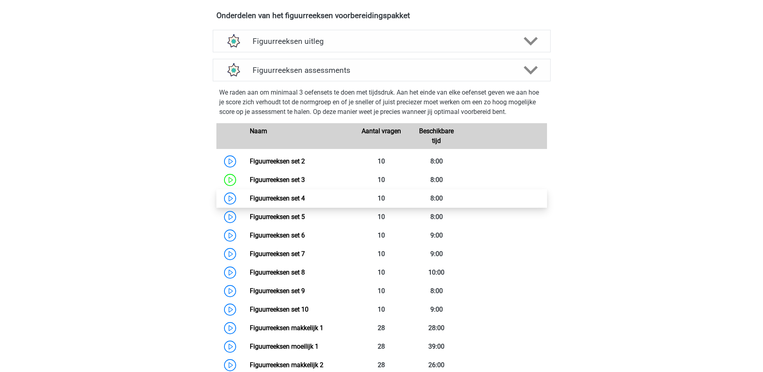
click at [303, 197] on link "Figuurreeksen set 4" at bounding box center [277, 198] width 55 height 8
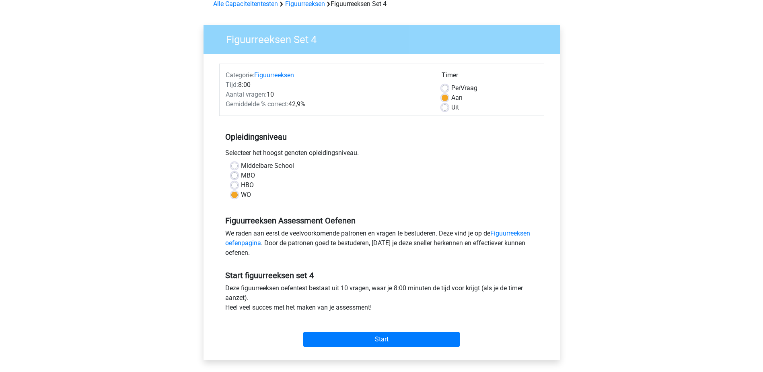
scroll to position [80, 0]
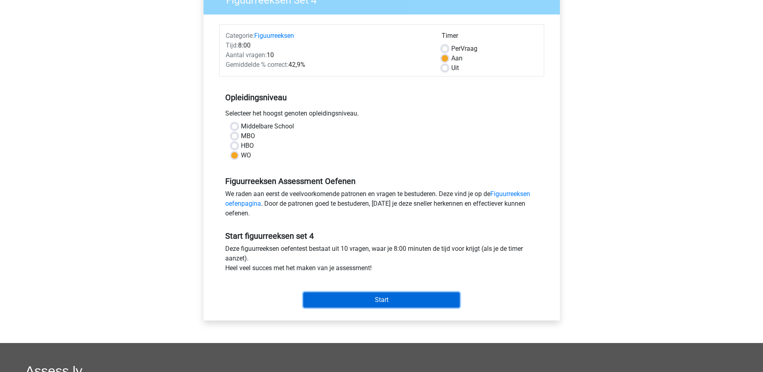
click at [373, 300] on input "Start" at bounding box center [381, 299] width 157 height 15
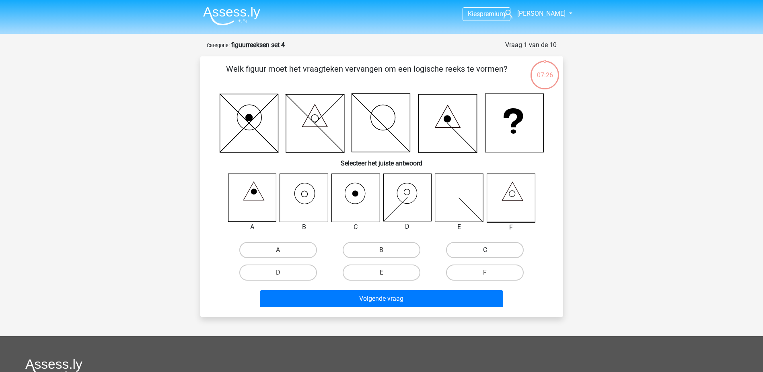
click at [500, 249] on label "C" at bounding box center [485, 250] width 78 height 16
click at [490, 250] on input "C" at bounding box center [487, 252] width 5 height 5
radio input "true"
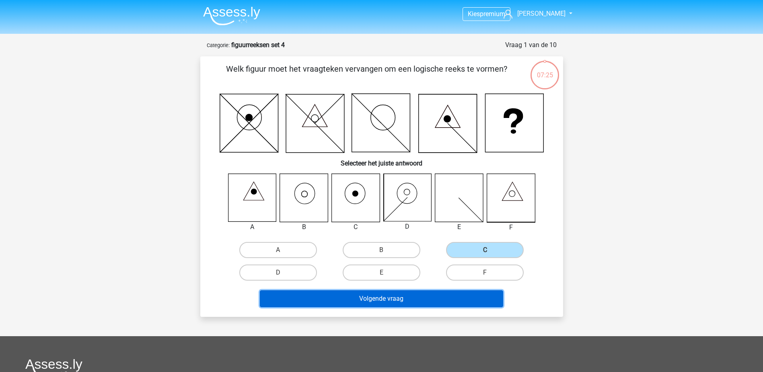
click at [416, 295] on button "Volgende vraag" at bounding box center [381, 298] width 243 height 17
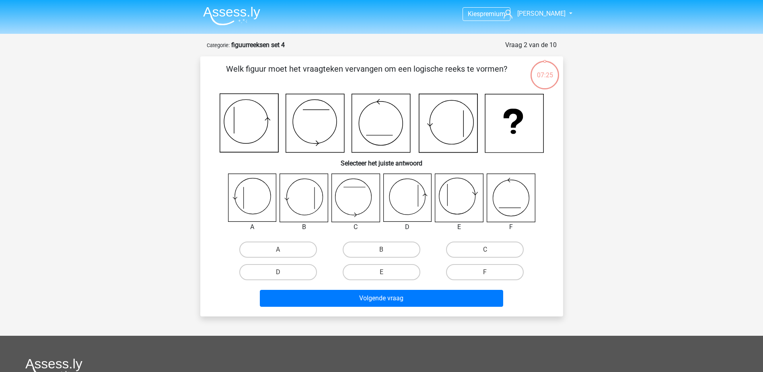
scroll to position [40, 0]
